Goal: Task Accomplishment & Management: Manage account settings

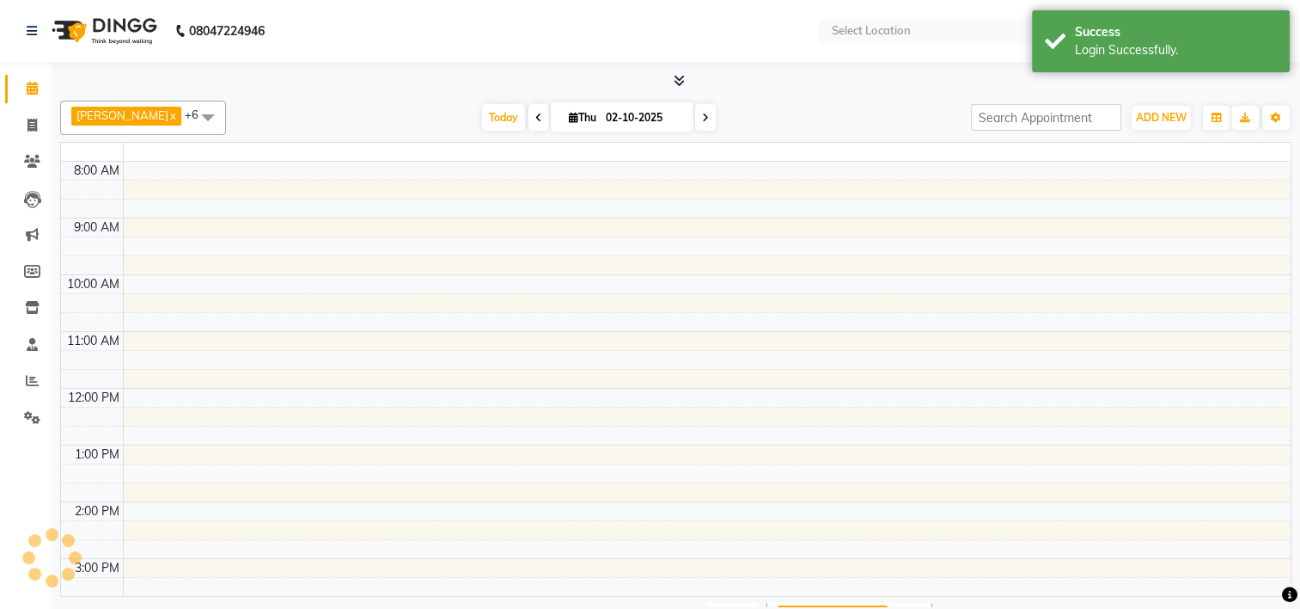
select select "en"
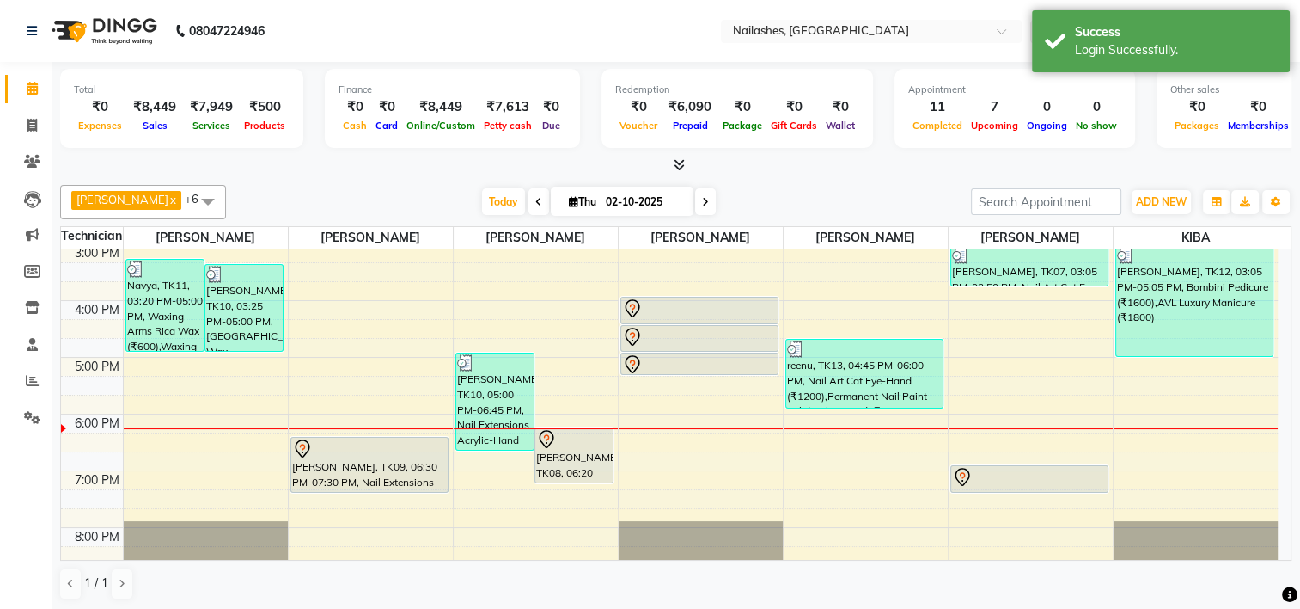
scroll to position [419, 0]
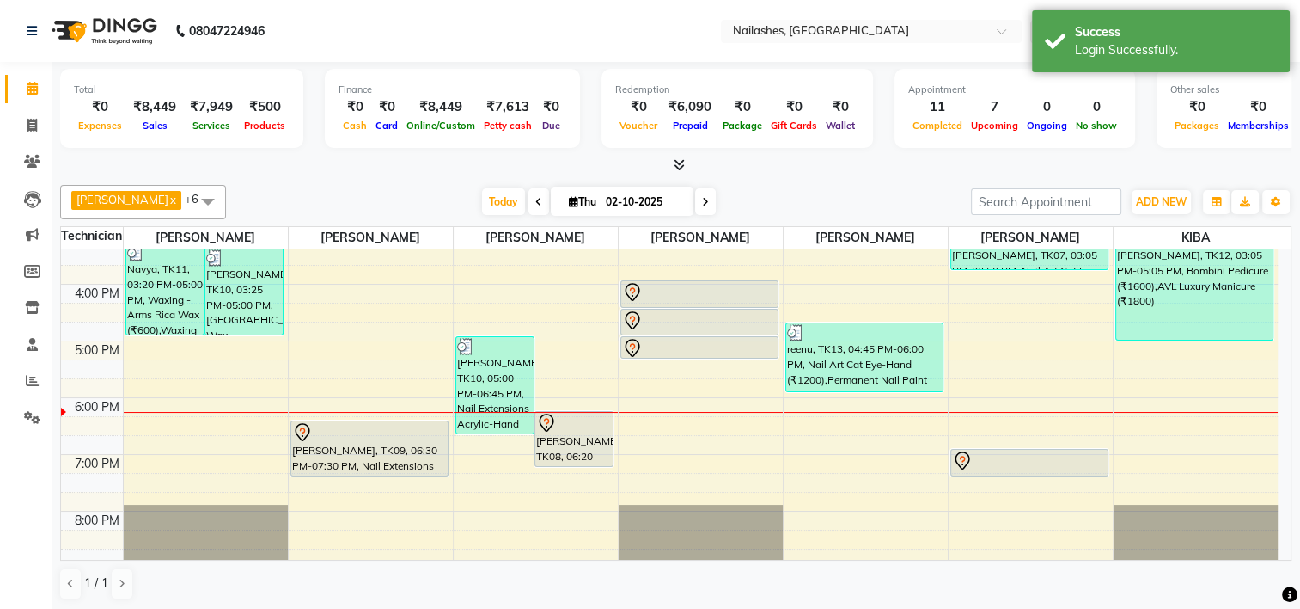
click at [327, 519] on td at bounding box center [700, 520] width 1155 height 19
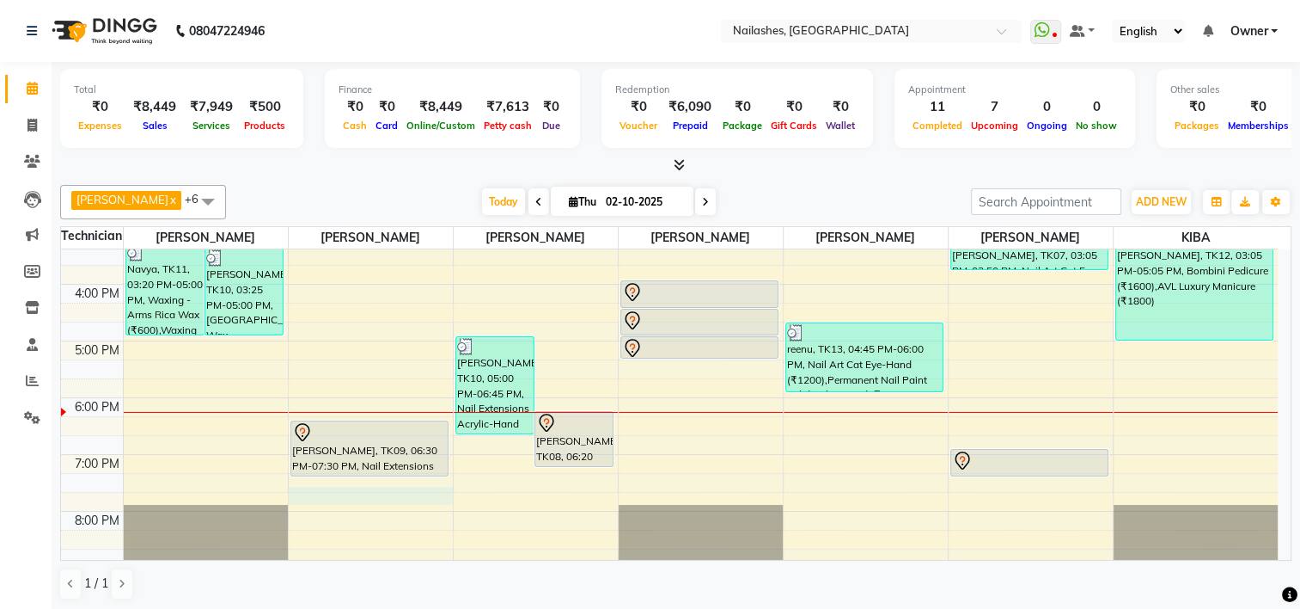
click at [330, 497] on div "8:00 AM 9:00 AM 10:00 AM 11:00 AM 12:00 PM 1:00 PM 2:00 PM 3:00 PM 4:00 PM 5:00…" at bounding box center [669, 199] width 1217 height 737
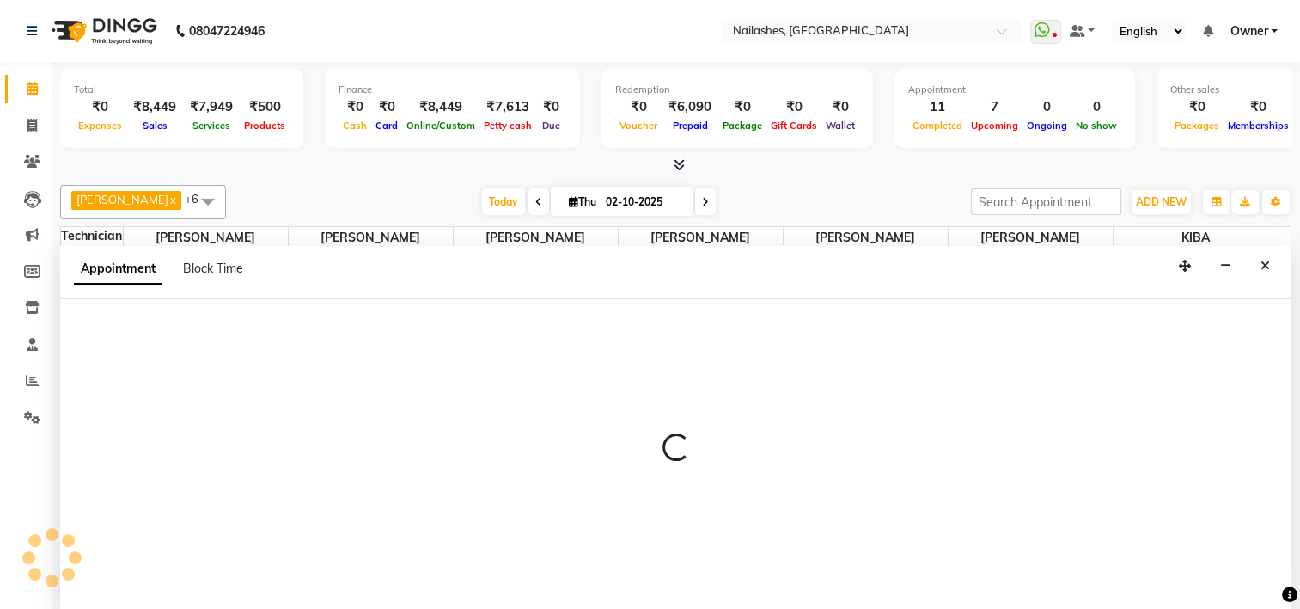
scroll to position [0, 0]
select select "68696"
select select "1185"
select select "tentative"
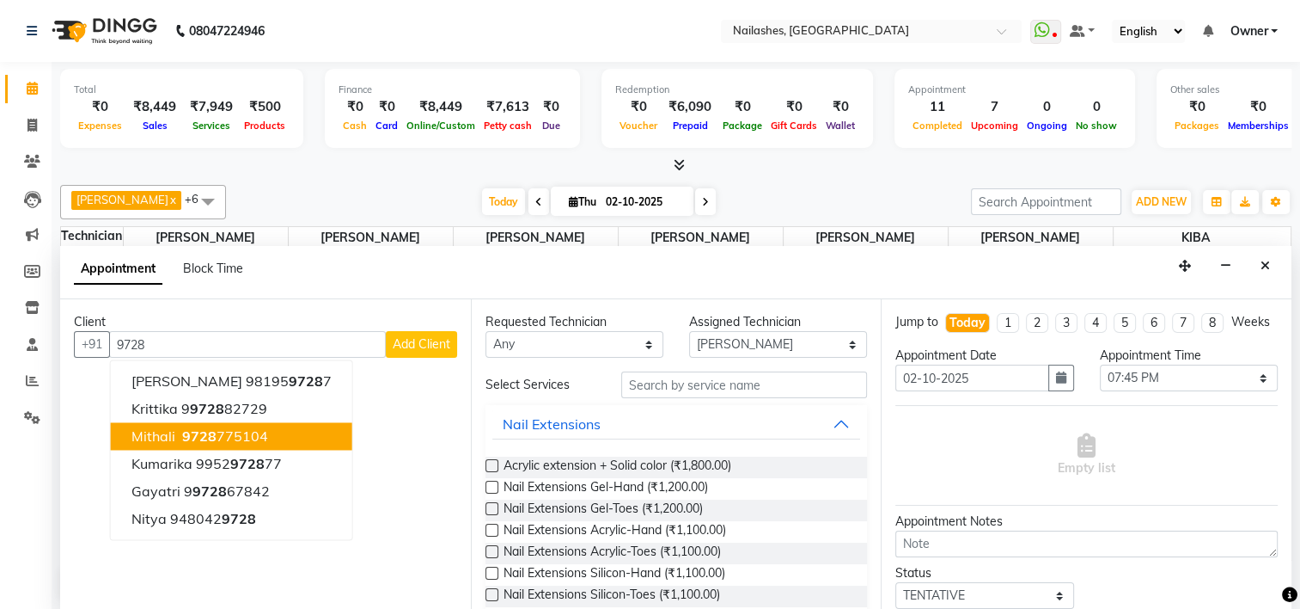
click at [201, 433] on span "9728" at bounding box center [199, 435] width 34 height 17
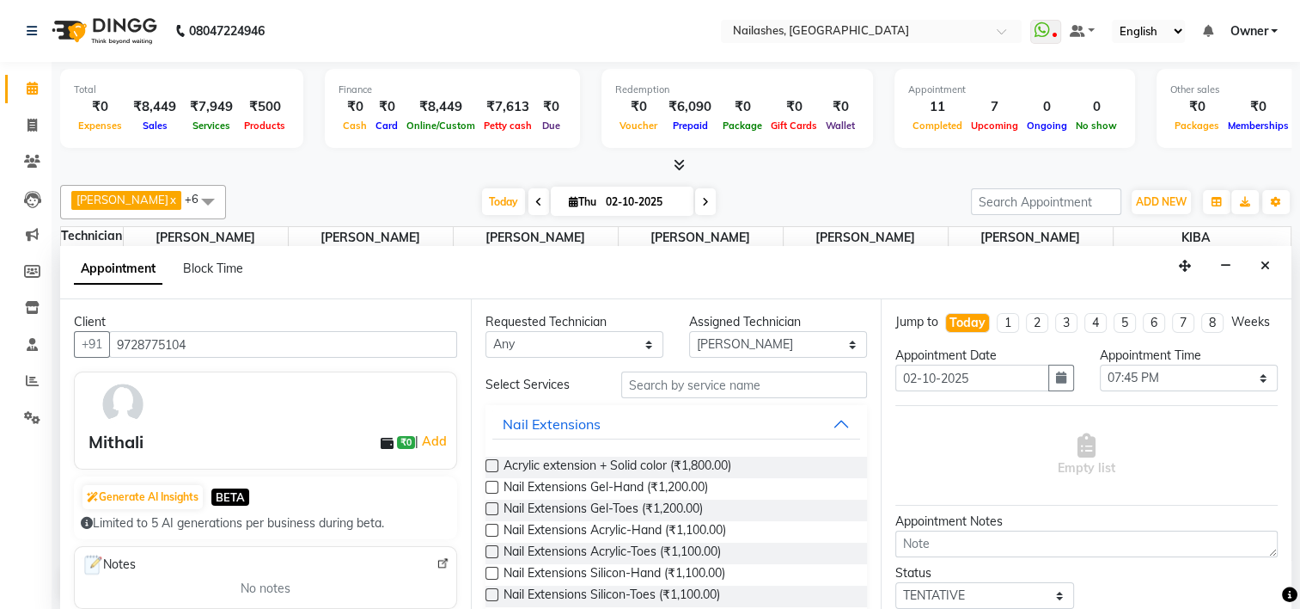
type input "9728775104"
click at [644, 386] on input "text" at bounding box center [744, 384] width 246 height 27
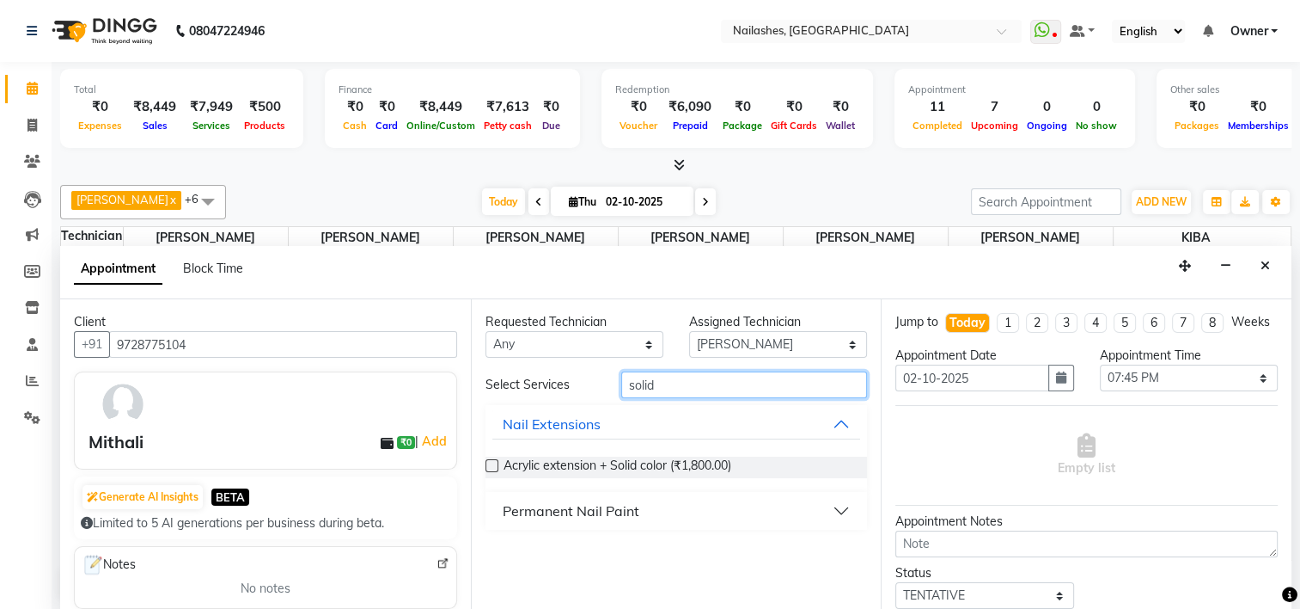
type input "solid"
click at [578, 511] on div "Permanent Nail Paint" at bounding box center [571, 510] width 137 height 21
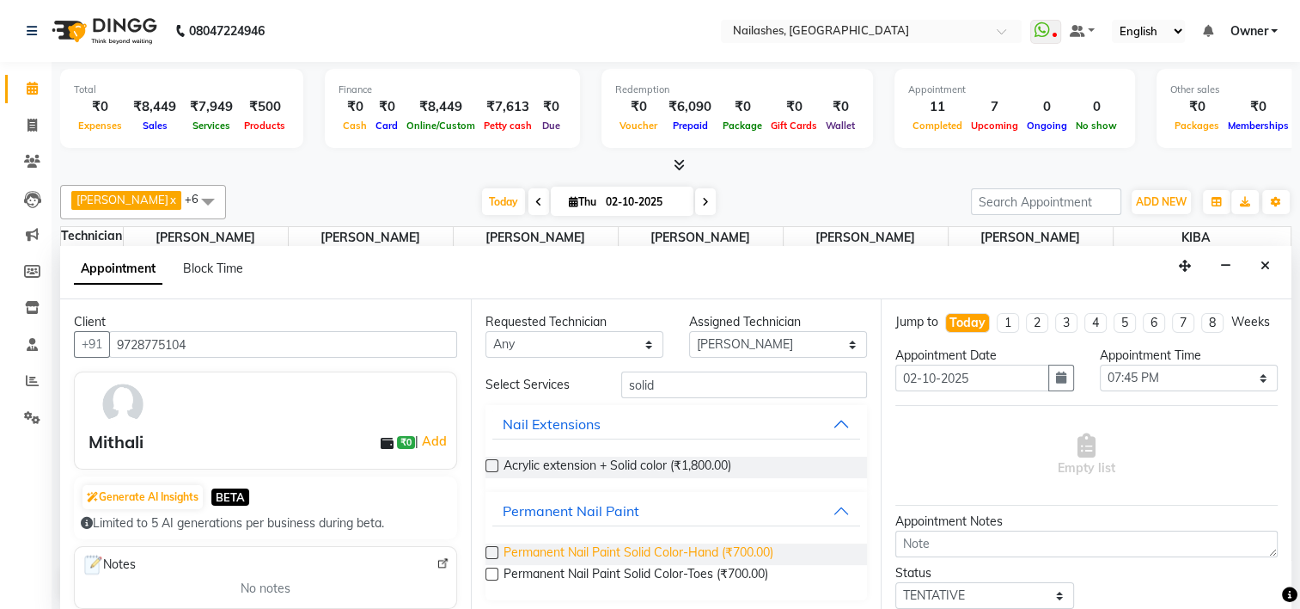
click at [571, 545] on span "Permanent Nail Paint Solid Color-Hand (₹700.00)" at bounding box center [639, 553] width 270 height 21
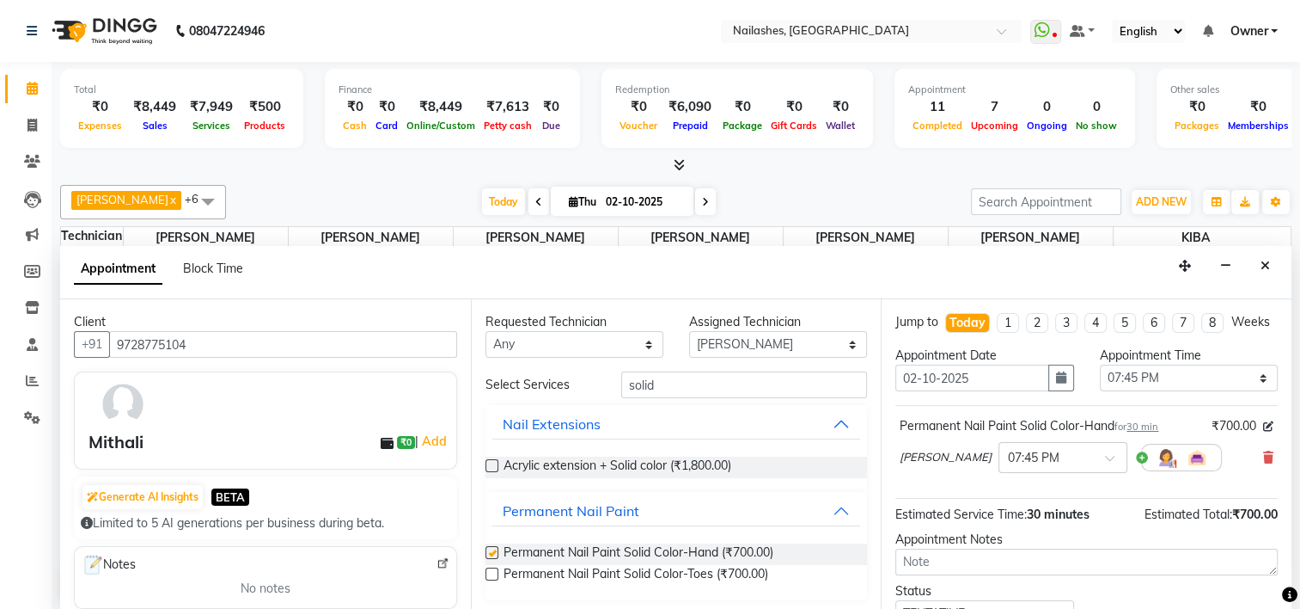
checkbox input "false"
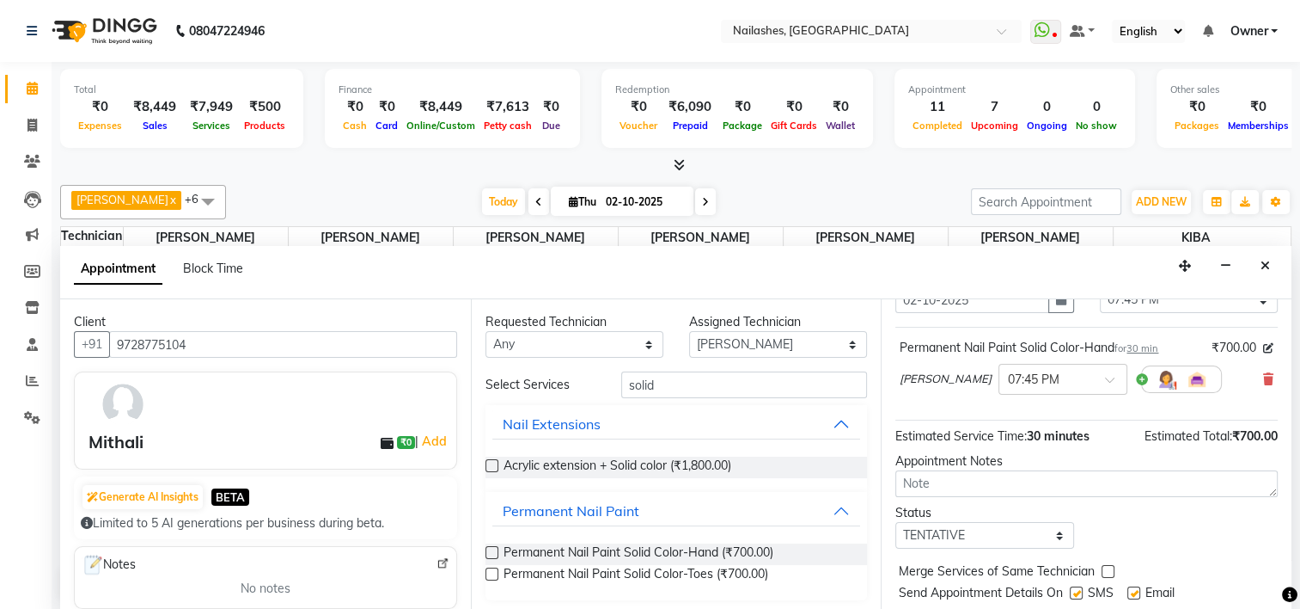
scroll to position [139, 0]
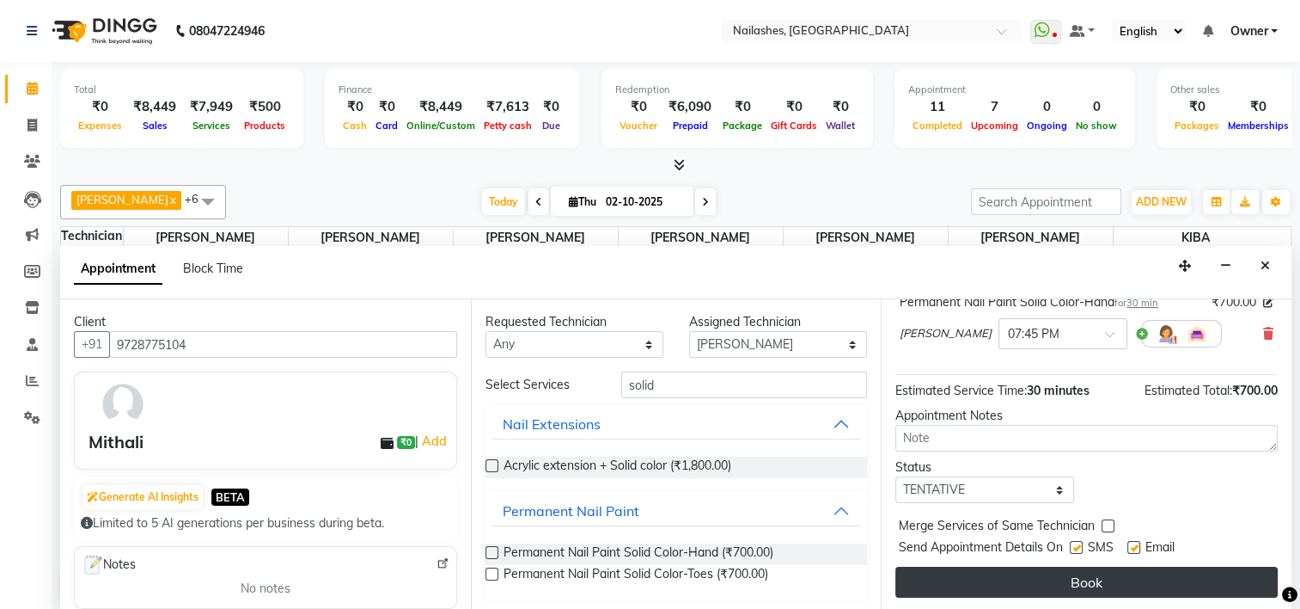
click at [1071, 571] on button "Book" at bounding box center [1087, 581] width 382 height 31
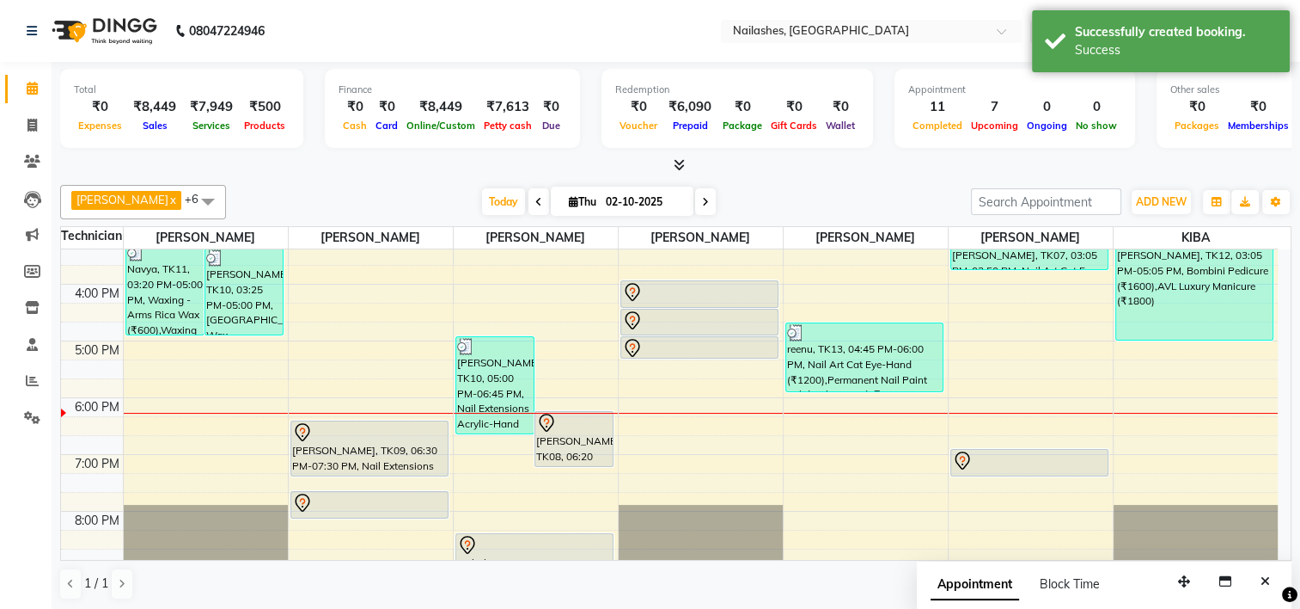
scroll to position [0, 0]
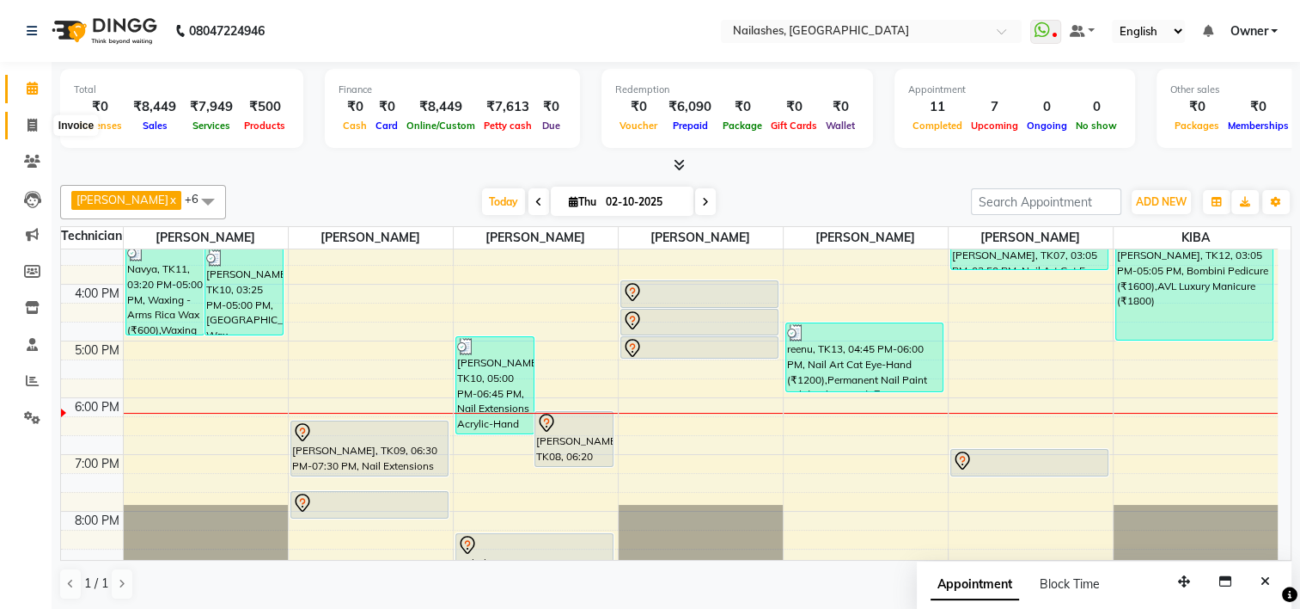
click at [26, 128] on span at bounding box center [32, 126] width 30 height 20
select select "service"
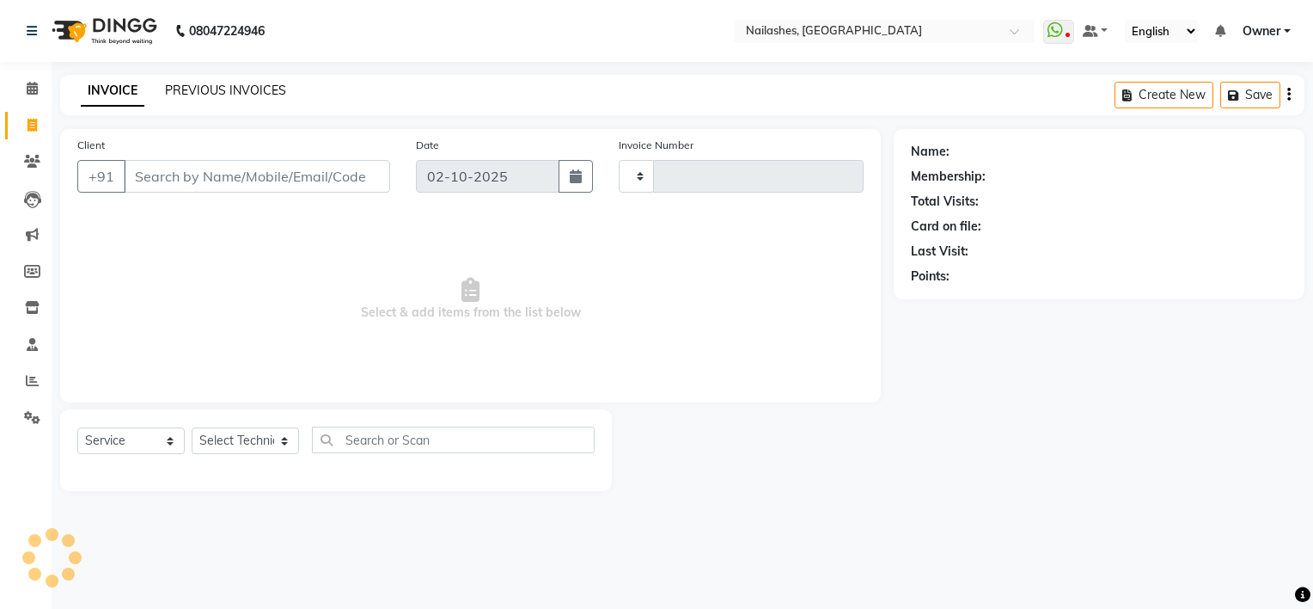
type input "2172"
select select "6579"
click at [208, 90] on link "PREVIOUS INVOICES" at bounding box center [225, 90] width 121 height 15
select select "service"
click at [191, 93] on link "PREVIOUS INVOICES" at bounding box center [225, 90] width 121 height 15
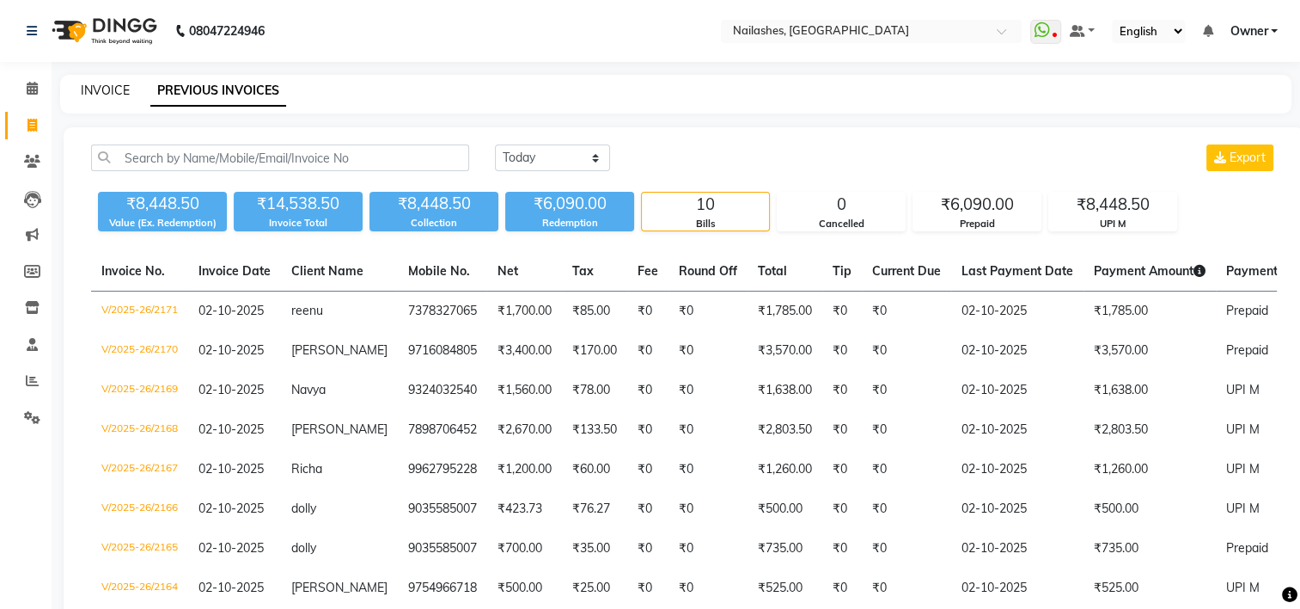
click at [105, 92] on link "INVOICE" at bounding box center [105, 90] width 49 height 15
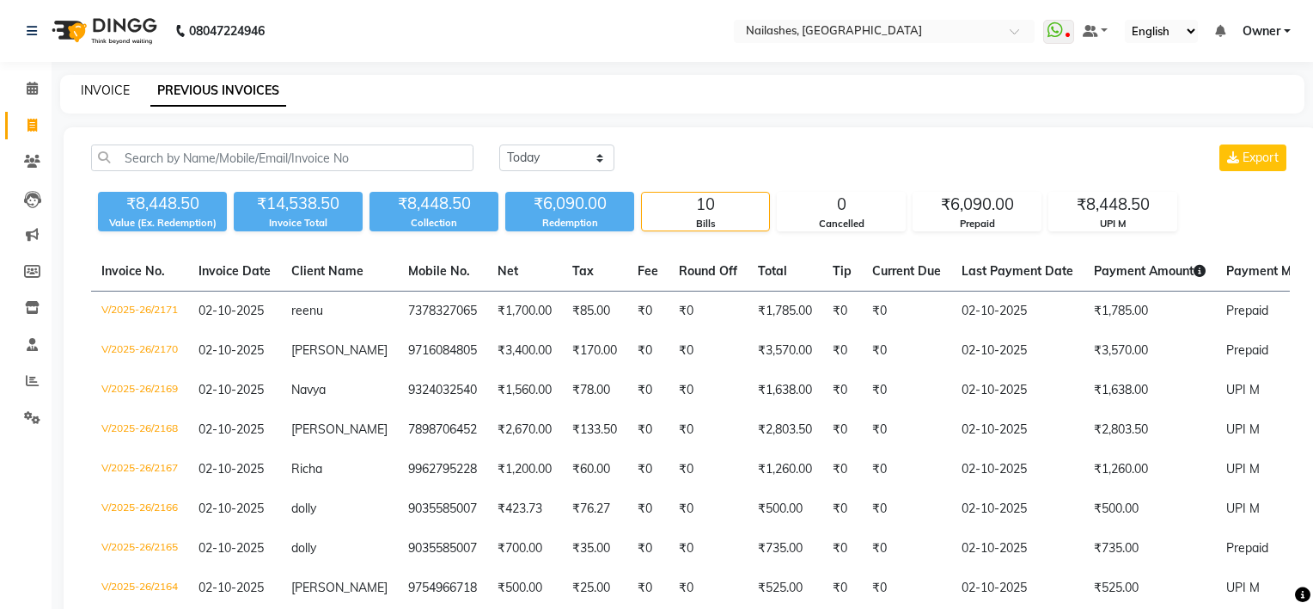
select select "service"
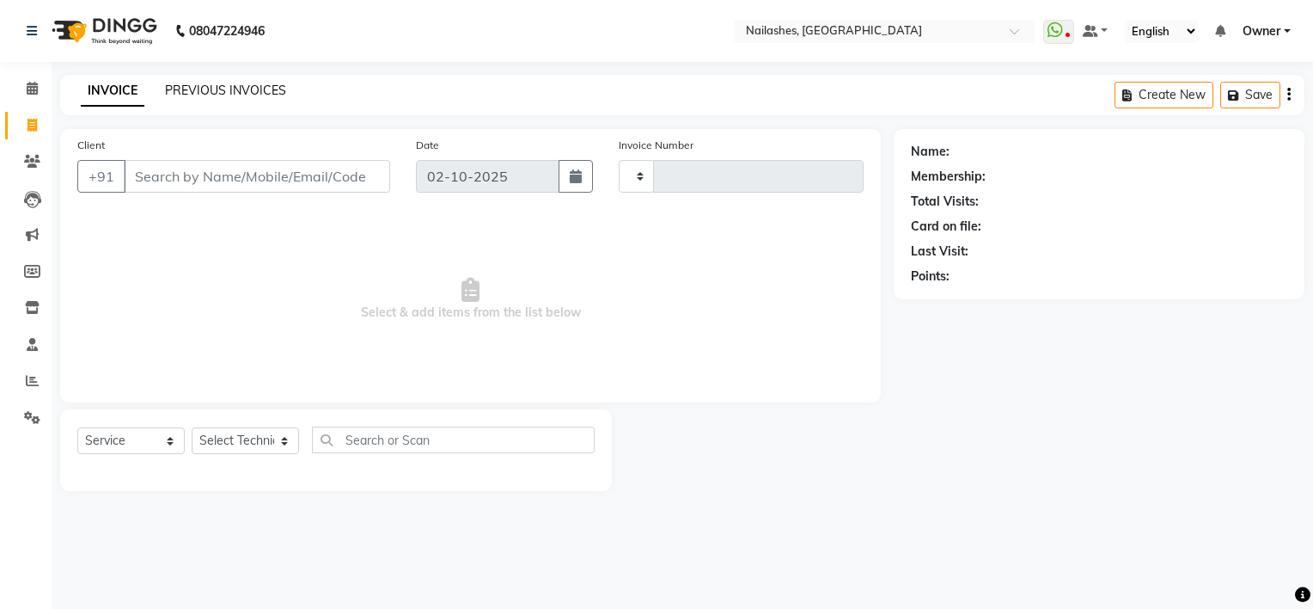
type input "2172"
select select "6579"
click at [189, 95] on link "PREVIOUS INVOICES" at bounding box center [225, 90] width 121 height 15
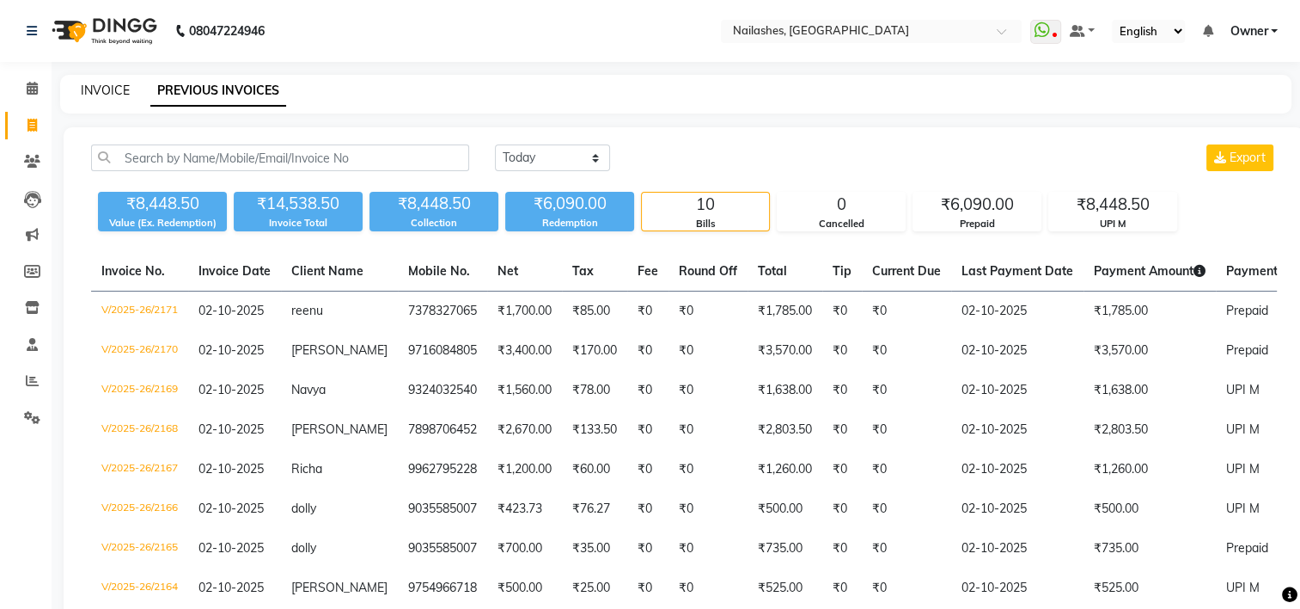
click at [103, 89] on link "INVOICE" at bounding box center [105, 90] width 49 height 15
select select "service"
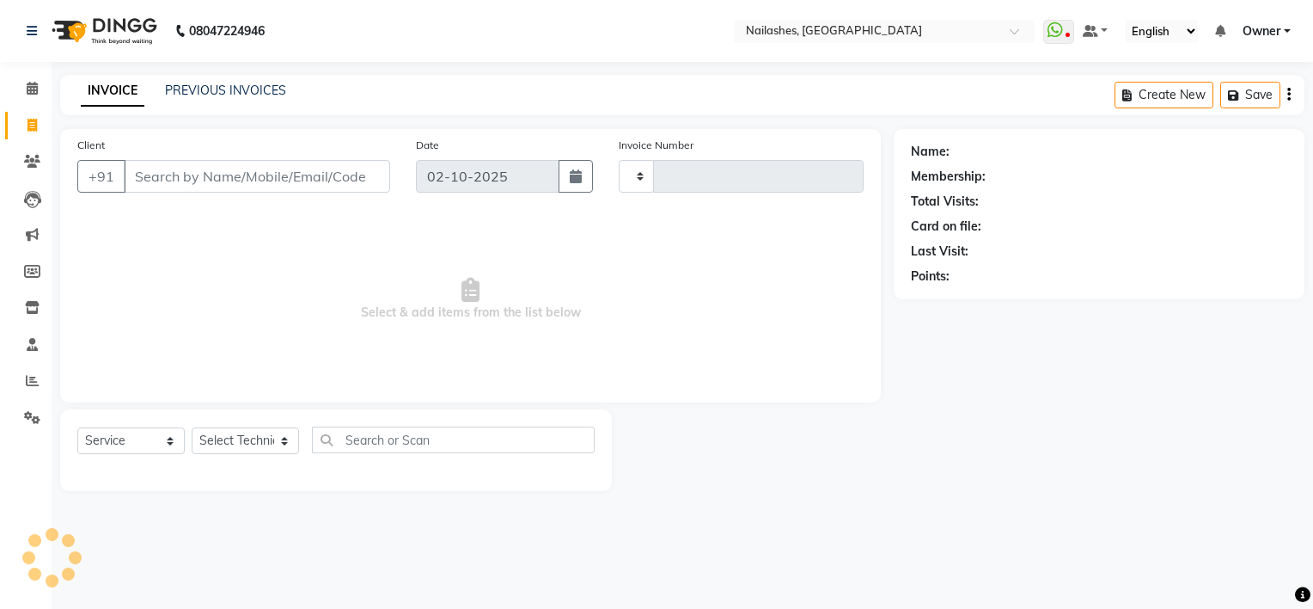
type input "2172"
select select "6579"
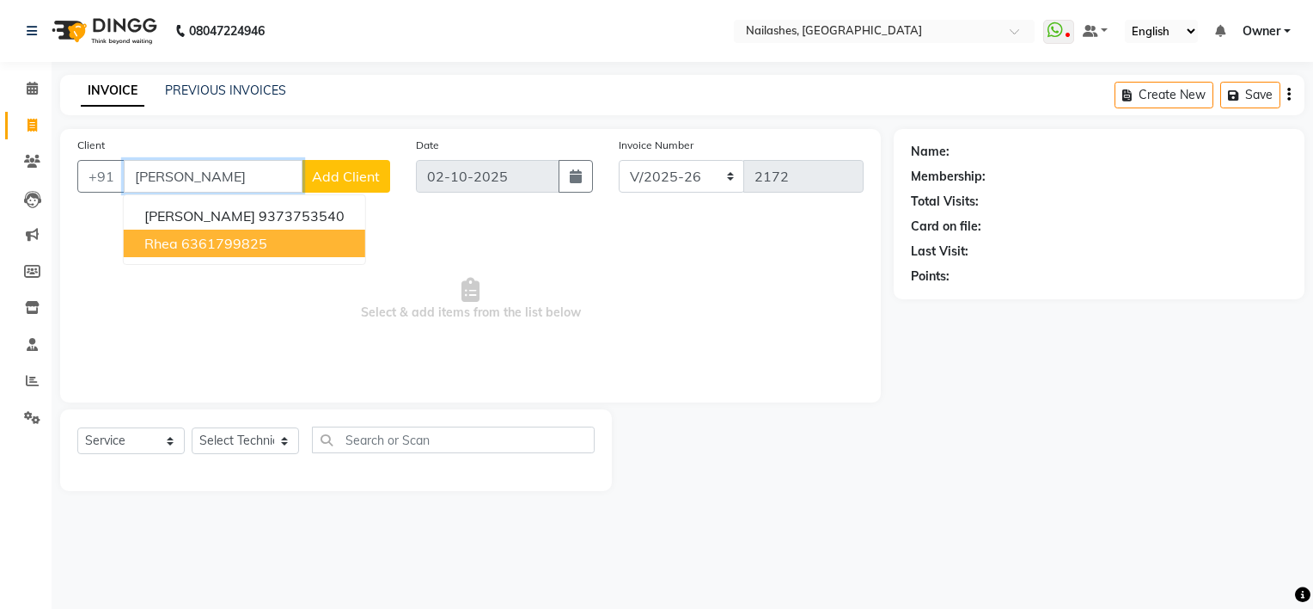
click at [193, 244] on ngb-highlight "6361799825" at bounding box center [224, 243] width 86 height 17
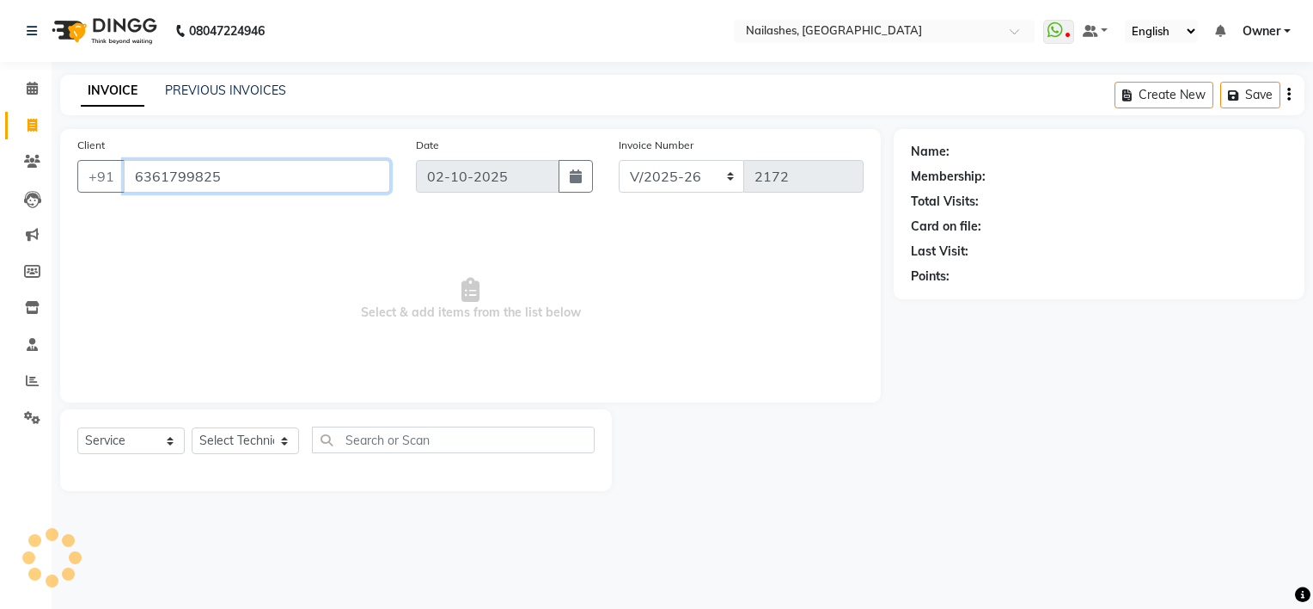
type input "6361799825"
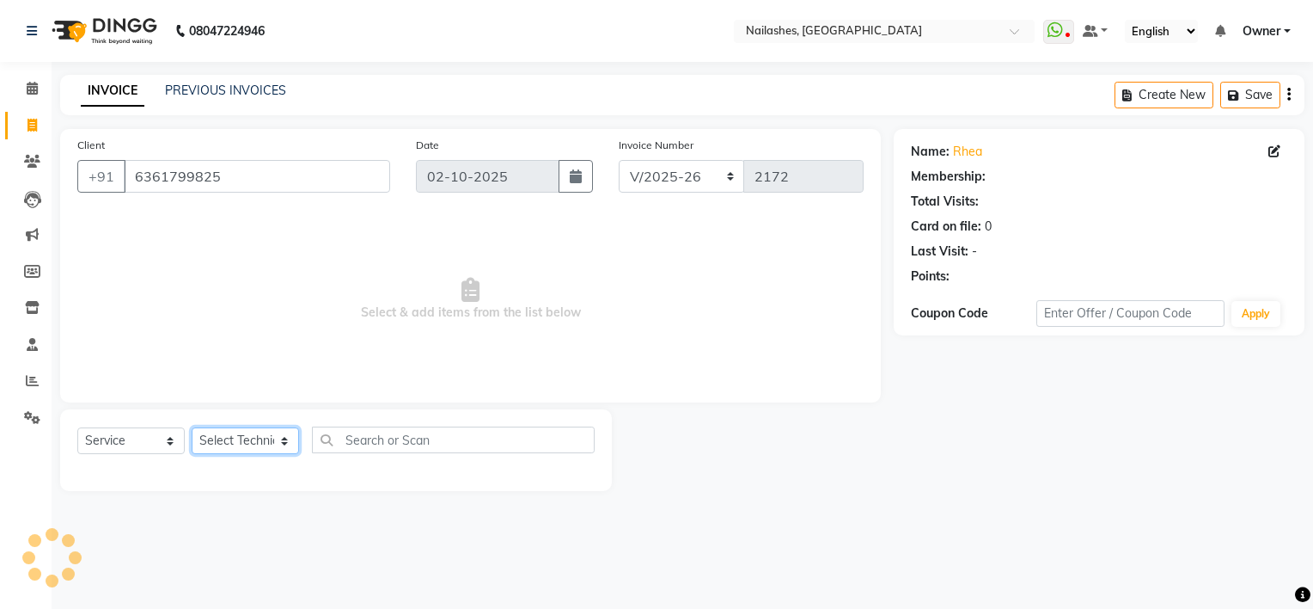
click at [241, 447] on select "Select Technician ARISH Arvind Chandu Dipen Gulafshan John Kajal kelly KIBA LIM…" at bounding box center [245, 440] width 107 height 27
select select "1: Object"
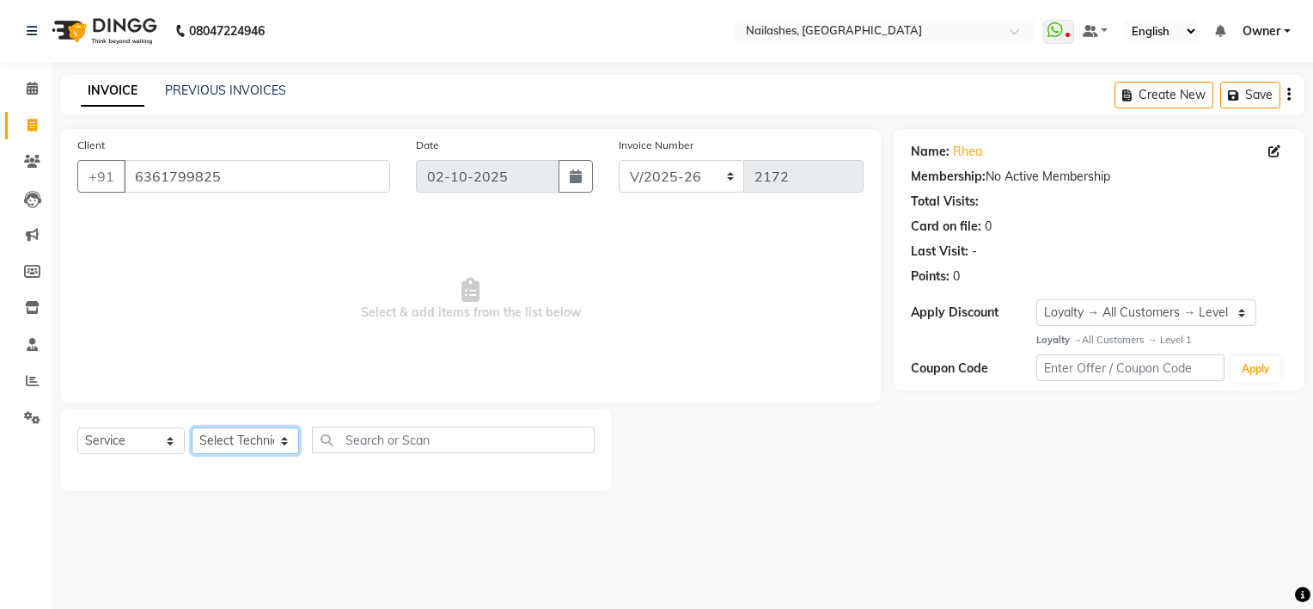
select select "91559"
click at [192, 428] on select "Select Technician ARISH Arvind Chandu Dipen Gulafshan John Kajal kelly KIBA LIM…" at bounding box center [245, 440] width 107 height 27
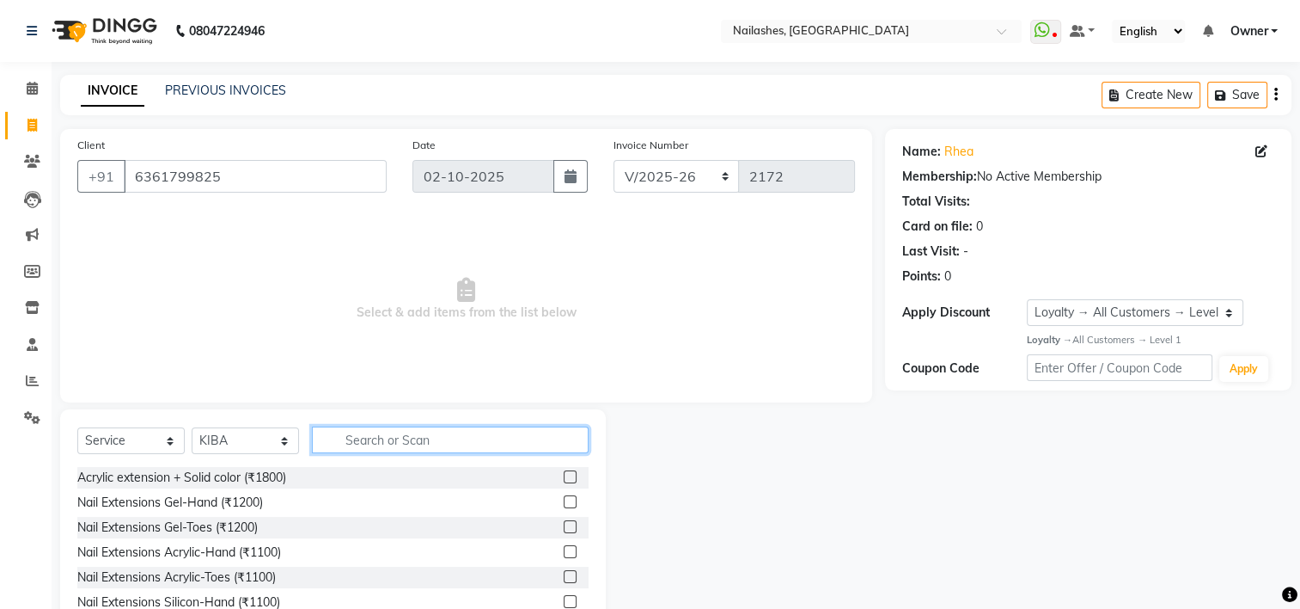
click at [390, 433] on input "text" at bounding box center [450, 439] width 277 height 27
type input "avl"
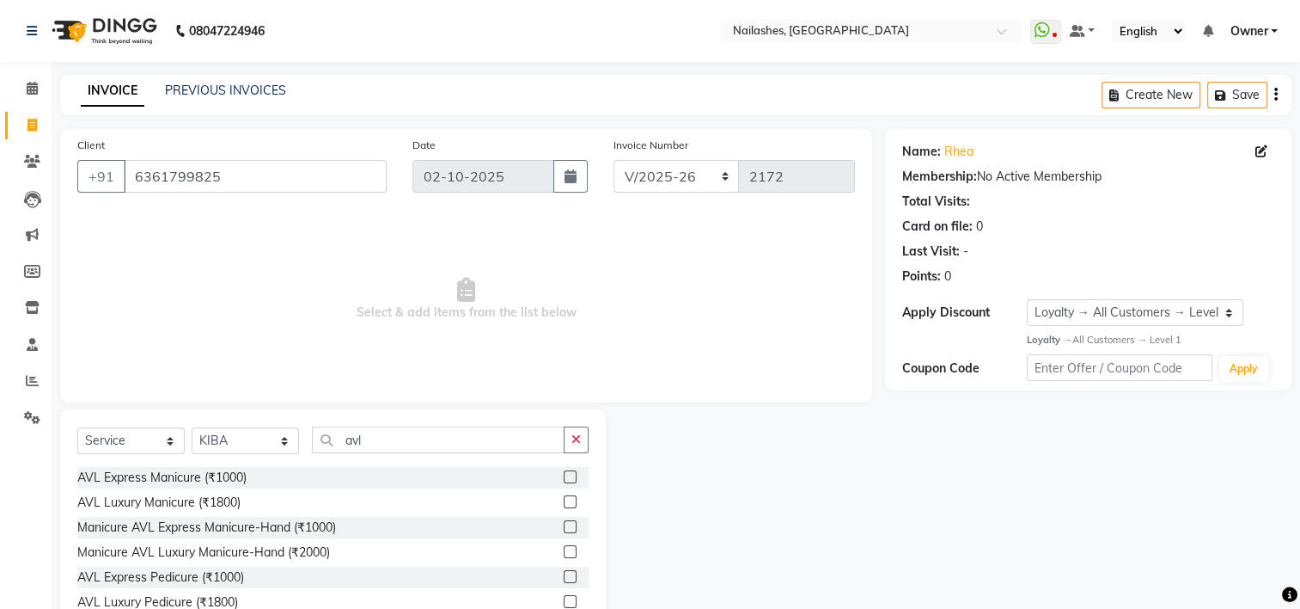
click at [566, 575] on label at bounding box center [570, 576] width 13 height 13
click at [566, 575] on input "checkbox" at bounding box center [569, 577] width 11 height 11
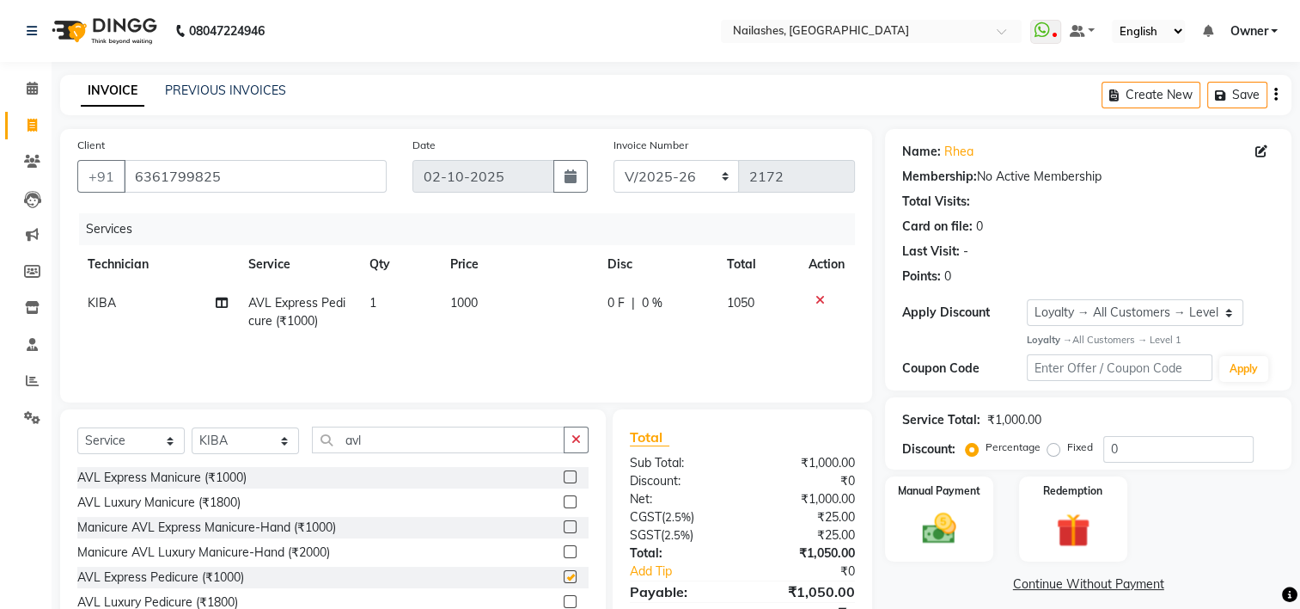
checkbox input "false"
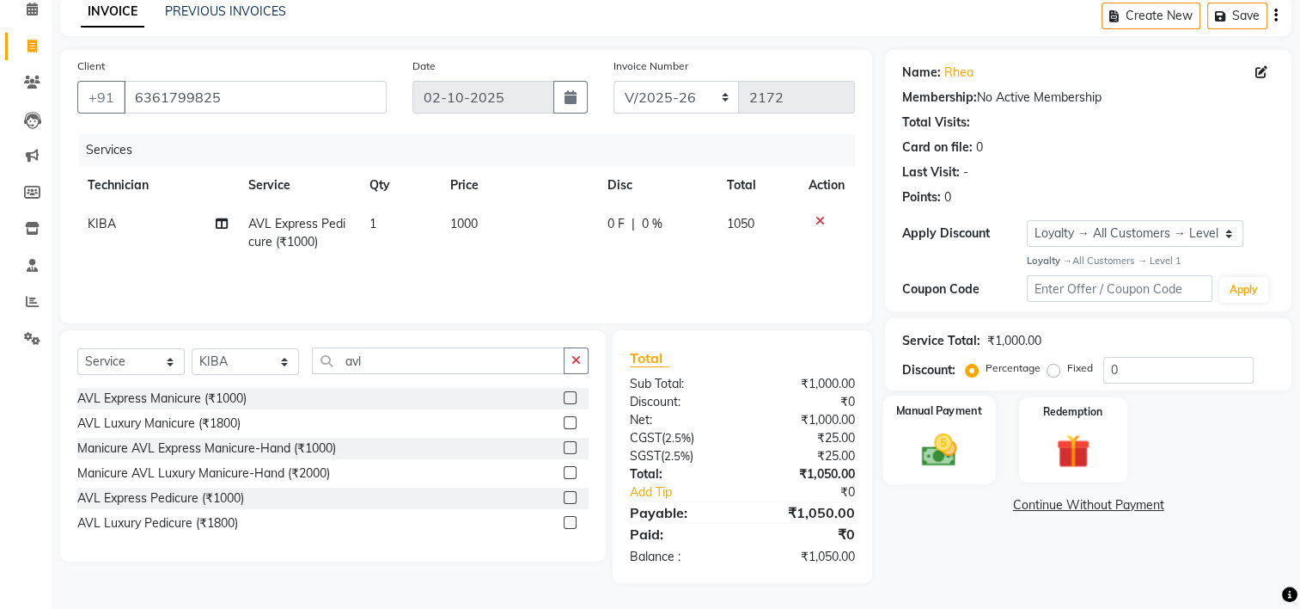
click at [942, 450] on img at bounding box center [940, 449] width 58 height 40
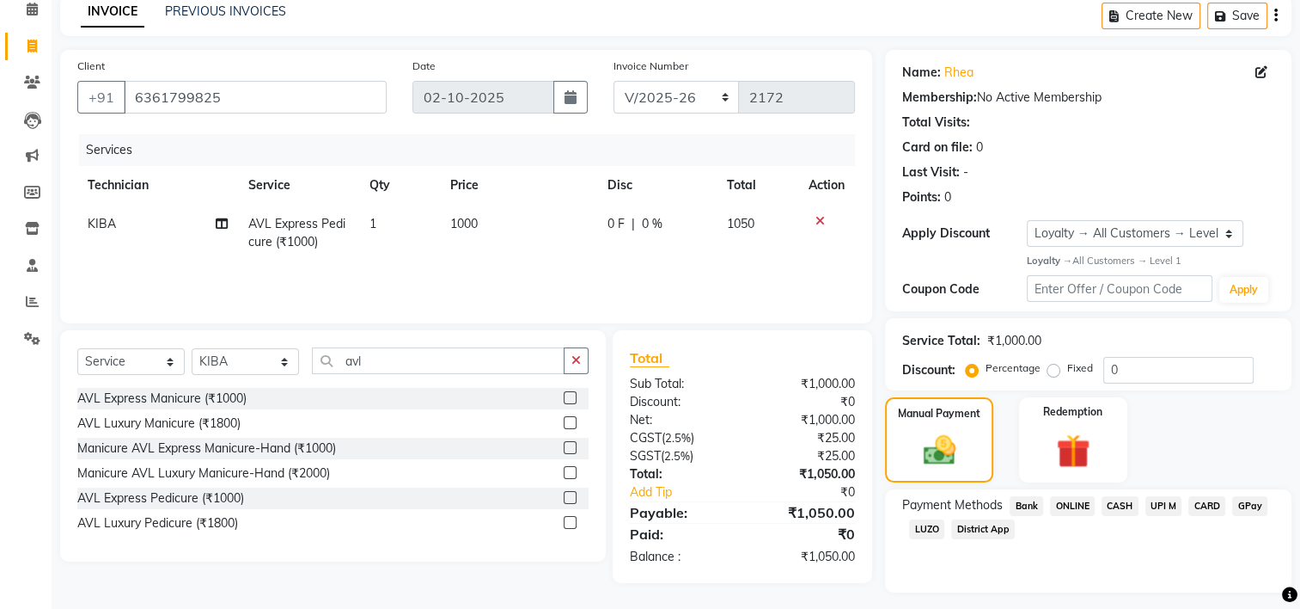
click at [1172, 502] on span "UPI M" at bounding box center [1164, 506] width 37 height 20
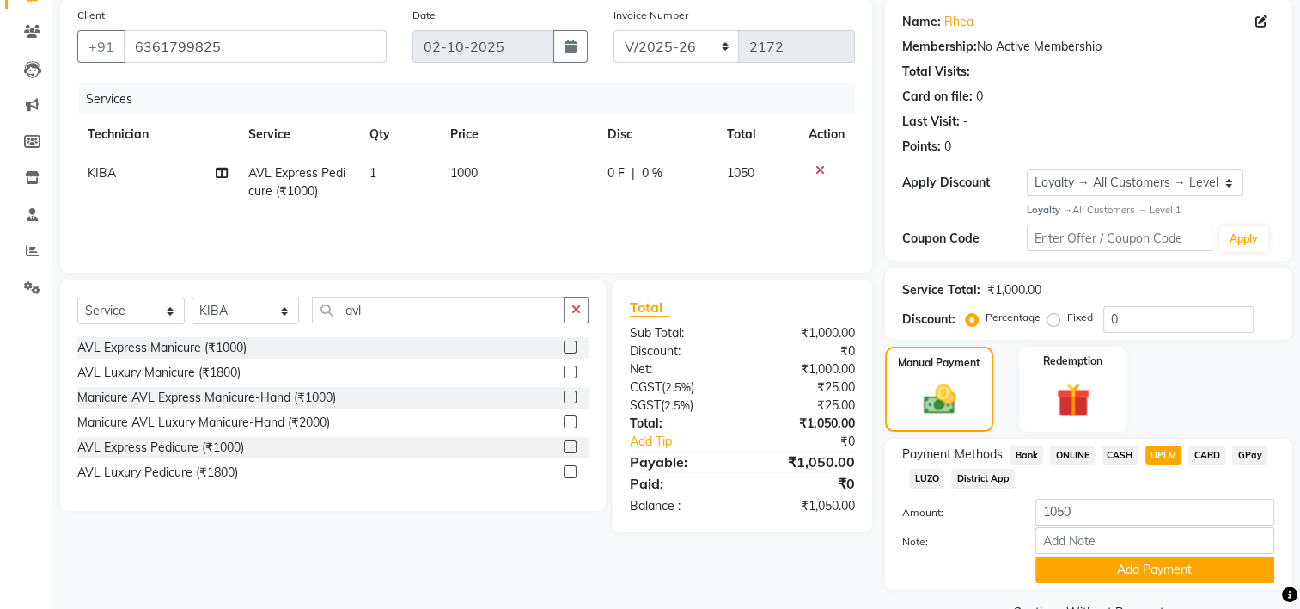
scroll to position [174, 0]
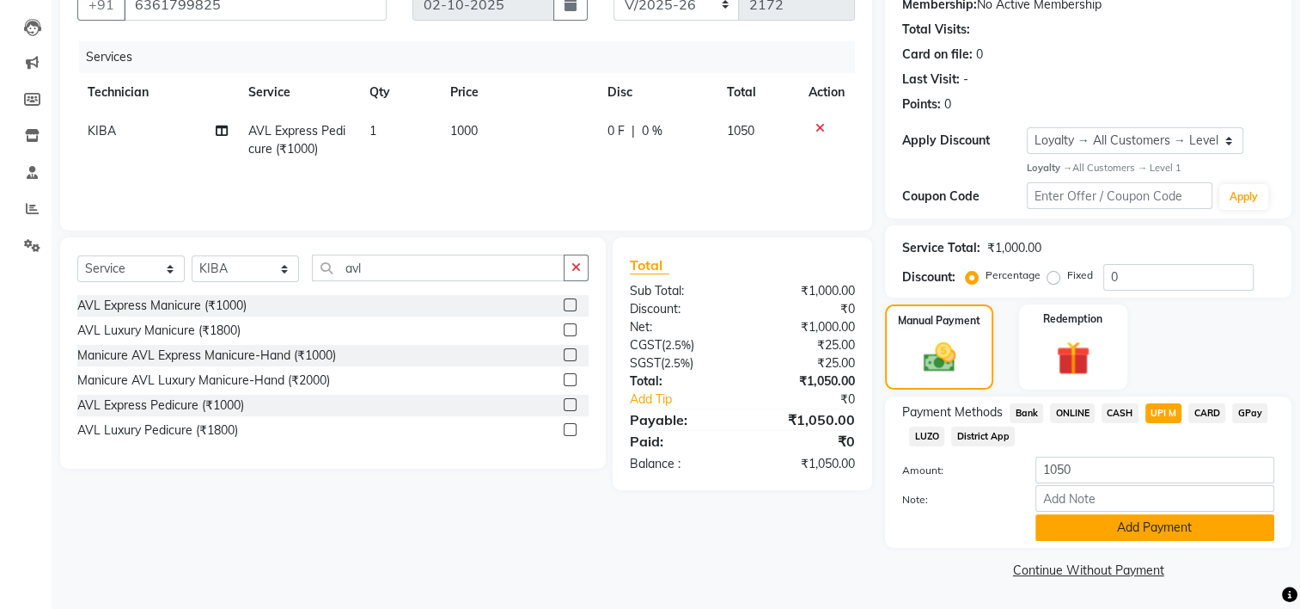
click at [1155, 533] on button "Add Payment" at bounding box center [1155, 527] width 239 height 27
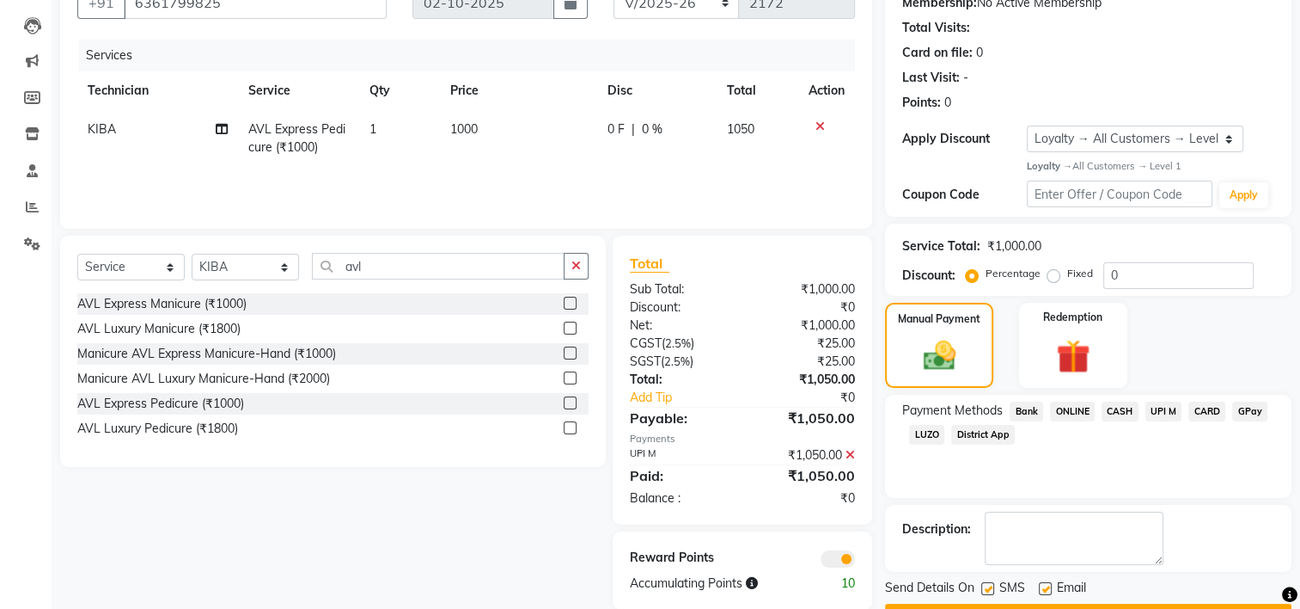
scroll to position [220, 0]
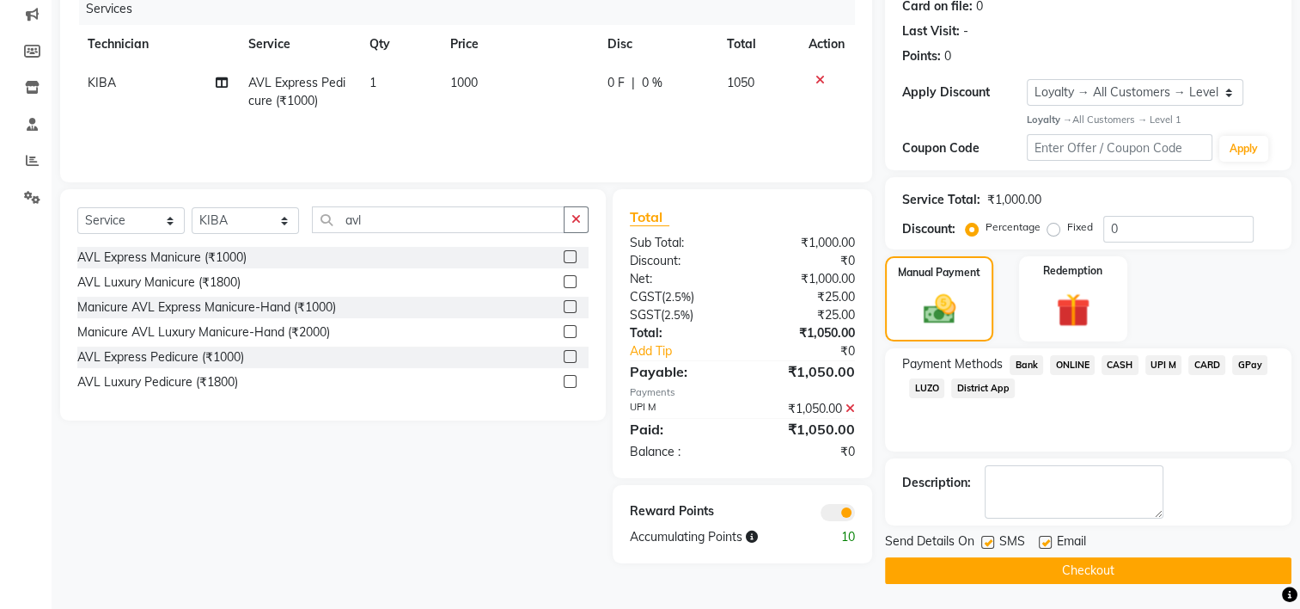
click at [1095, 575] on button "Checkout" at bounding box center [1088, 570] width 407 height 27
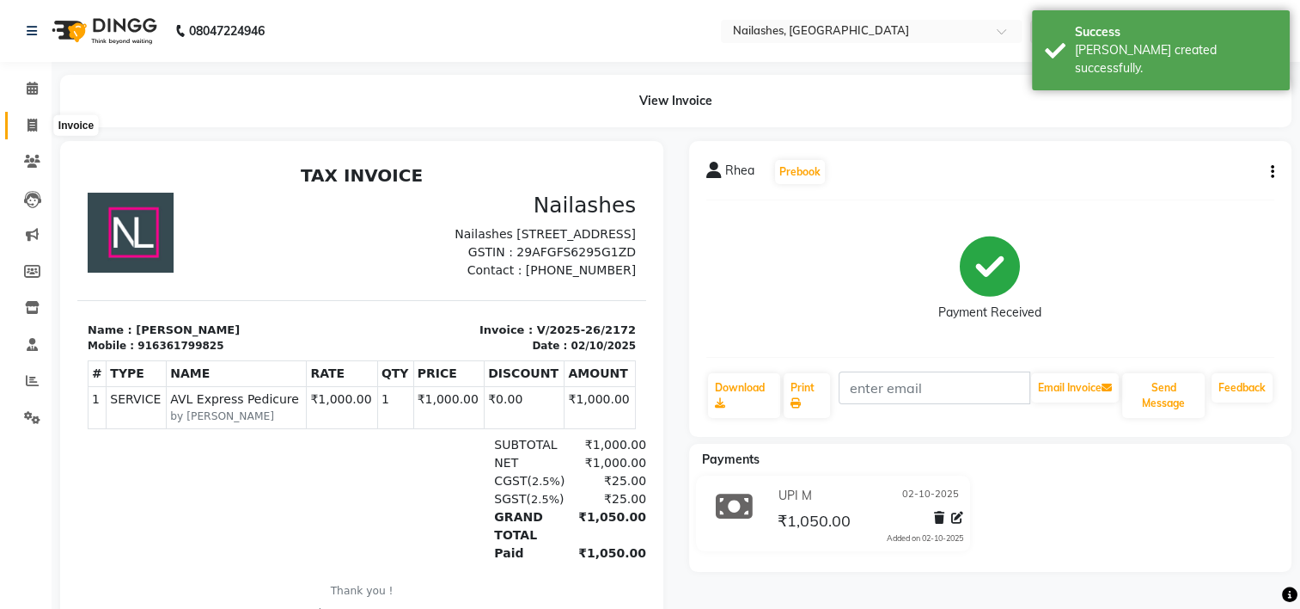
drag, startPoint x: 37, startPoint y: 120, endPoint x: 41, endPoint y: 129, distance: 9.6
click at [37, 120] on span at bounding box center [32, 126] width 30 height 20
select select "service"
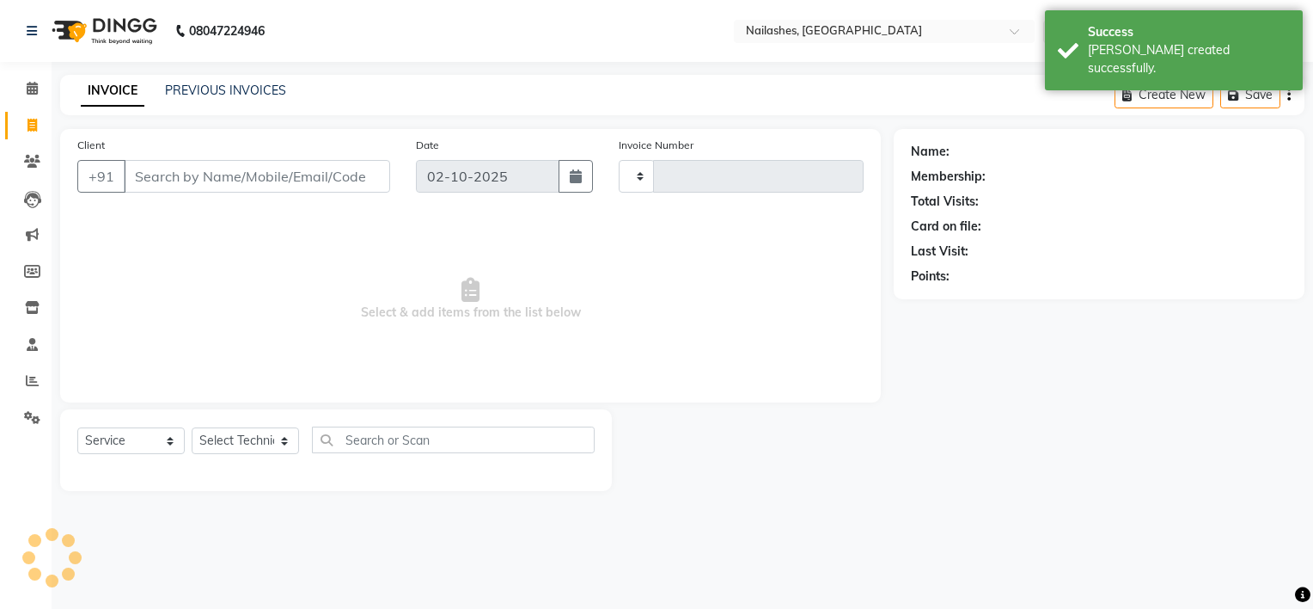
type input "2173"
select select "6579"
click at [219, 86] on link "PREVIOUS INVOICES" at bounding box center [225, 90] width 121 height 15
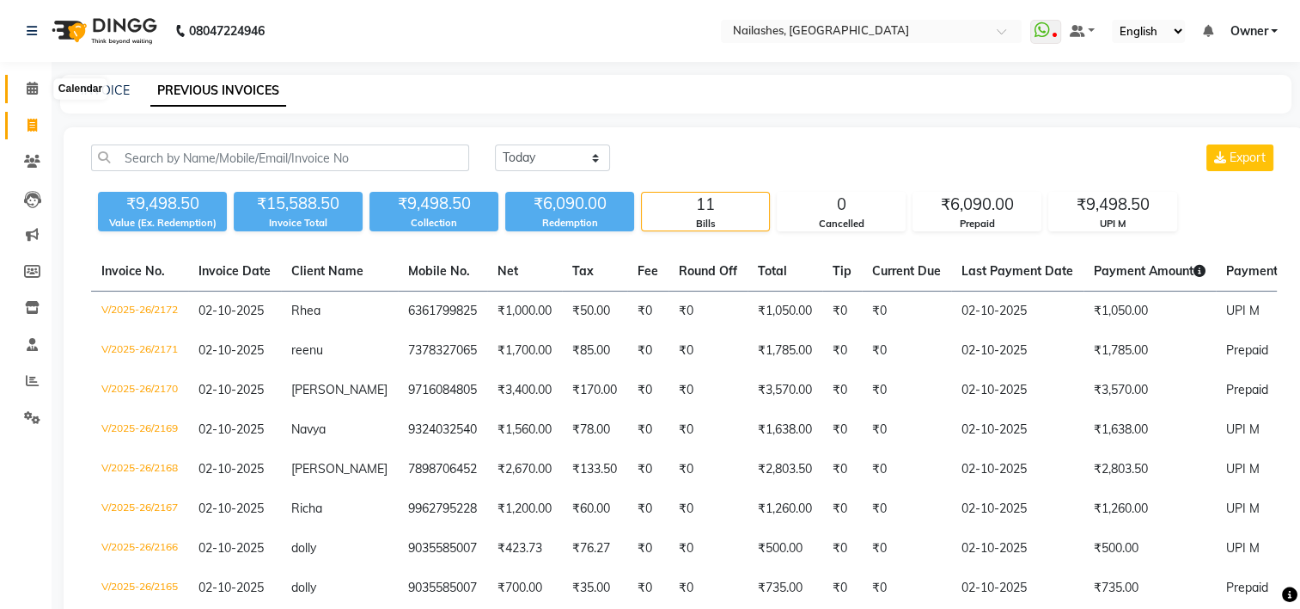
click at [41, 88] on span at bounding box center [32, 89] width 30 height 20
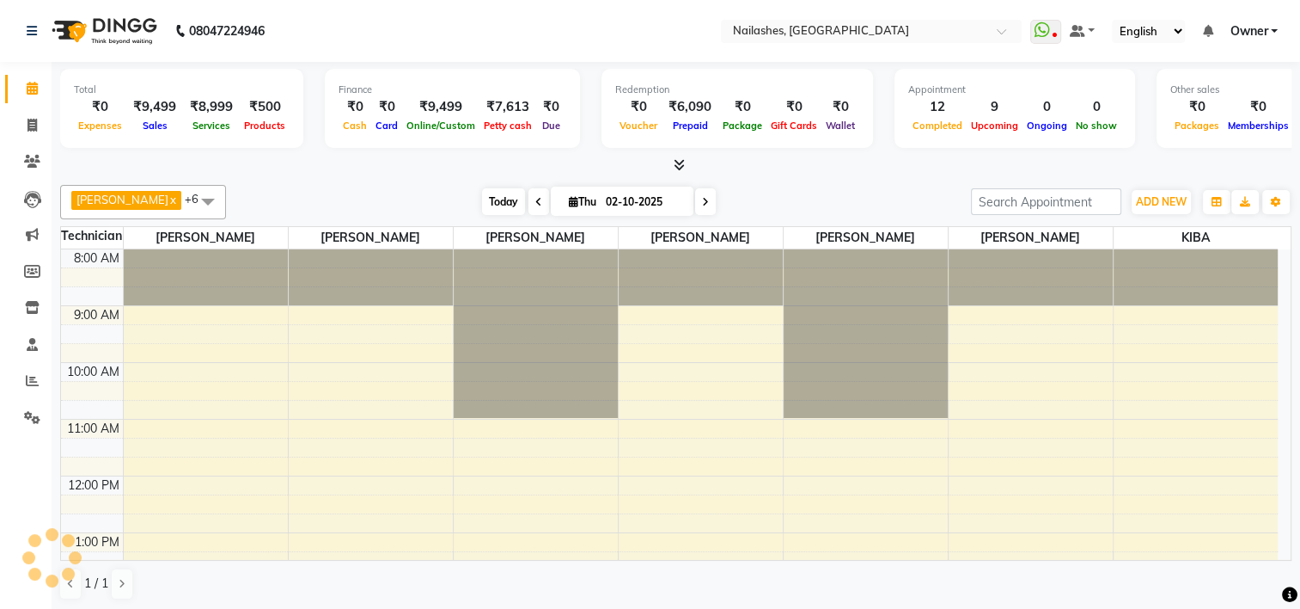
click at [482, 206] on span "Today" at bounding box center [503, 201] width 43 height 27
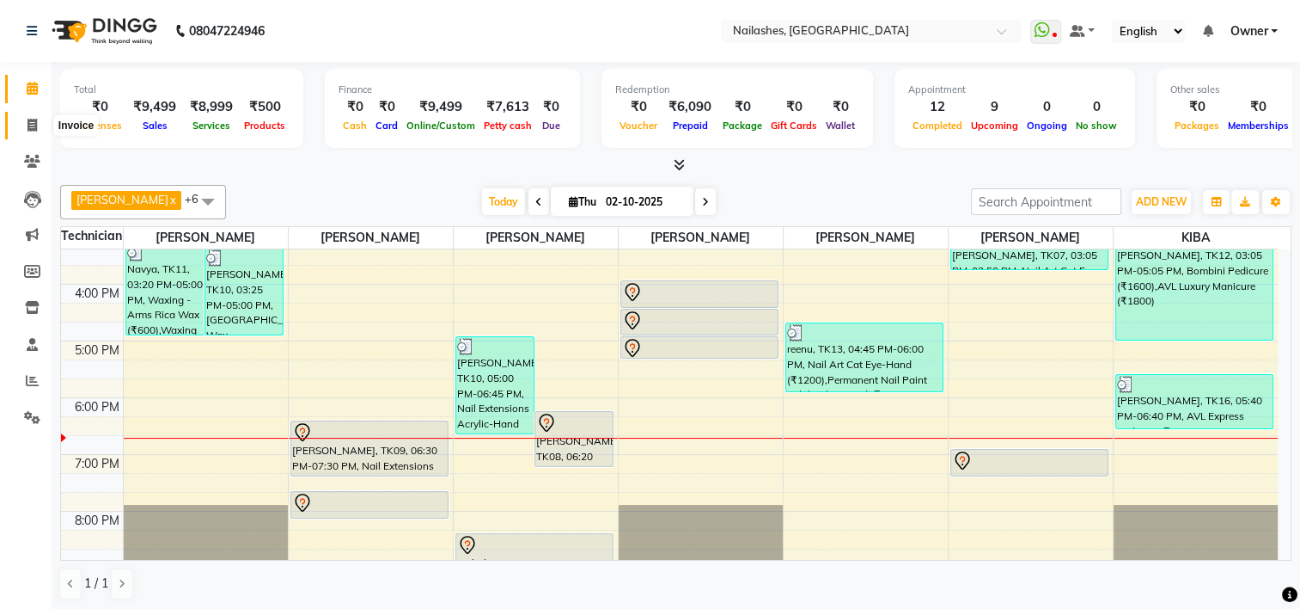
click at [28, 122] on icon at bounding box center [32, 125] width 9 height 13
select select "service"
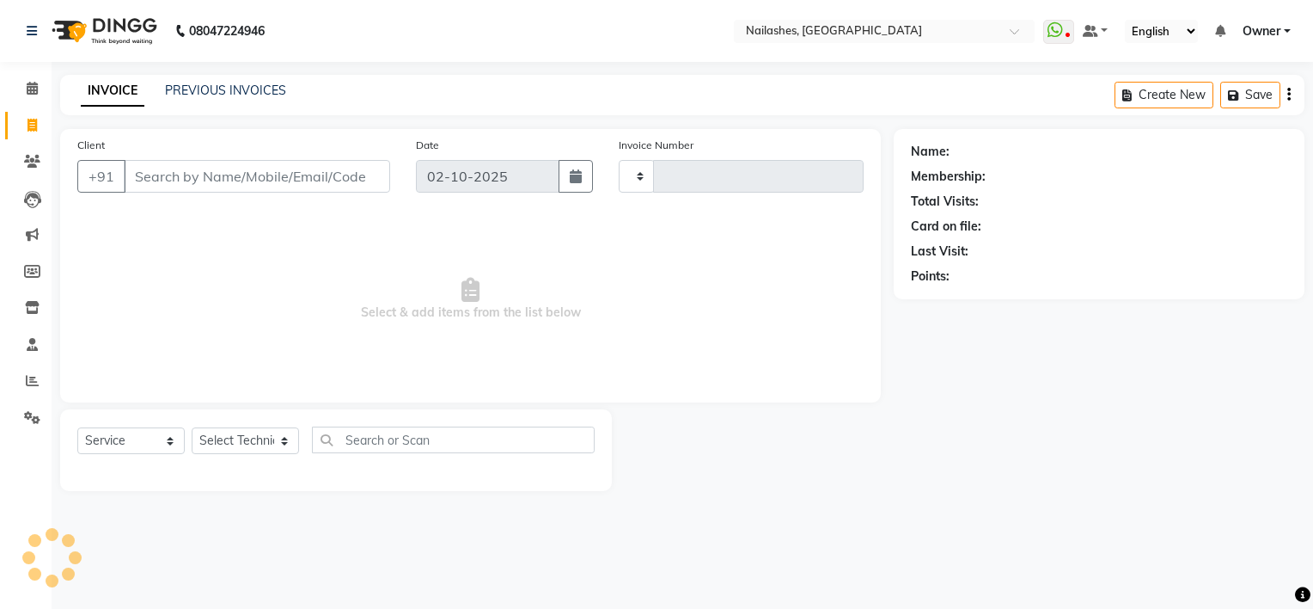
type input "2173"
select select "6579"
click at [254, 88] on link "PREVIOUS INVOICES" at bounding box center [225, 90] width 121 height 15
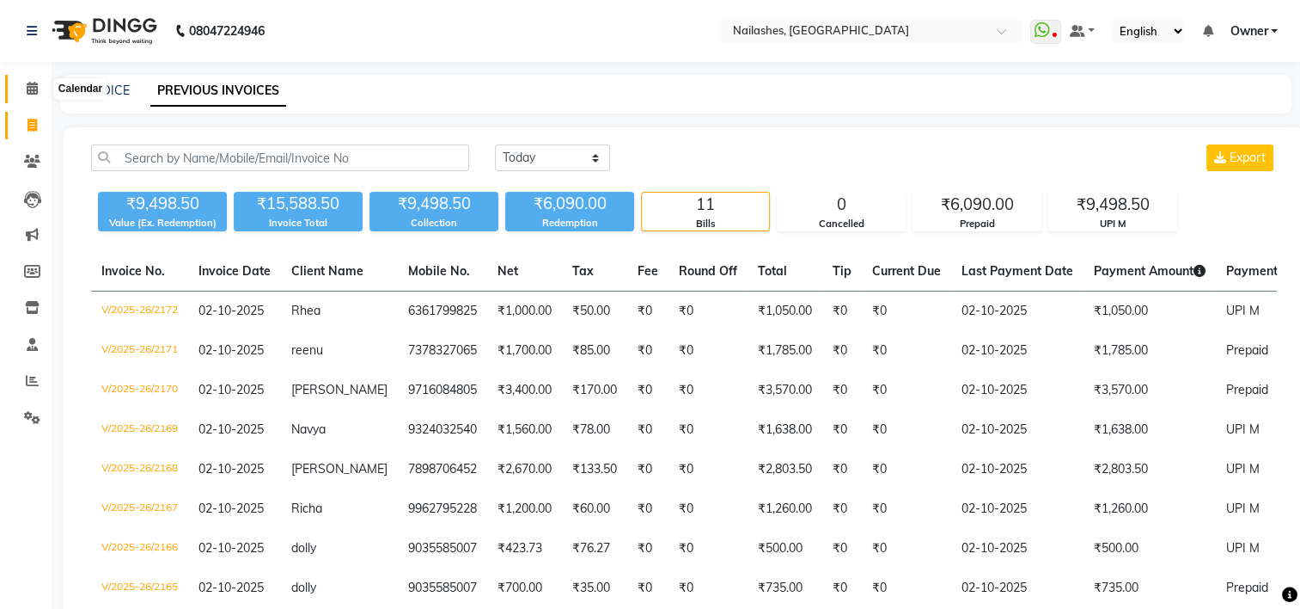
click at [34, 89] on icon at bounding box center [32, 88] width 11 height 13
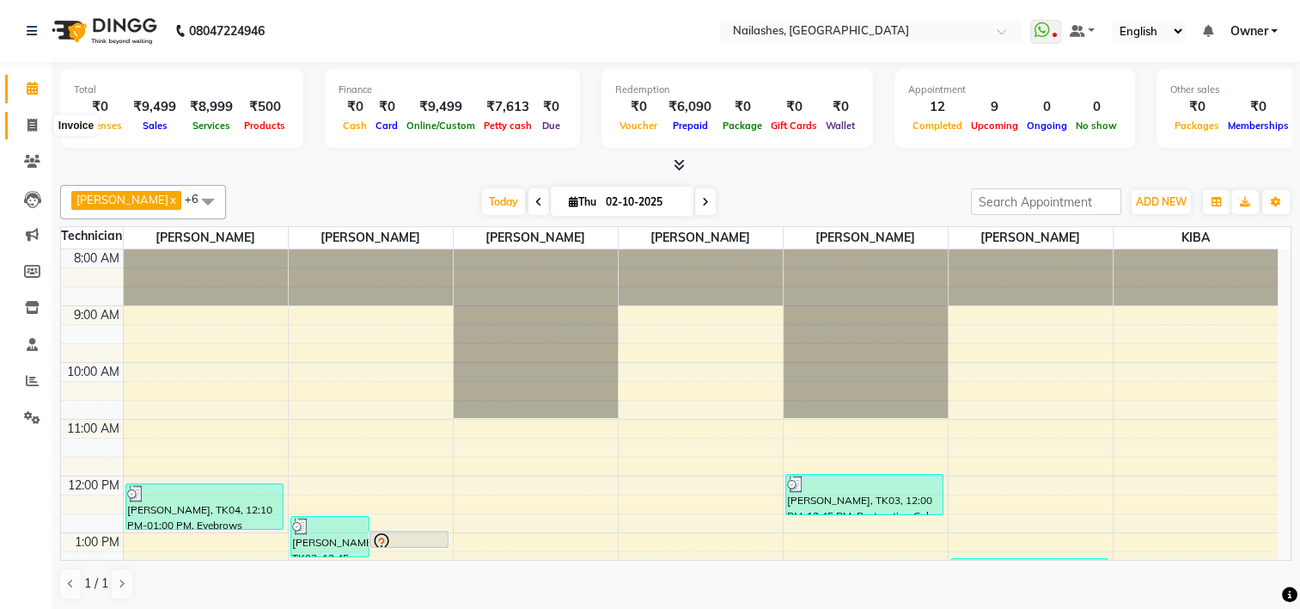
drag, startPoint x: 31, startPoint y: 117, endPoint x: 38, endPoint y: 130, distance: 14.6
click at [31, 117] on span at bounding box center [32, 126] width 30 height 20
select select "service"
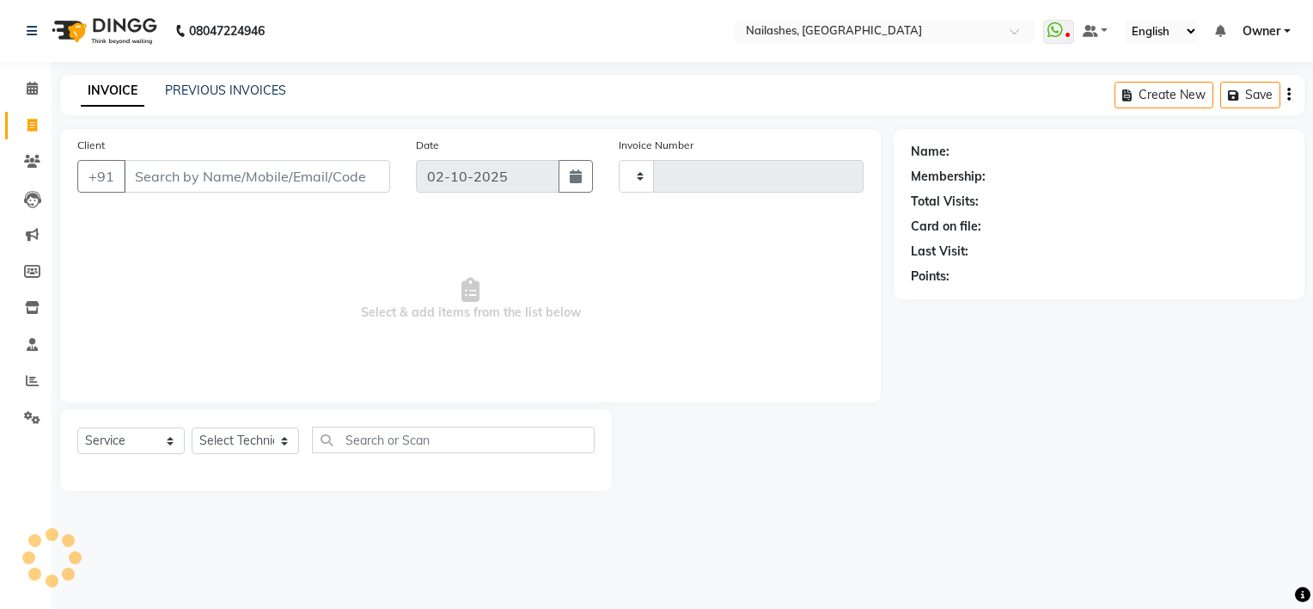
type input "2173"
select select "6579"
click at [242, 431] on select "Select Technician" at bounding box center [245, 440] width 107 height 27
select select "65406"
click at [192, 428] on select "Select Technician ARISH Arvind Chandu Dipen Gulafshan John Kajal kelly KIBA LIM…" at bounding box center [245, 440] width 107 height 27
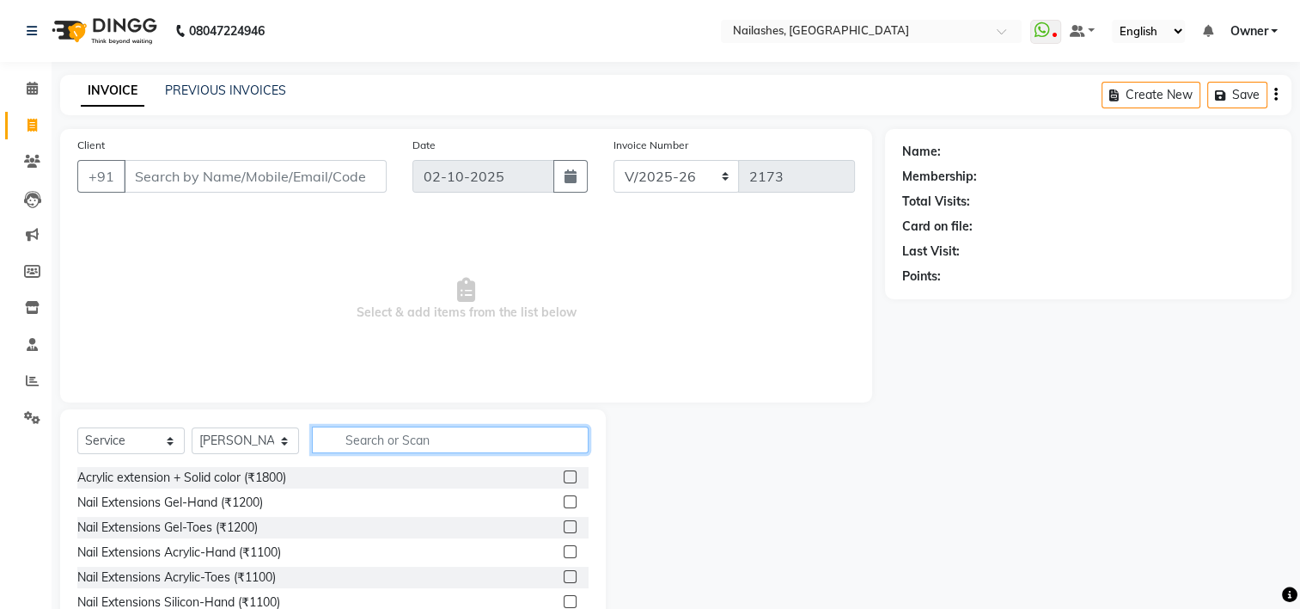
click at [371, 450] on input "text" at bounding box center [450, 439] width 277 height 27
type input "s"
click at [840, 419] on div at bounding box center [745, 536] width 279 height 254
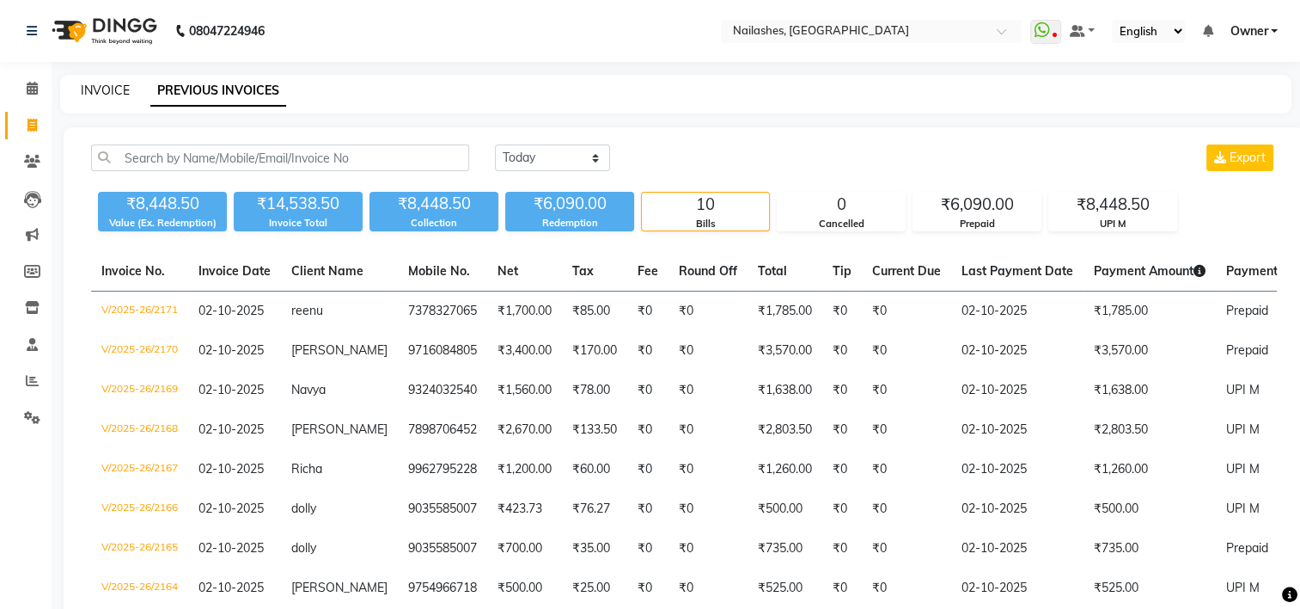
click at [101, 95] on link "INVOICE" at bounding box center [105, 90] width 49 height 15
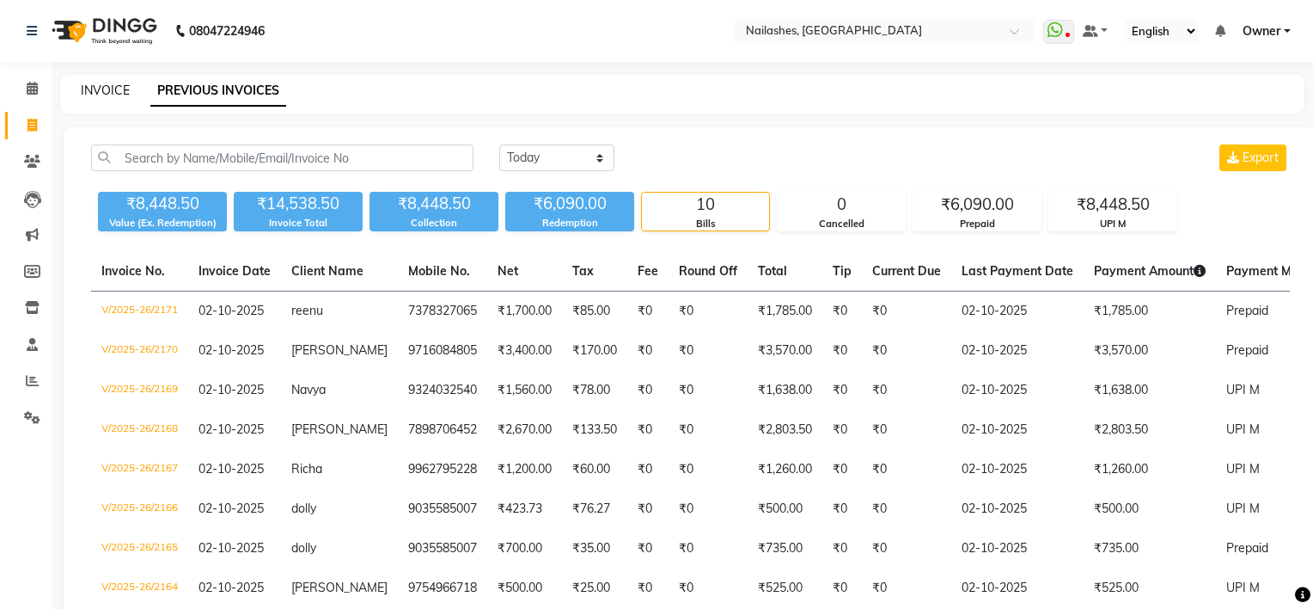
select select "service"
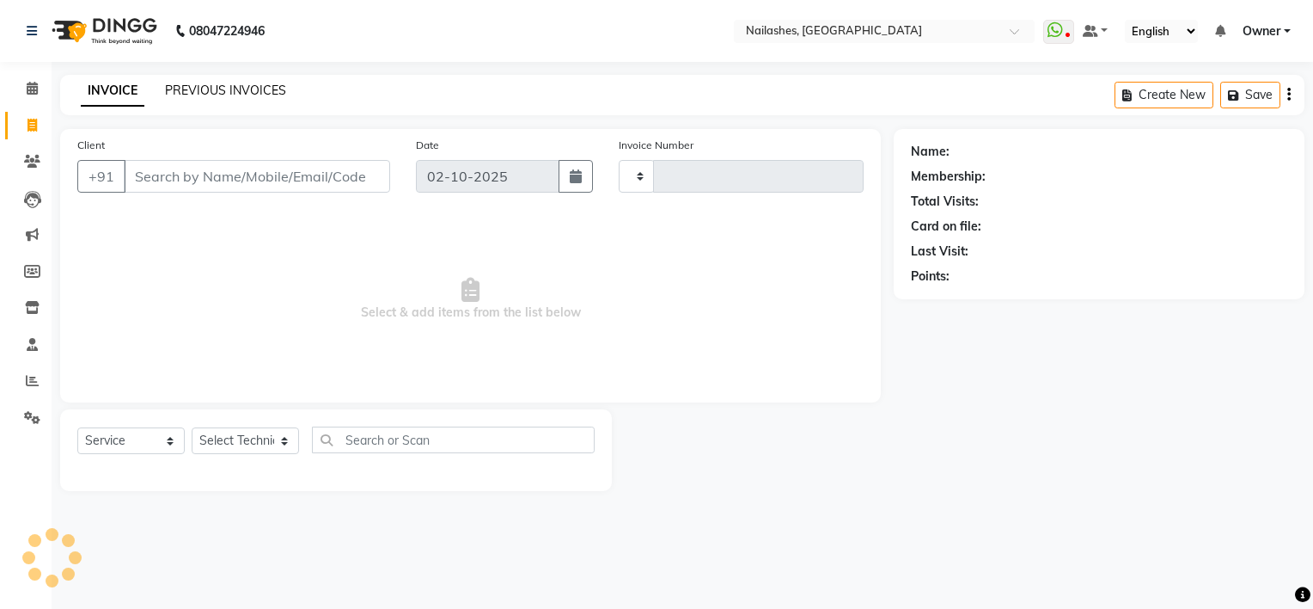
type input "2173"
select select "6579"
click at [189, 90] on link "PREVIOUS INVOICES" at bounding box center [225, 90] width 121 height 15
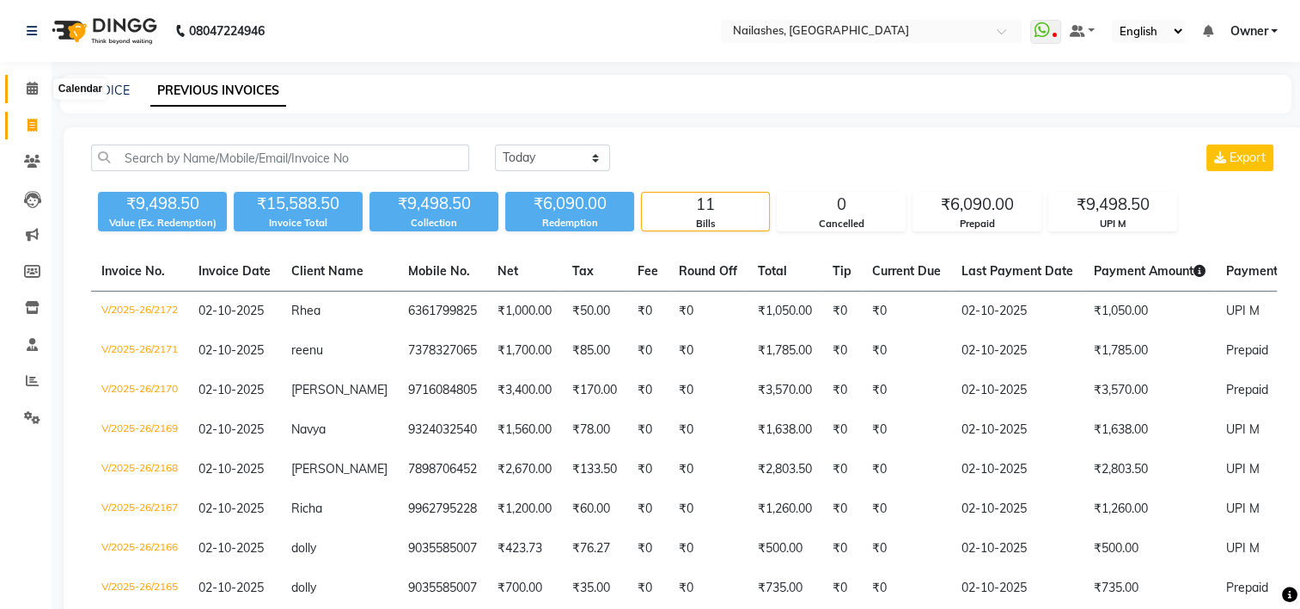
click at [31, 82] on icon at bounding box center [32, 88] width 11 height 13
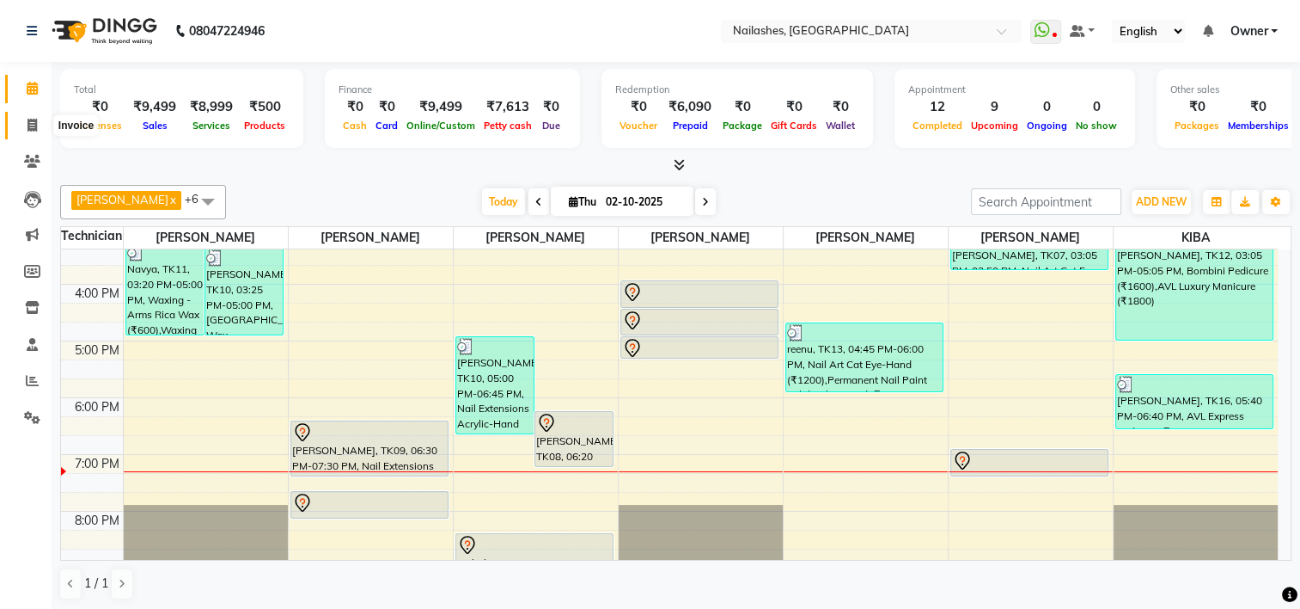
click at [31, 124] on icon at bounding box center [32, 125] width 9 height 13
select select "service"
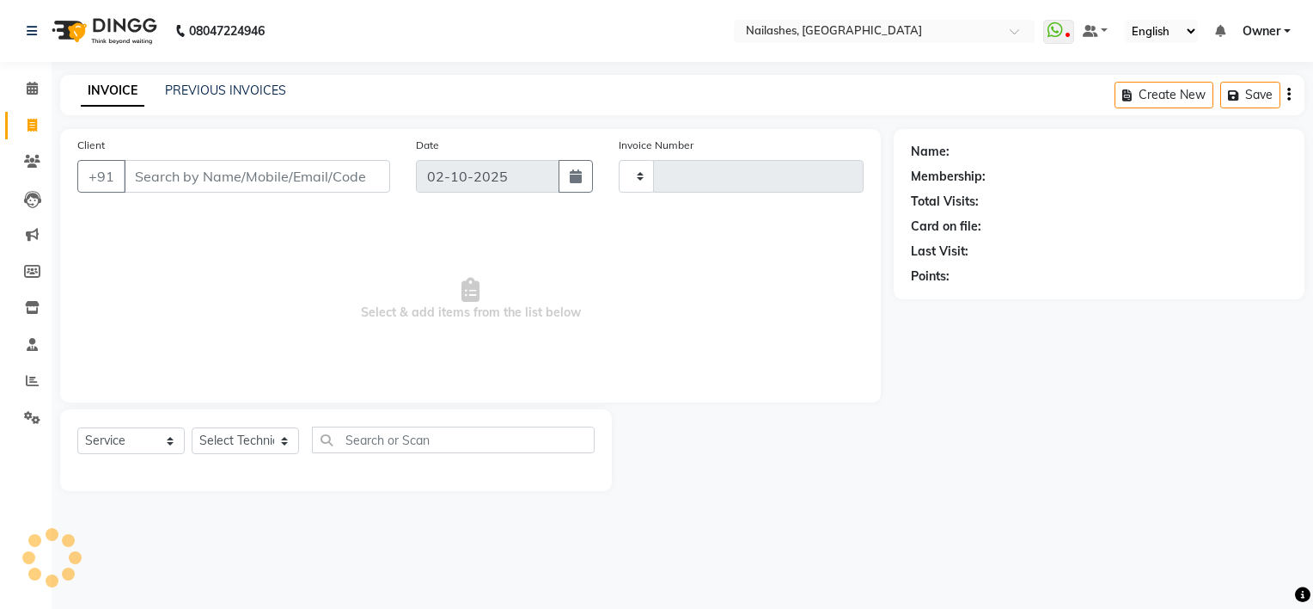
type input "2173"
select select "6579"
click at [179, 182] on input "Client" at bounding box center [257, 176] width 266 height 33
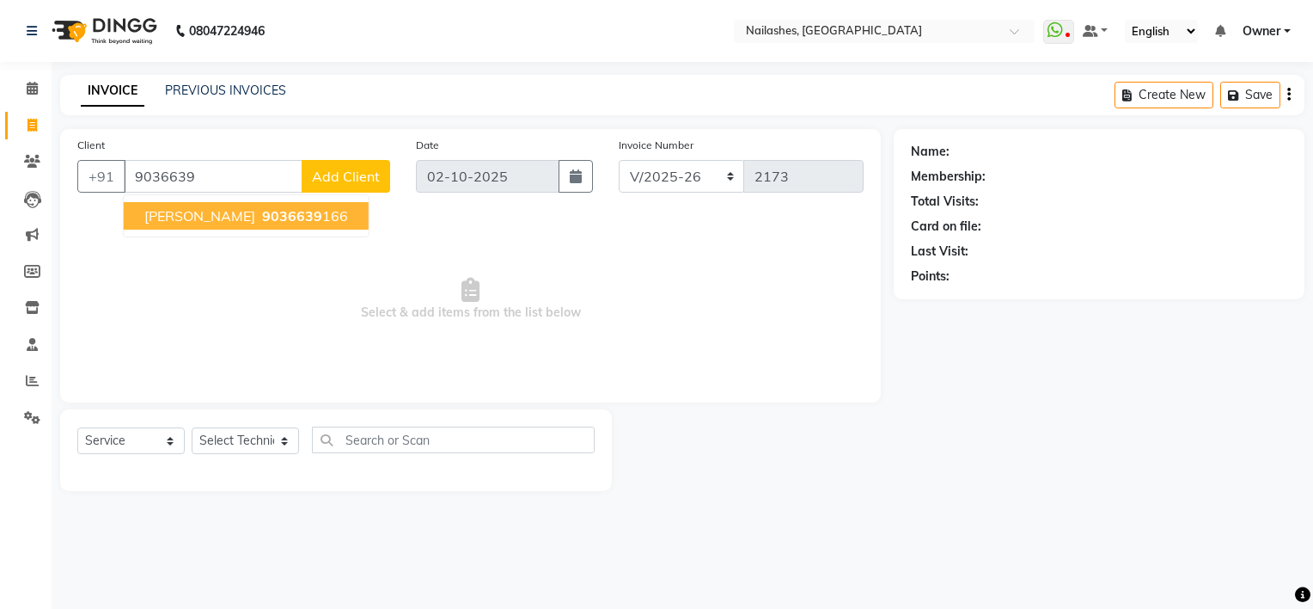
click at [178, 207] on span "swetha" at bounding box center [199, 215] width 111 height 17
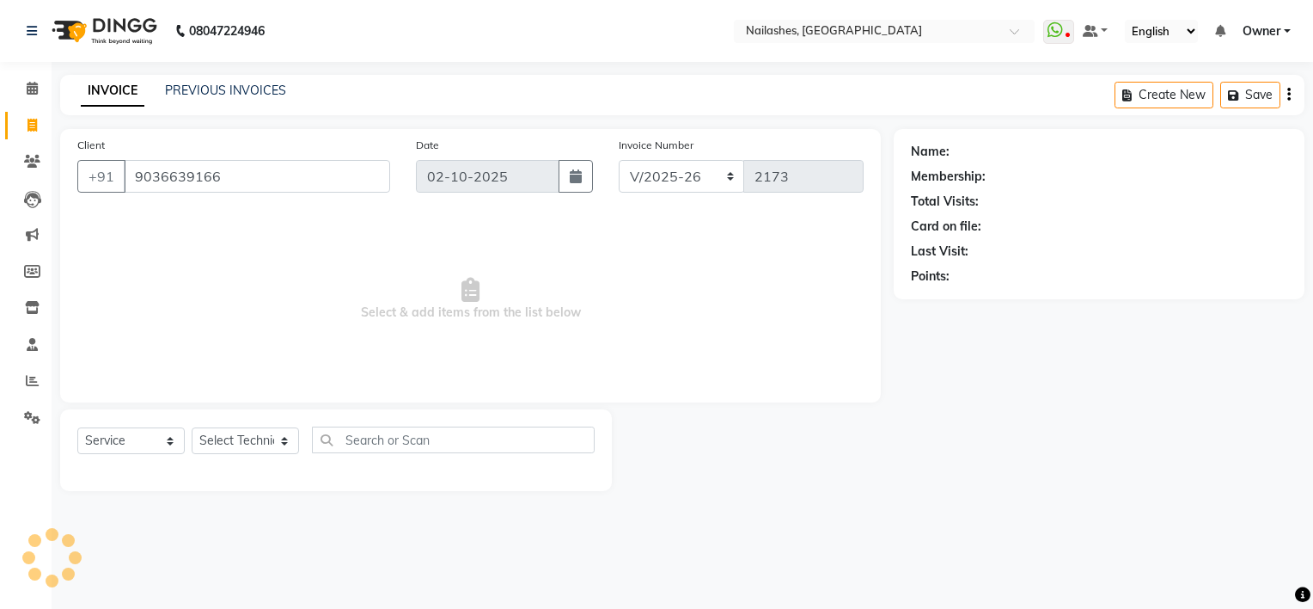
type input "9036639166"
select select "1: Object"
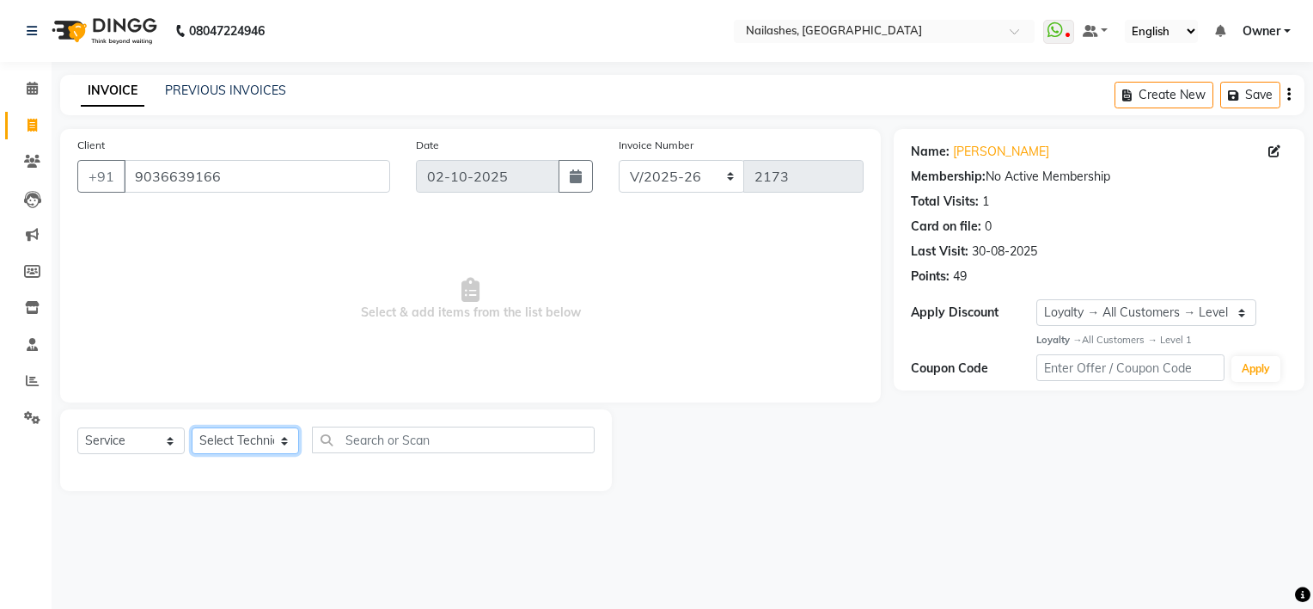
click at [257, 446] on select "Select Technician ARISH Arvind Chandu Dipen Gulafshan John Kajal kelly KIBA LIM…" at bounding box center [245, 440] width 107 height 27
select select "84916"
click at [192, 428] on select "Select Technician ARISH Arvind Chandu Dipen Gulafshan John Kajal kelly KIBA LIM…" at bounding box center [245, 440] width 107 height 27
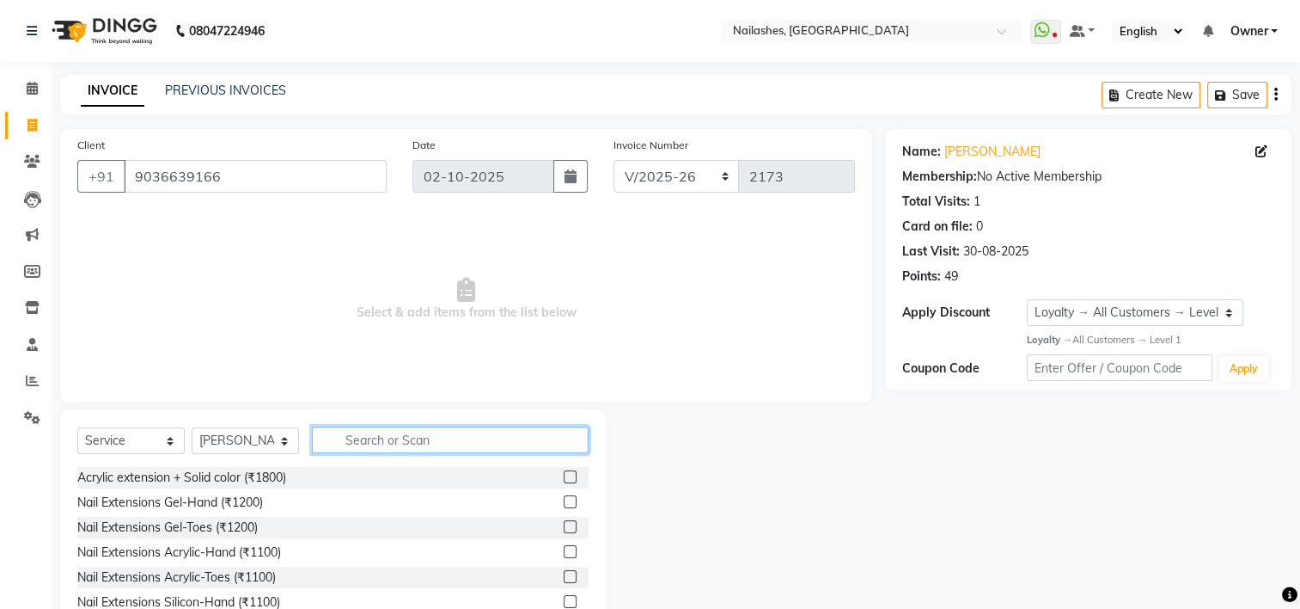
click at [399, 436] on input "text" at bounding box center [450, 439] width 277 height 27
type input "500"
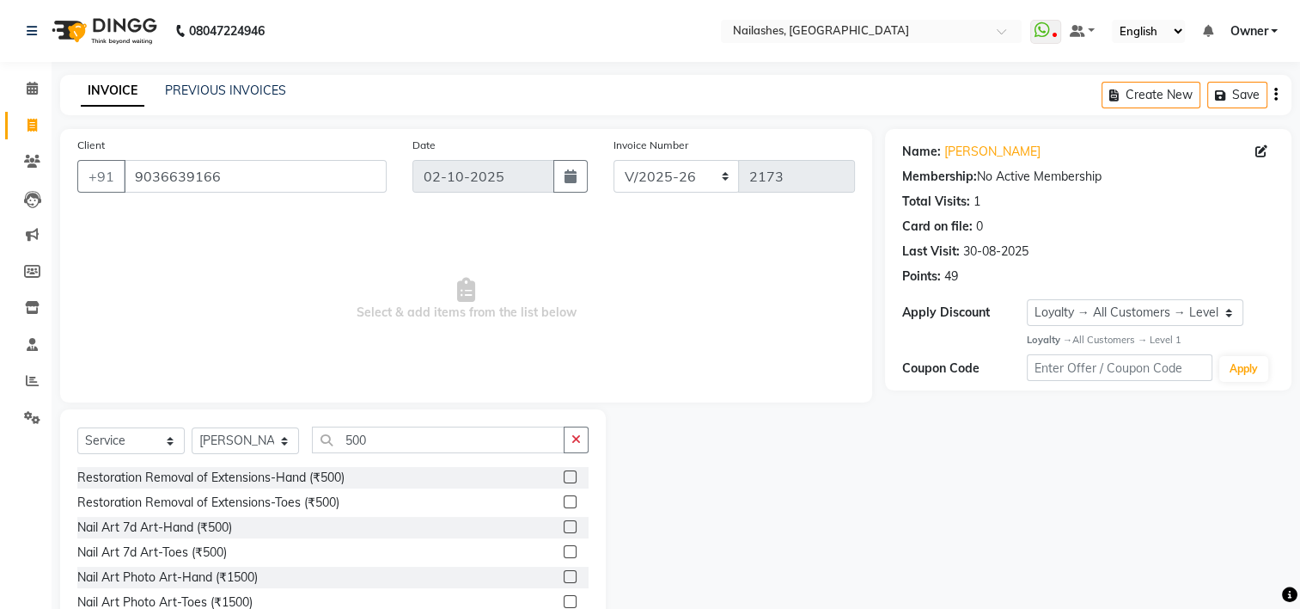
click at [564, 479] on label at bounding box center [570, 476] width 13 height 13
click at [564, 479] on input "checkbox" at bounding box center [569, 477] width 11 height 11
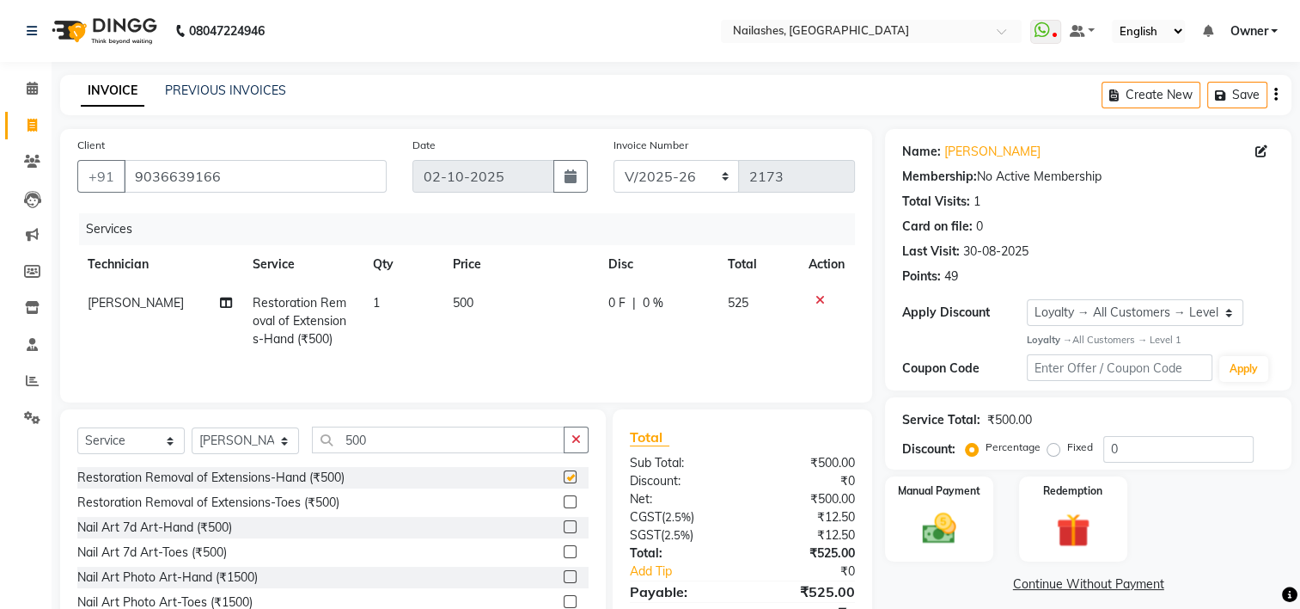
checkbox input "false"
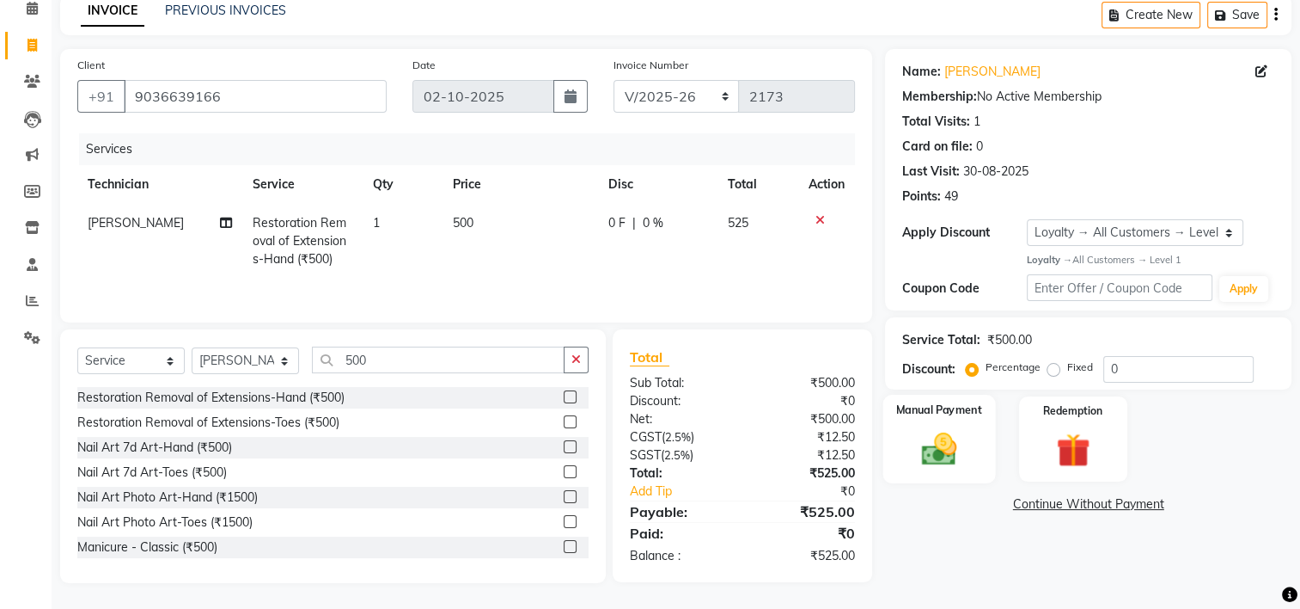
click at [949, 434] on img at bounding box center [940, 448] width 58 height 40
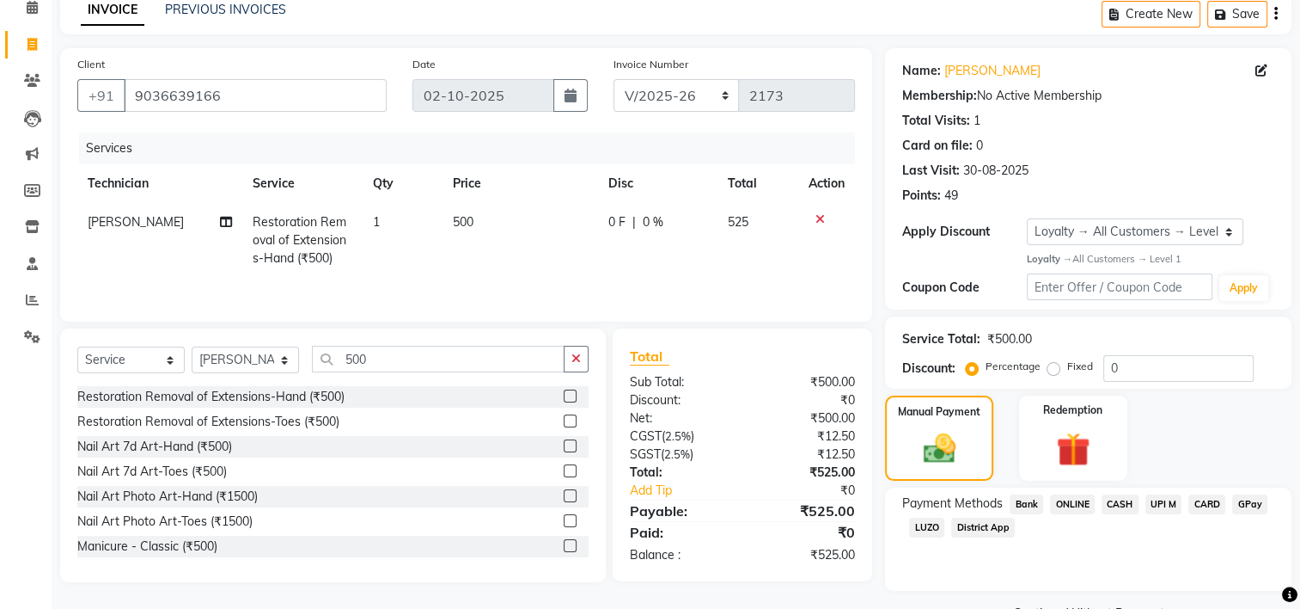
click at [1153, 503] on span "UPI M" at bounding box center [1164, 504] width 37 height 20
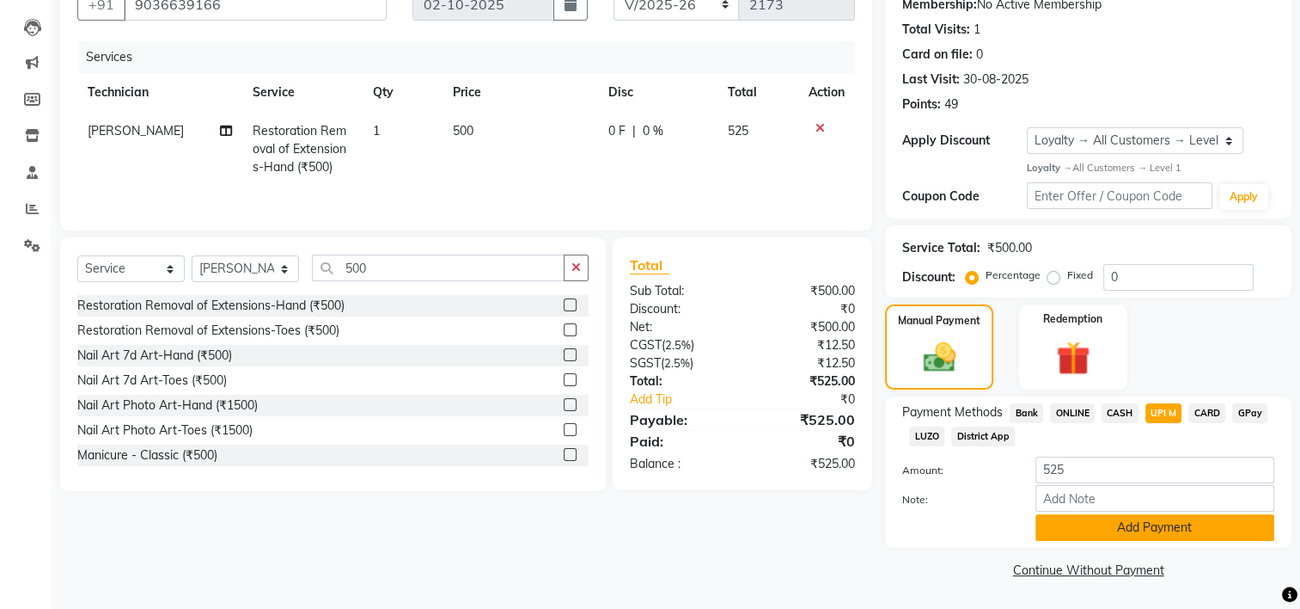
click at [1123, 526] on button "Add Payment" at bounding box center [1155, 527] width 239 height 27
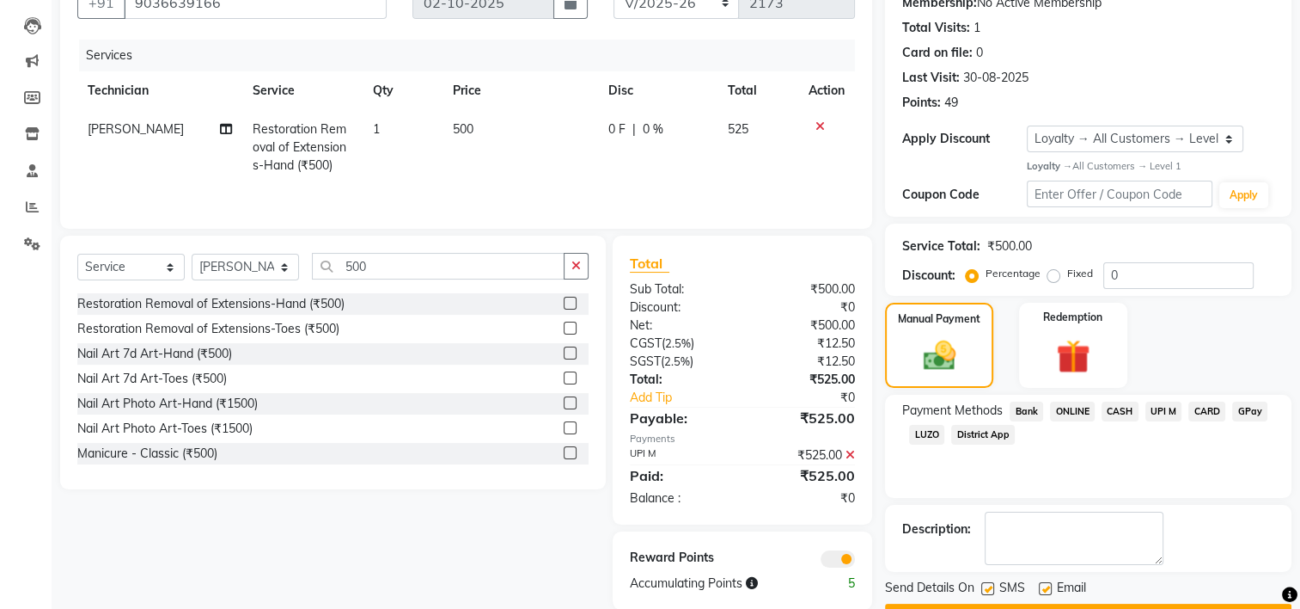
scroll to position [220, 0]
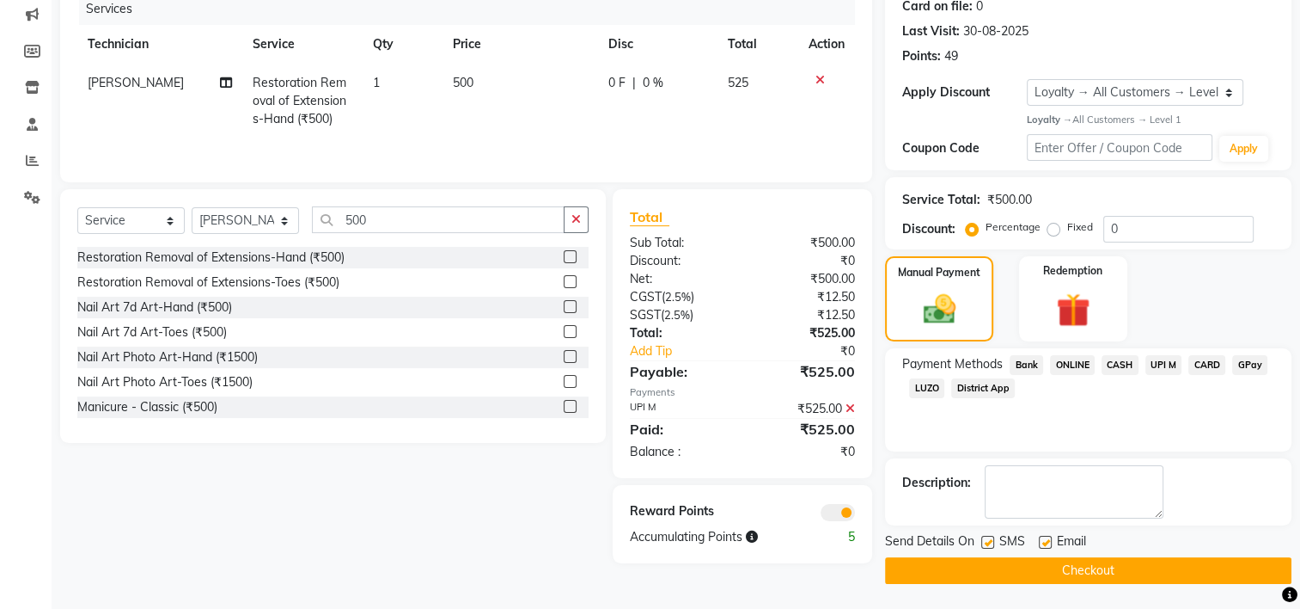
click at [1107, 564] on button "Checkout" at bounding box center [1088, 570] width 407 height 27
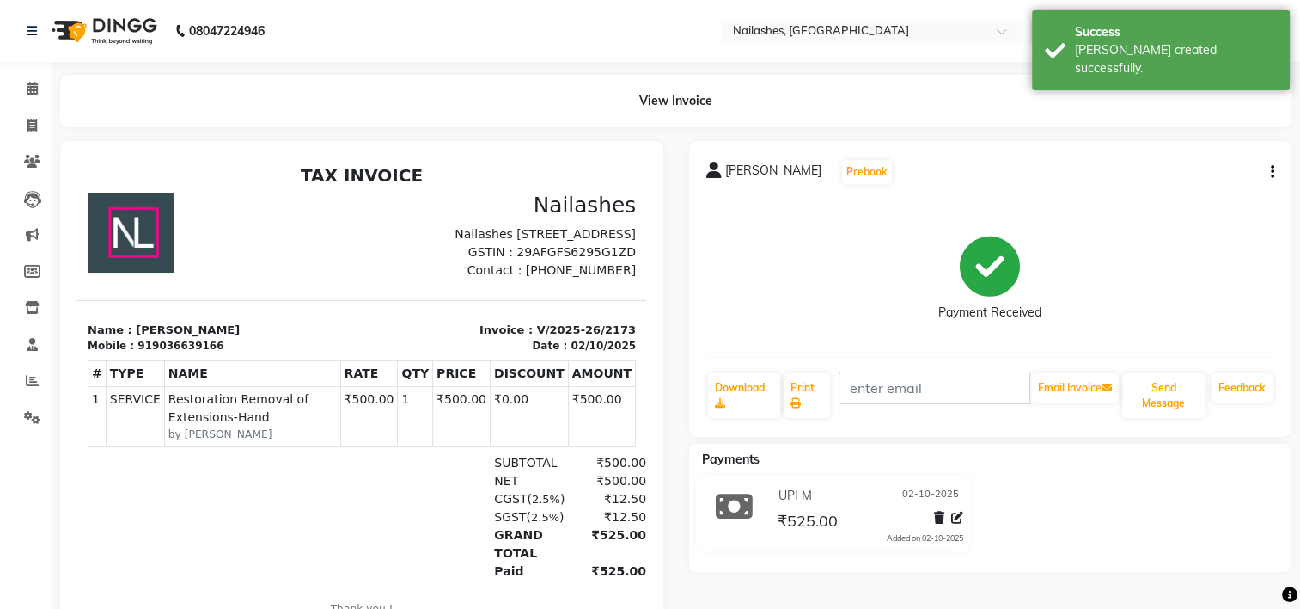
scroll to position [137, 0]
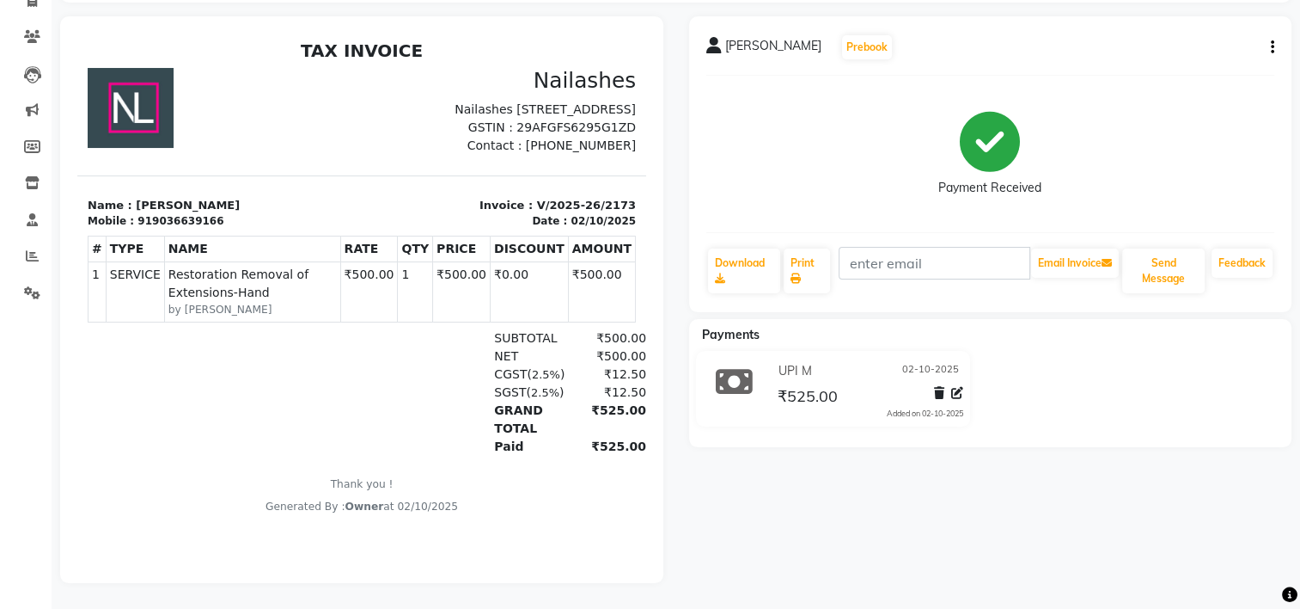
click at [1300, 484] on html "08047224946 Select Location × Nailashes, Sarjapur Road WhatsApp Status ✕ Status…" at bounding box center [650, 179] width 1300 height 609
click at [32, 286] on icon at bounding box center [32, 292] width 16 height 13
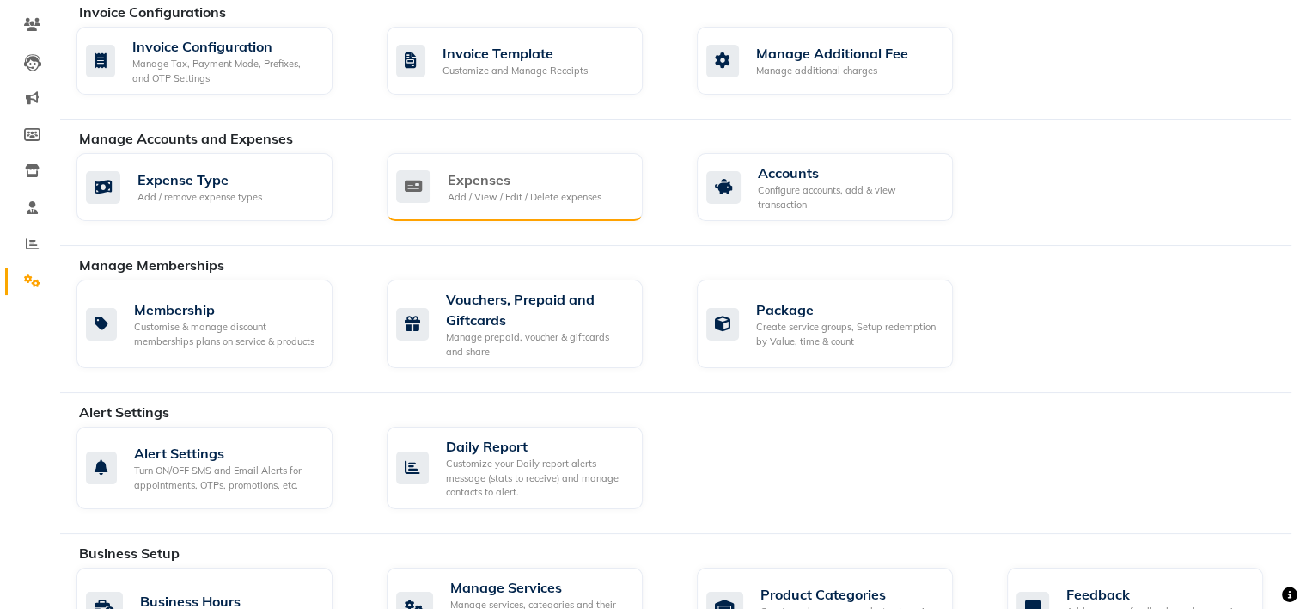
click at [575, 176] on div "Expenses" at bounding box center [525, 179] width 154 height 21
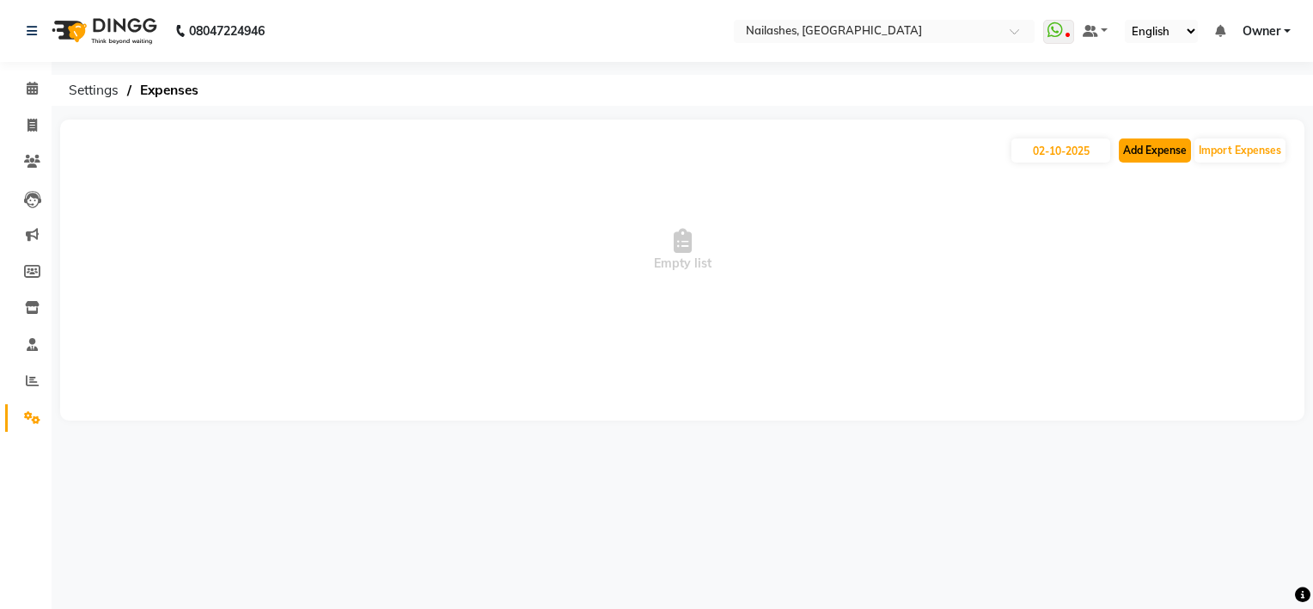
click at [1149, 159] on button "Add Expense" at bounding box center [1155, 150] width 72 height 24
select select "1"
select select "5612"
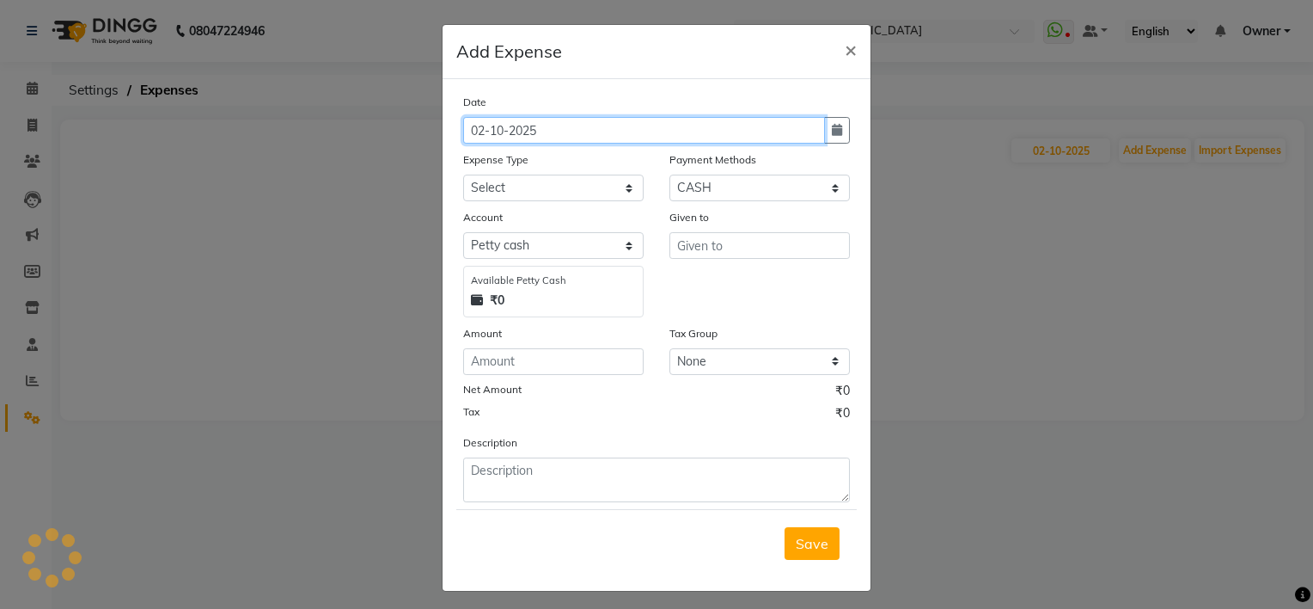
click at [479, 138] on input "02-10-2025" at bounding box center [644, 130] width 362 height 27
type input "01-10-2025"
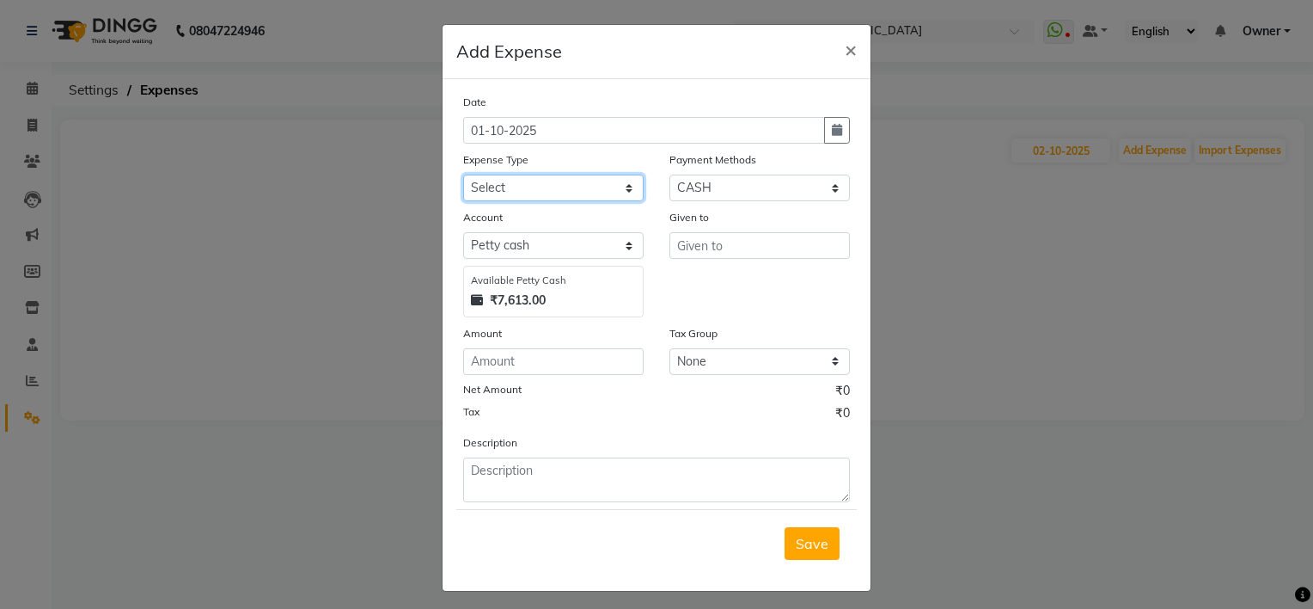
click at [497, 182] on select "Select acetone Advance Salary bank deposite Battery cell BBMP Beauty products B…" at bounding box center [553, 187] width 181 height 27
select select "20307"
click at [463, 176] on select "Select acetone Advance Salary bank deposite Battery cell BBMP Beauty products B…" at bounding box center [553, 187] width 181 height 27
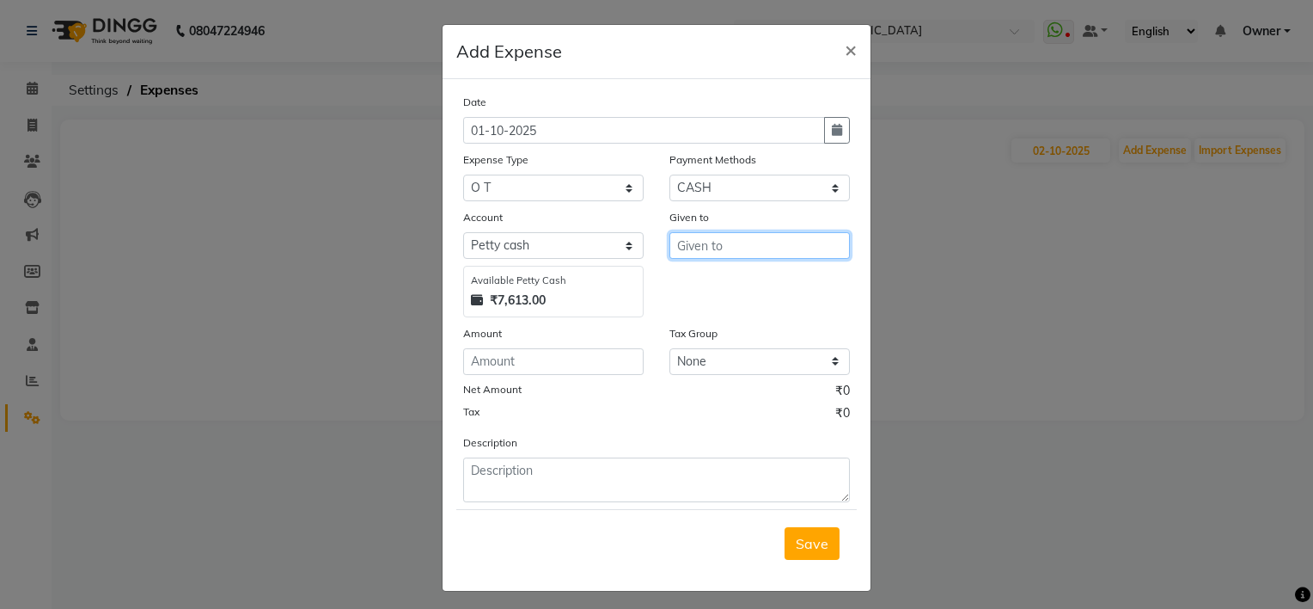
click at [708, 249] on input "text" at bounding box center [760, 245] width 181 height 27
click at [713, 272] on button "G ulafshan" at bounding box center [738, 283] width 136 height 28
type input "[PERSON_NAME]"
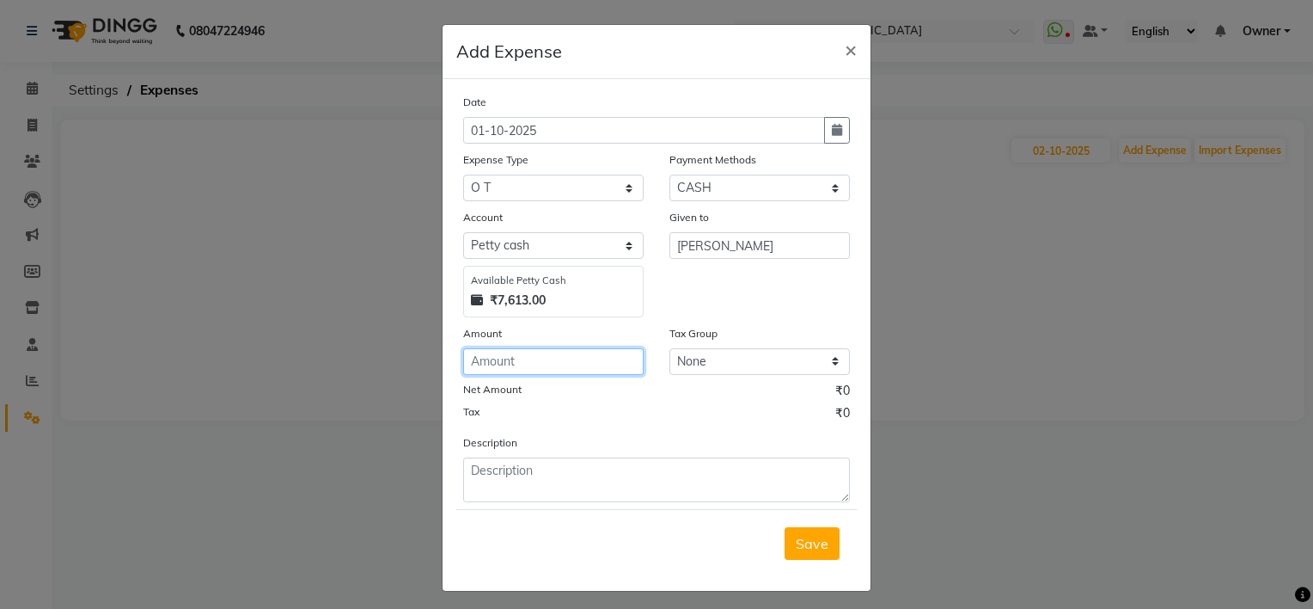
click at [523, 374] on input "number" at bounding box center [553, 361] width 181 height 27
type input "100"
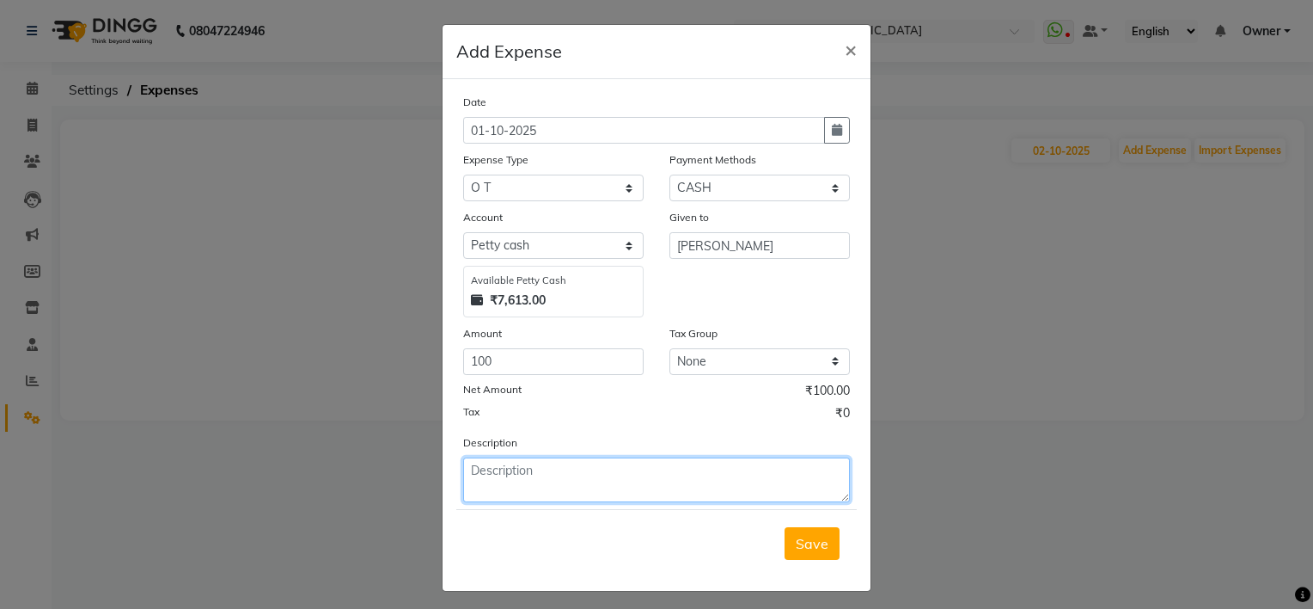
click at [516, 476] on textarea at bounding box center [656, 479] width 387 height 45
type textarea "1hr ot gulfasha=100"
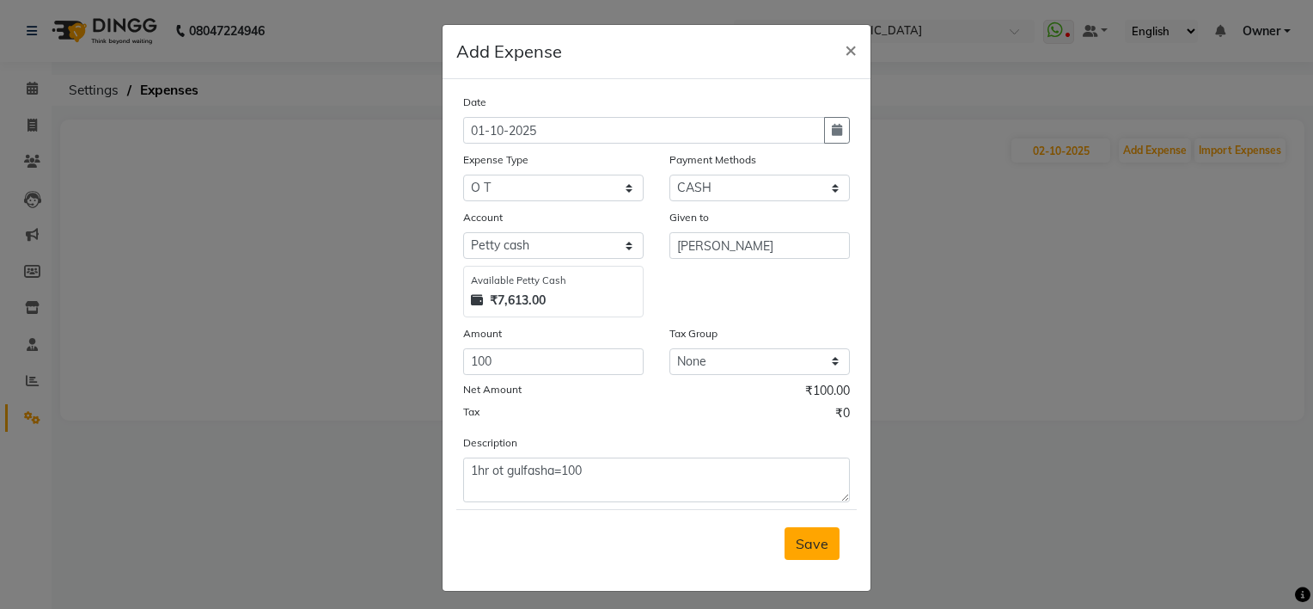
click at [799, 543] on span "Save" at bounding box center [812, 543] width 33 height 17
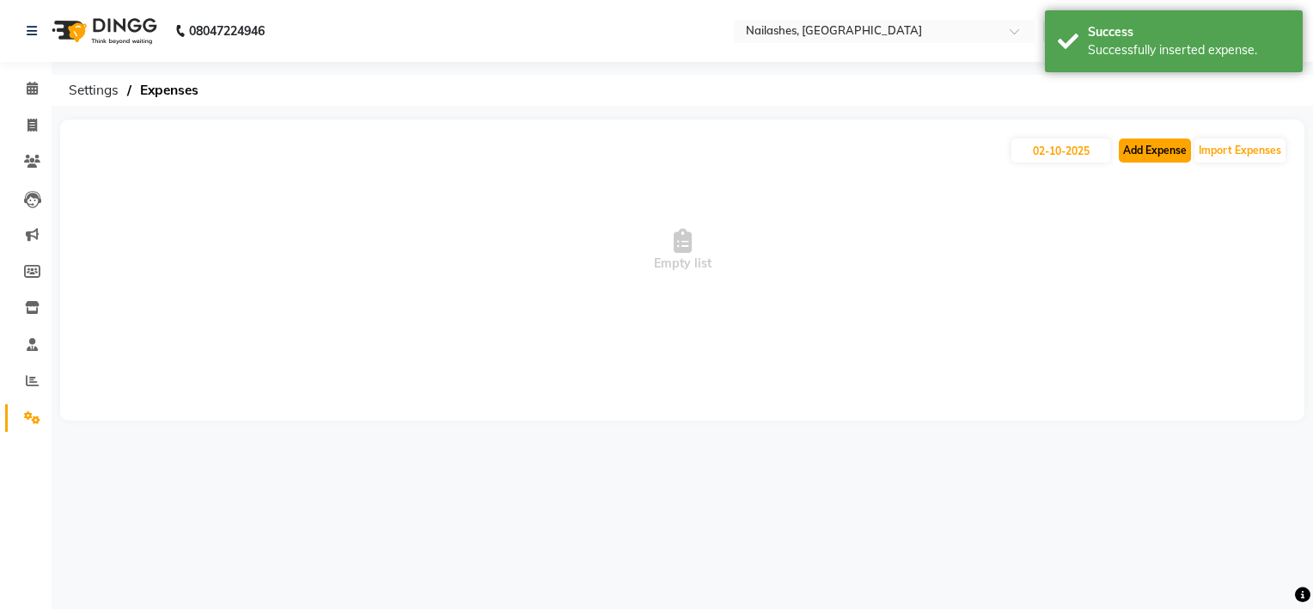
click at [1132, 150] on button "Add Expense" at bounding box center [1155, 150] width 72 height 24
select select "1"
select select "5612"
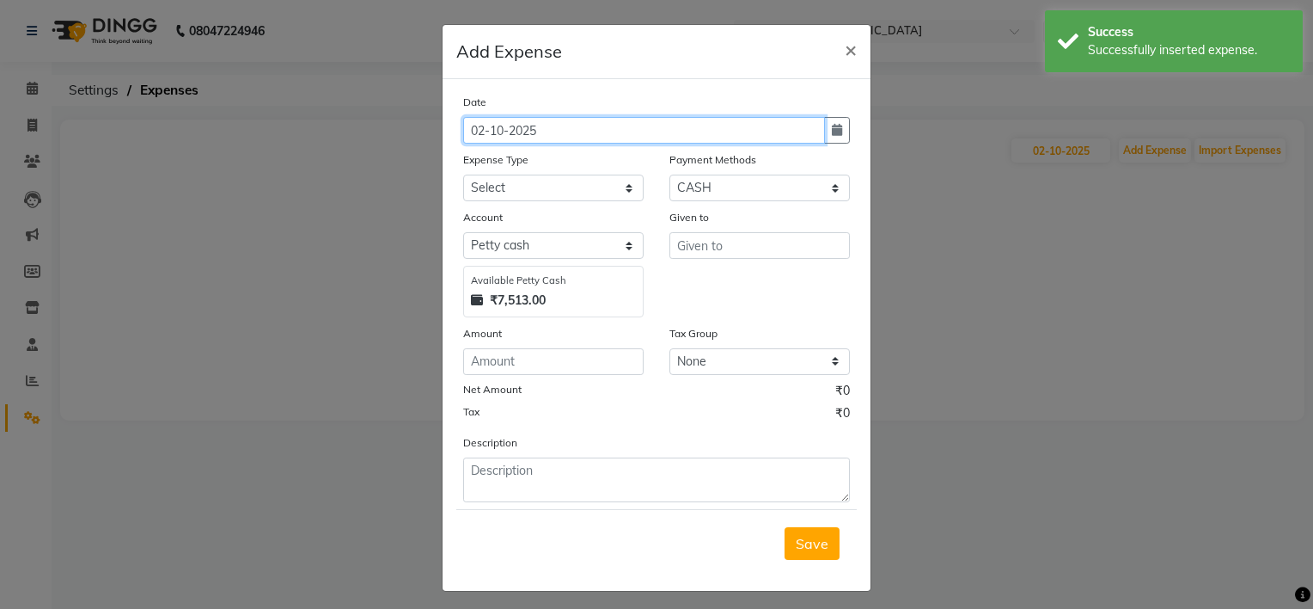
click at [477, 138] on input "02-10-2025" at bounding box center [644, 130] width 362 height 27
type input "01-10-2025"
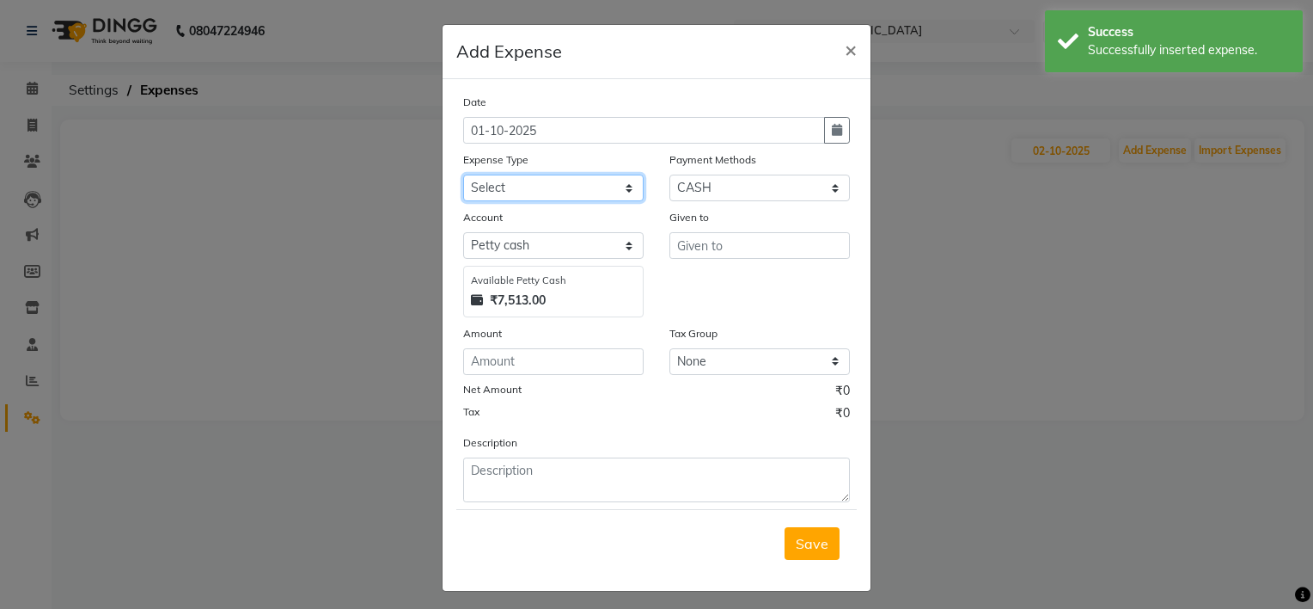
click at [489, 195] on select "Select acetone Advance Salary bank deposite Battery cell BBMP Beauty products B…" at bounding box center [553, 187] width 181 height 27
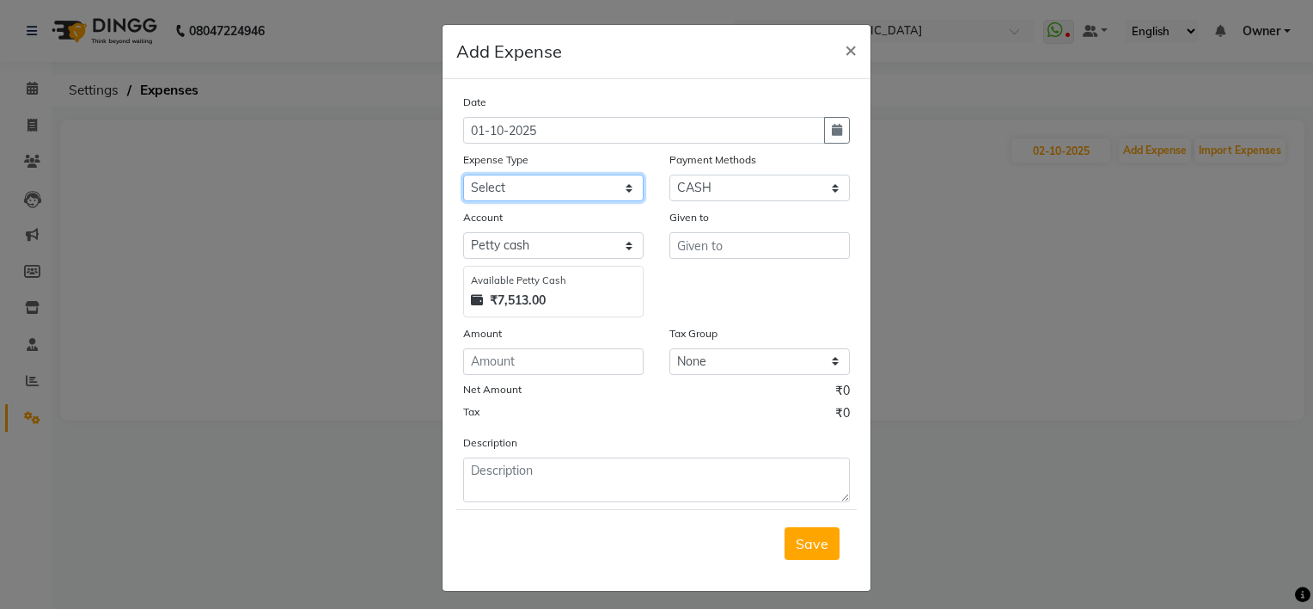
select select "20307"
click at [463, 176] on select "Select acetone Advance Salary bank deposite Battery cell BBMP Beauty products B…" at bounding box center [553, 187] width 181 height 27
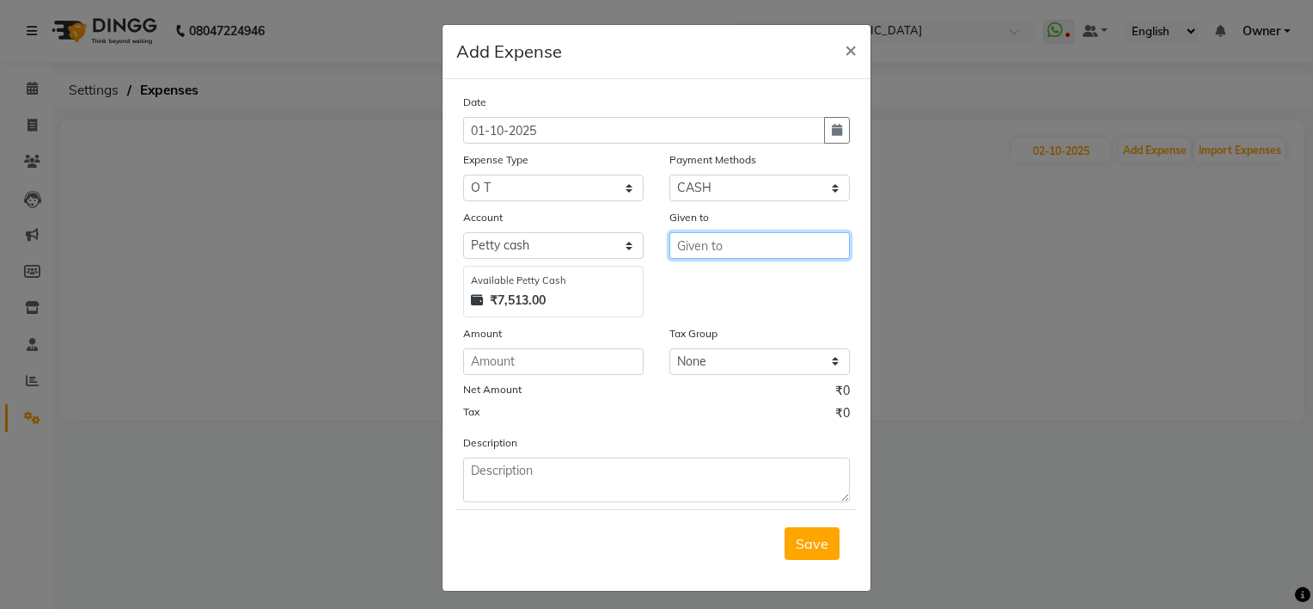
click at [701, 248] on input "text" at bounding box center [760, 245] width 181 height 27
click at [696, 282] on span "ke" at bounding box center [698, 282] width 15 height 17
type input "[PERSON_NAME]"
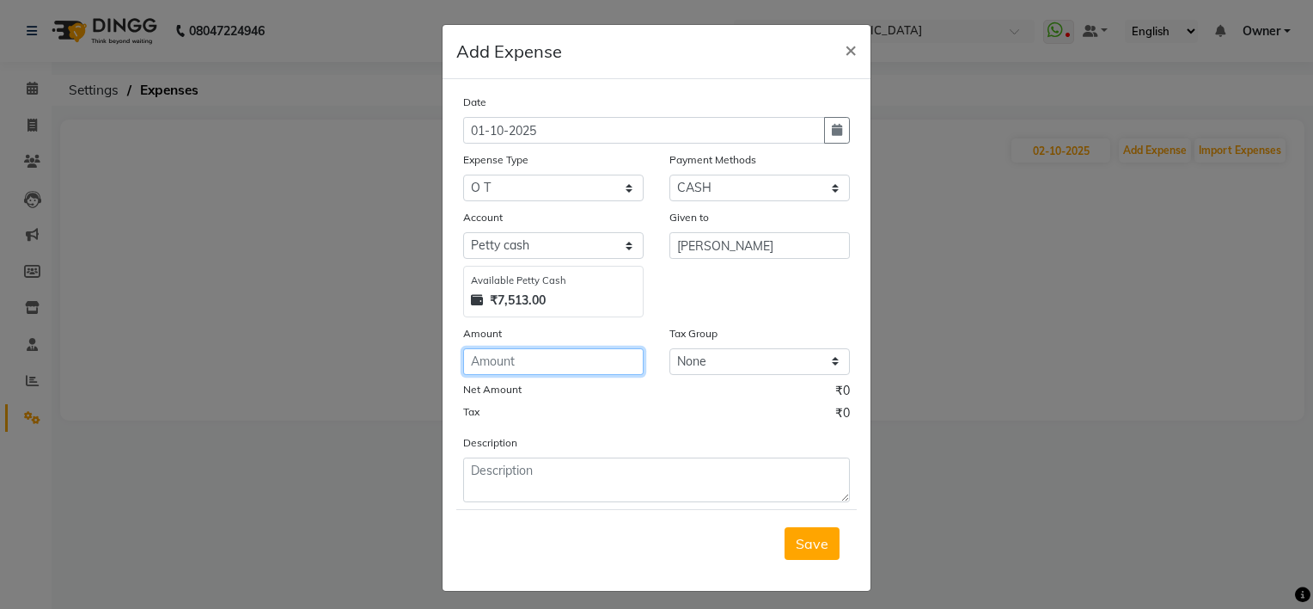
click at [516, 363] on input "number" at bounding box center [553, 361] width 181 height 27
type input "100"
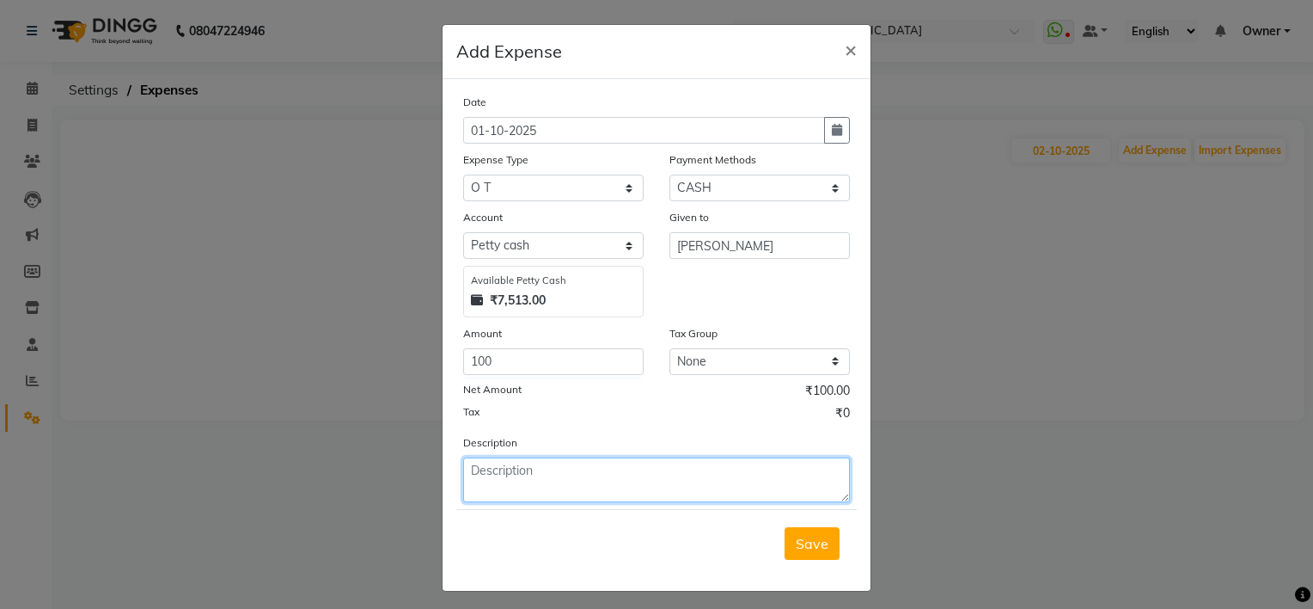
click at [472, 477] on textarea at bounding box center [656, 479] width 387 height 45
type textarea "1 hr ot kelly=100"
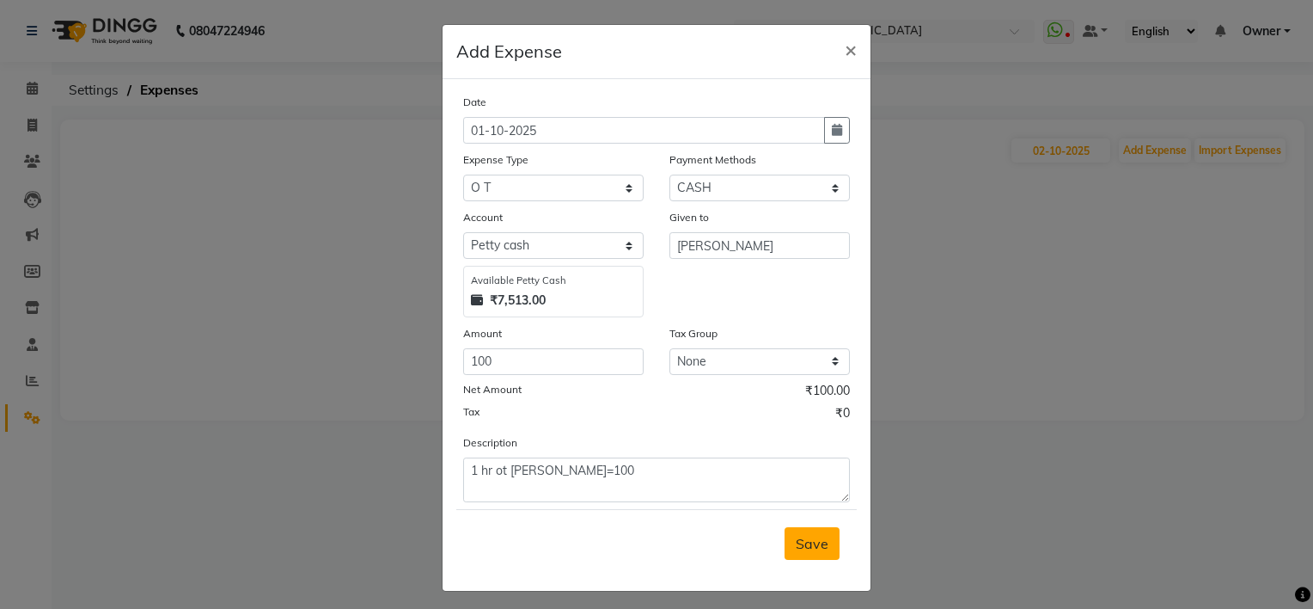
click at [805, 560] on button "Save" at bounding box center [812, 543] width 55 height 33
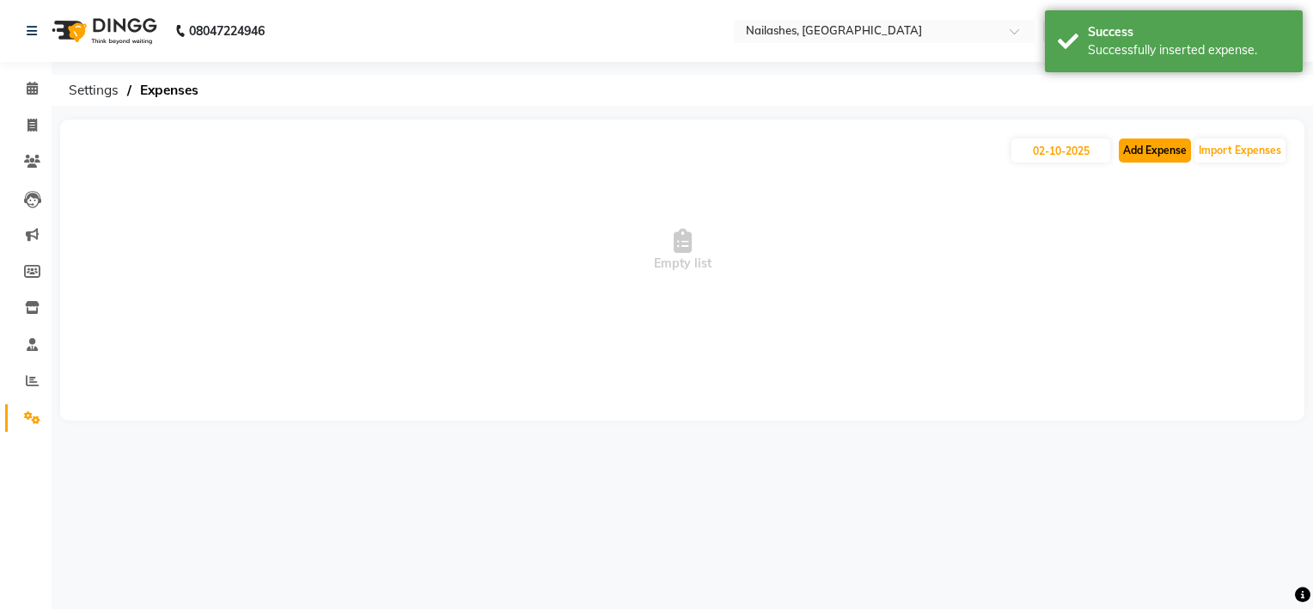
click at [1178, 149] on button "Add Expense" at bounding box center [1155, 150] width 72 height 24
select select "1"
select select "5612"
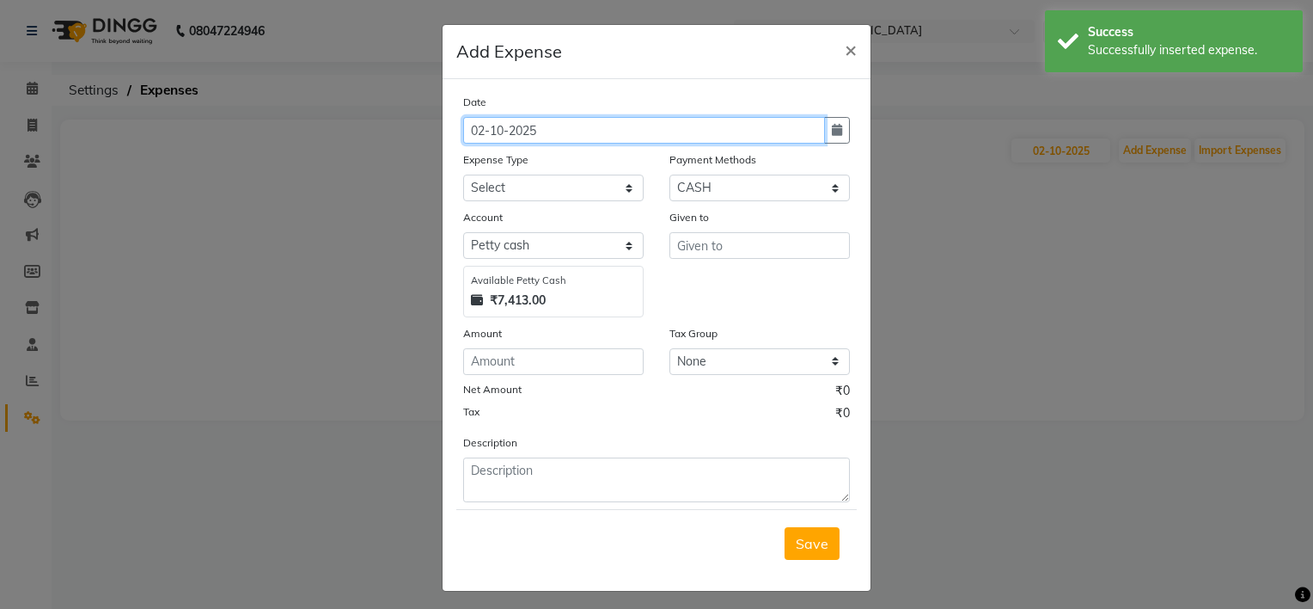
click at [479, 124] on input "02-10-2025" at bounding box center [644, 130] width 362 height 27
type input "01-10-2025"
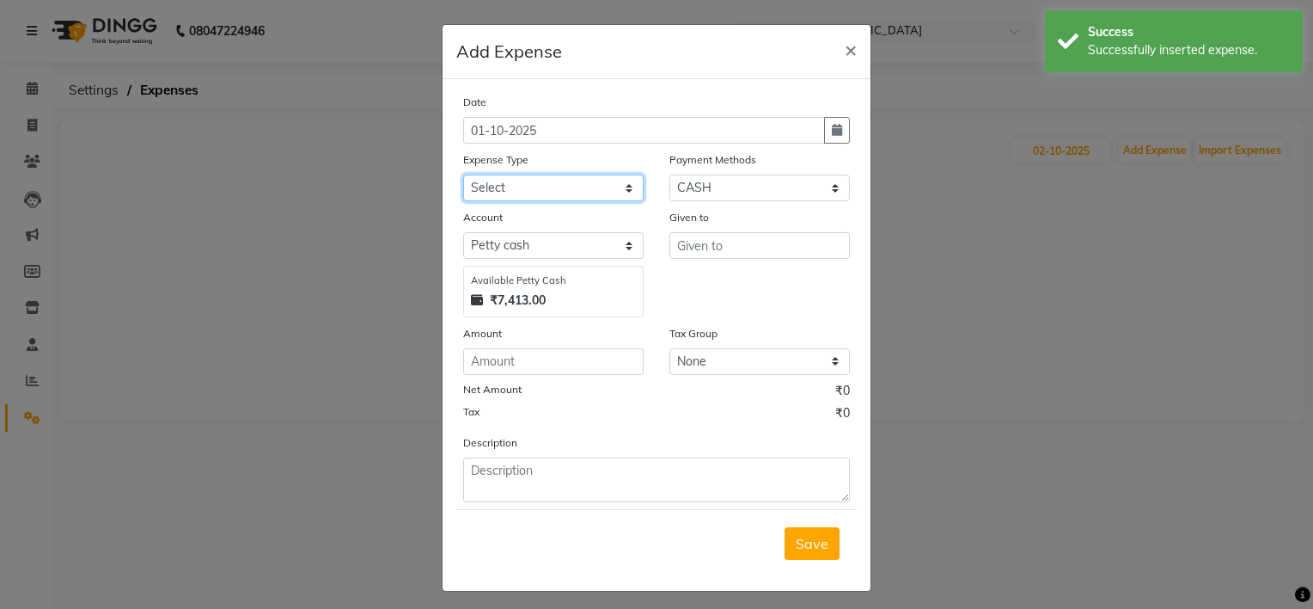
click at [502, 190] on select "Select acetone Advance Salary bank deposite Battery cell BBMP Beauty products B…" at bounding box center [553, 187] width 181 height 27
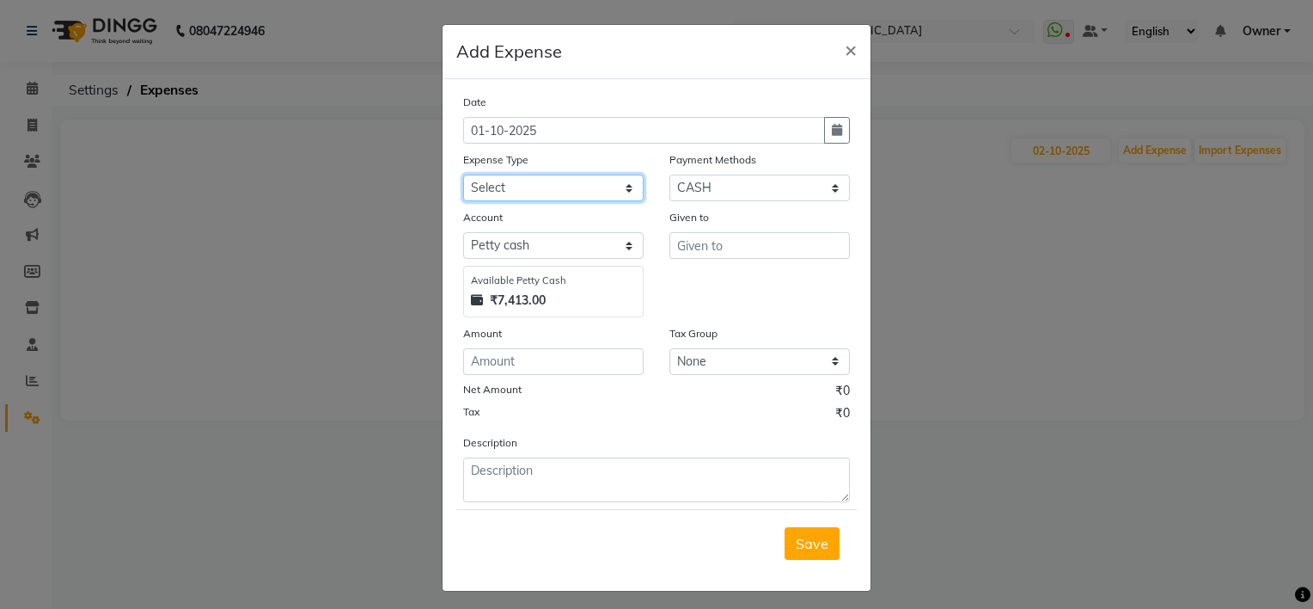
select select "20307"
click at [463, 176] on select "Select acetone Advance Salary bank deposite Battery cell BBMP Beauty products B…" at bounding box center [553, 187] width 181 height 27
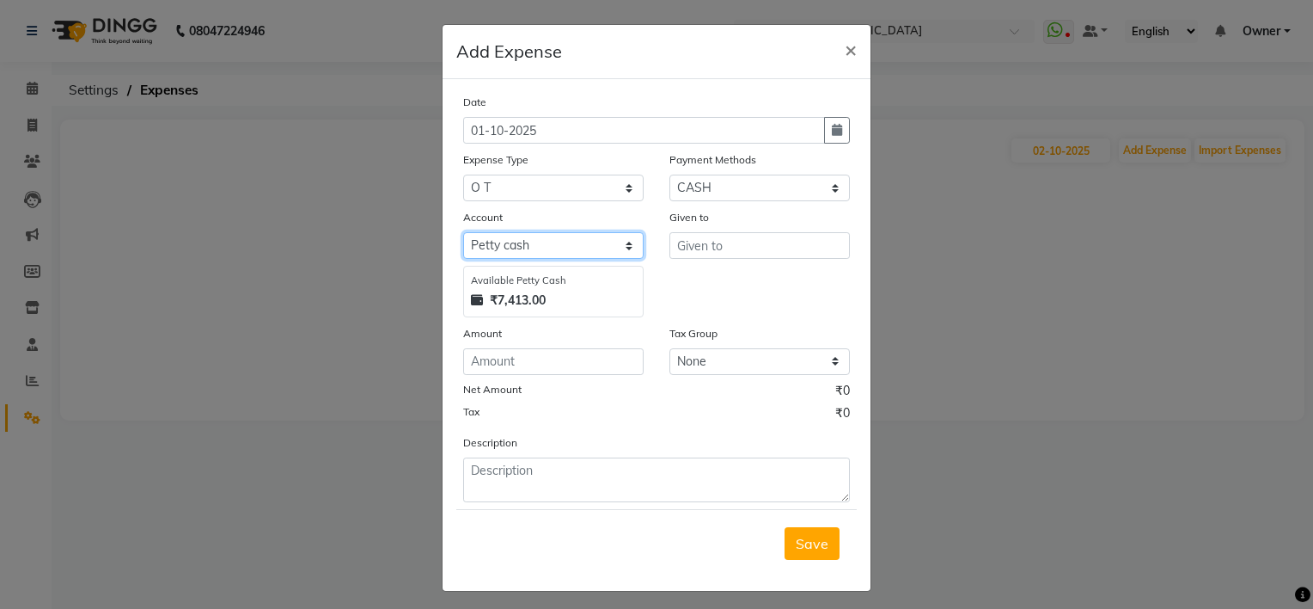
click at [533, 247] on select "Select Petty cash Default account" at bounding box center [553, 245] width 181 height 27
click at [463, 235] on select "Select Petty cash Default account" at bounding box center [553, 245] width 181 height 27
click at [524, 371] on input "number" at bounding box center [553, 361] width 181 height 27
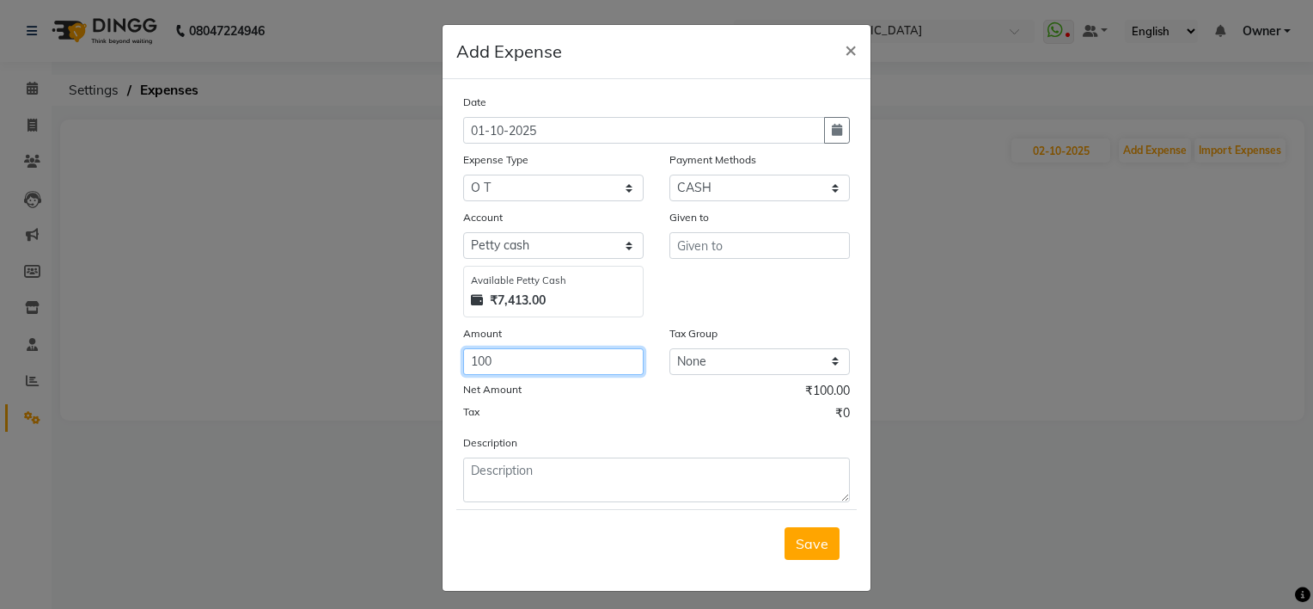
type input "100"
click at [695, 253] on input "text" at bounding box center [760, 245] width 181 height 27
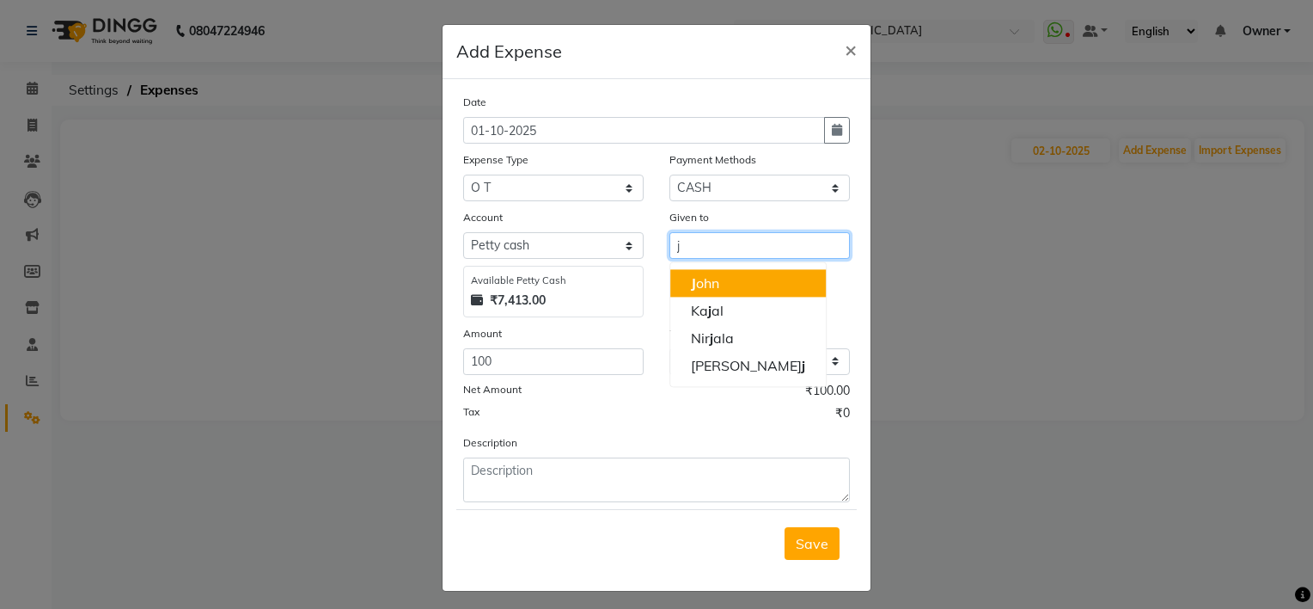
click at [708, 270] on ngb-typeahead-window "J ohn Ka j al Nir j ala panka j" at bounding box center [748, 323] width 157 height 125
click at [708, 281] on ngb-highlight "J ohn" at bounding box center [705, 282] width 28 height 17
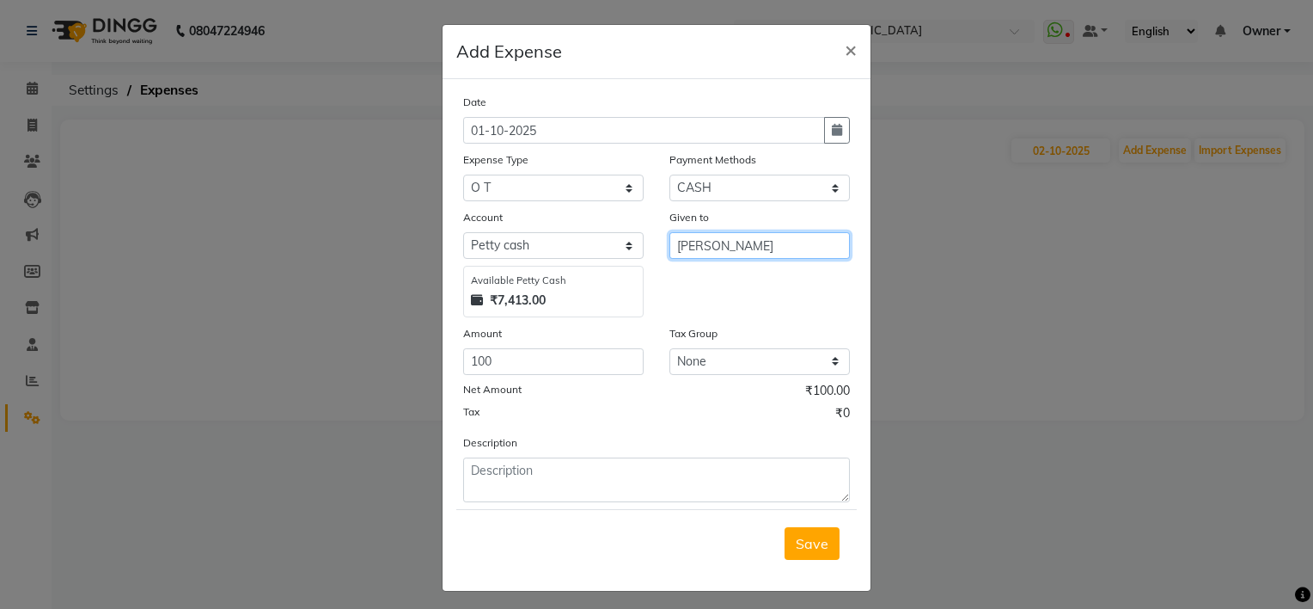
type input "[PERSON_NAME]"
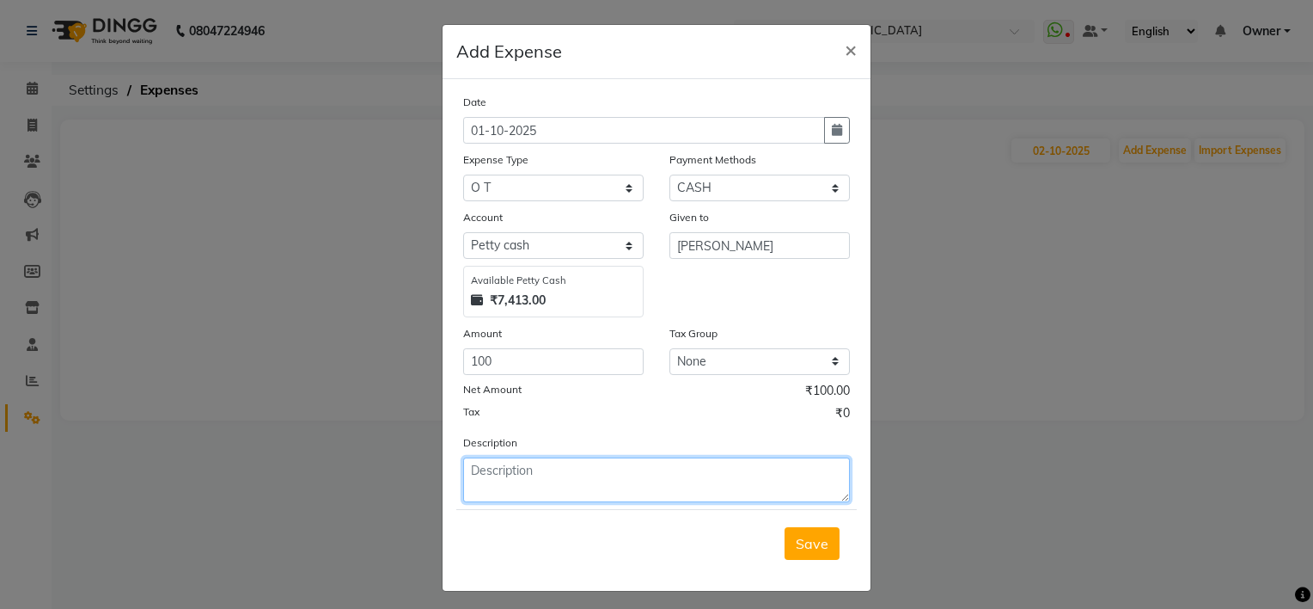
click at [488, 466] on textarea at bounding box center [656, 479] width 387 height 45
type textarea "1"
click at [471, 468] on textarea "1 john" at bounding box center [656, 479] width 387 height 45
click at [504, 478] on textarea "1hr ot john" at bounding box center [656, 479] width 387 height 45
click at [540, 487] on textarea "1hr ot john" at bounding box center [656, 479] width 387 height 45
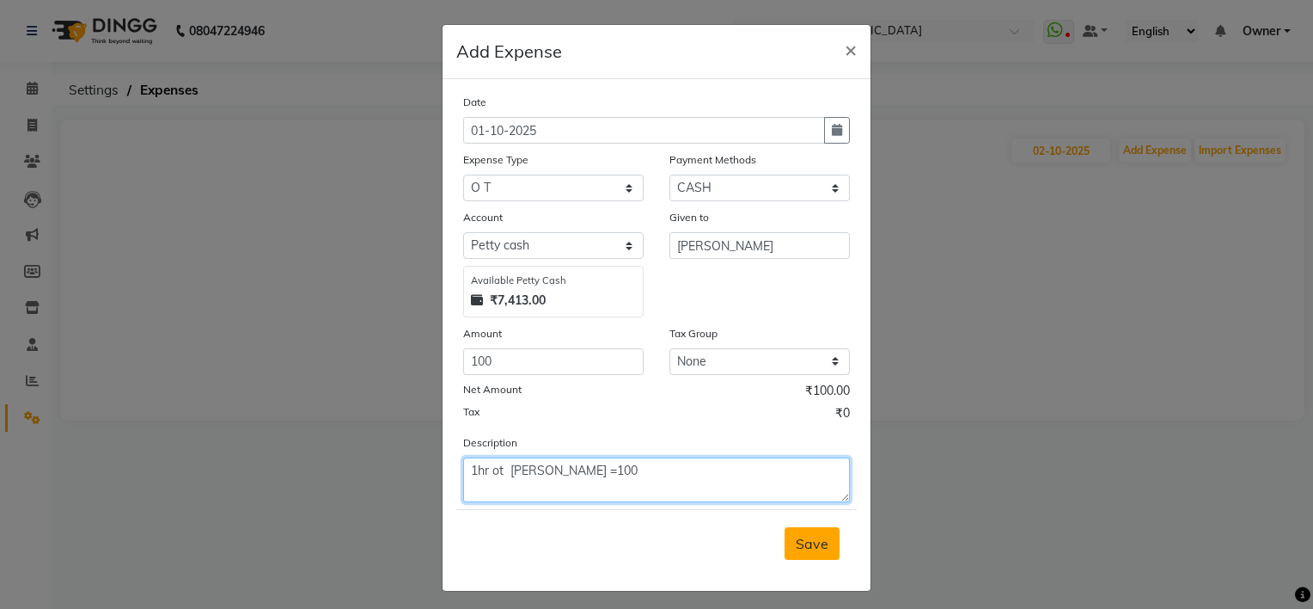
type textarea "1hr ot john =100"
click at [796, 555] on button "Save" at bounding box center [812, 543] width 55 height 33
